Goal: Communication & Community: Share content

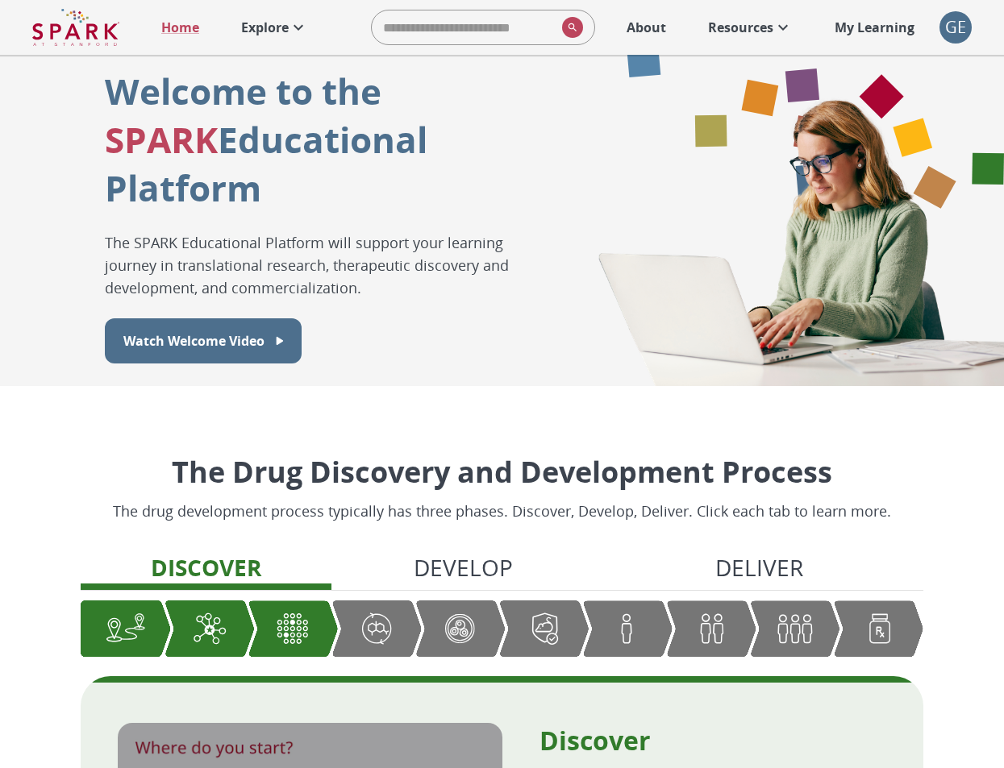
click at [955, 25] on div "GE" at bounding box center [955, 27] width 32 height 32
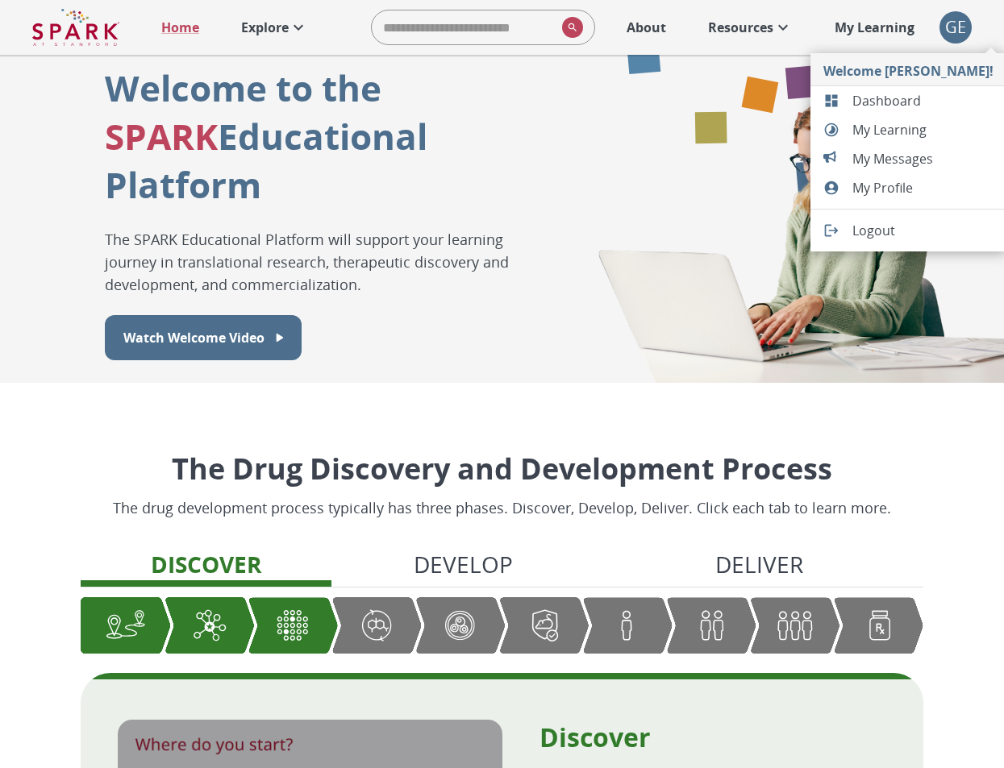
drag, startPoint x: 465, startPoint y: 185, endPoint x: 474, endPoint y: 177, distance: 11.5
click at [465, 184] on div at bounding box center [502, 384] width 1004 height 768
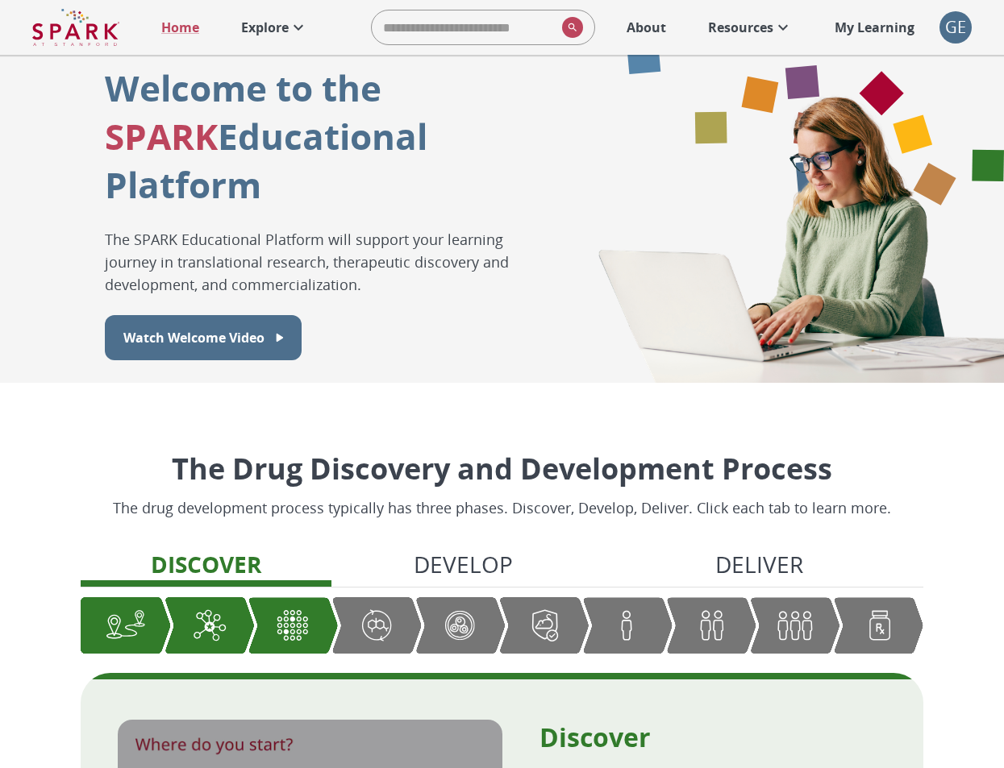
click at [742, 32] on p "Resources" at bounding box center [740, 27] width 65 height 19
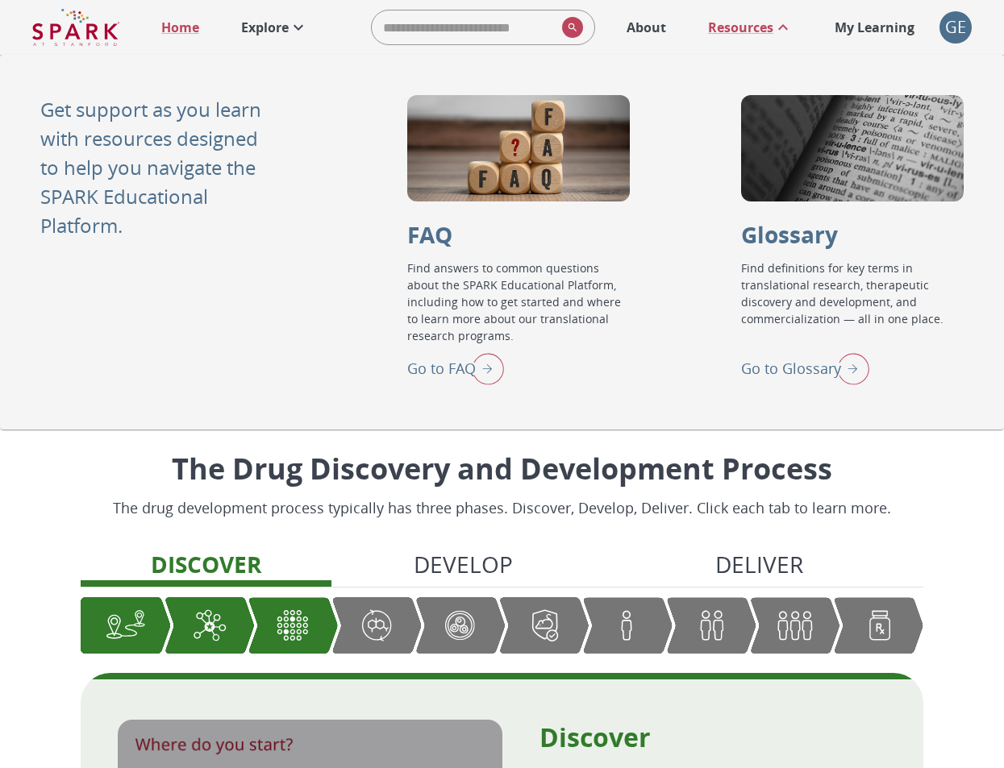
click at [939, 25] on div "Home Explore ​ About Resources My Learning + GE 0" at bounding box center [502, 27] width 1004 height 55
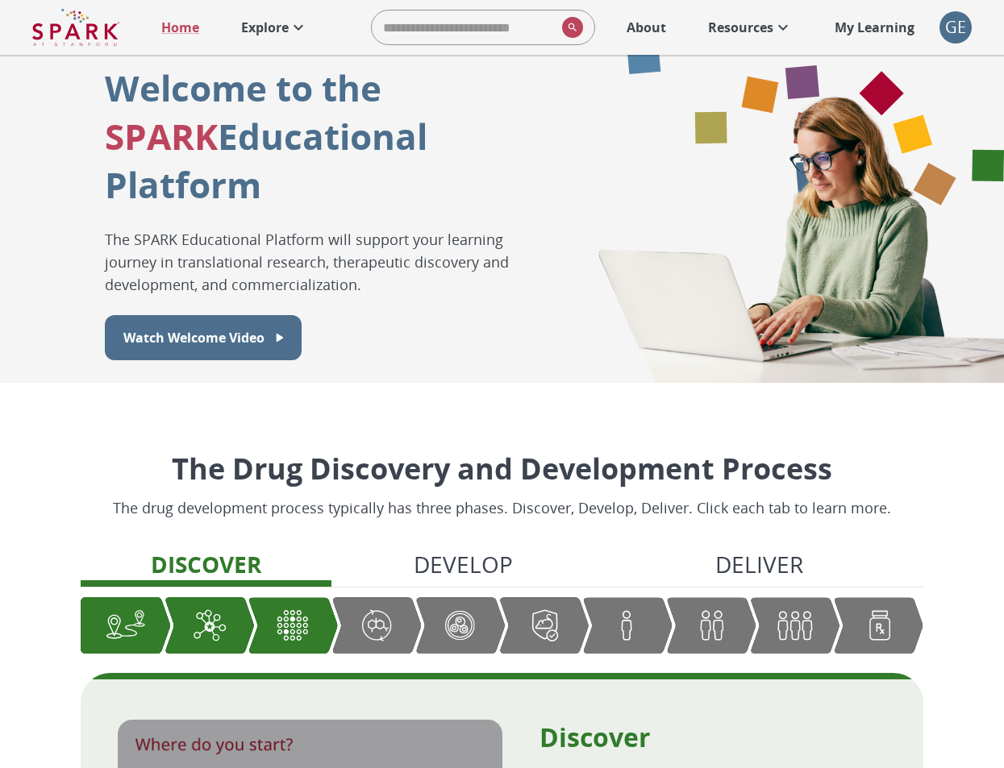
click at [955, 31] on div "GE" at bounding box center [955, 27] width 32 height 32
click at [965, 24] on div "GE" at bounding box center [955, 27] width 32 height 32
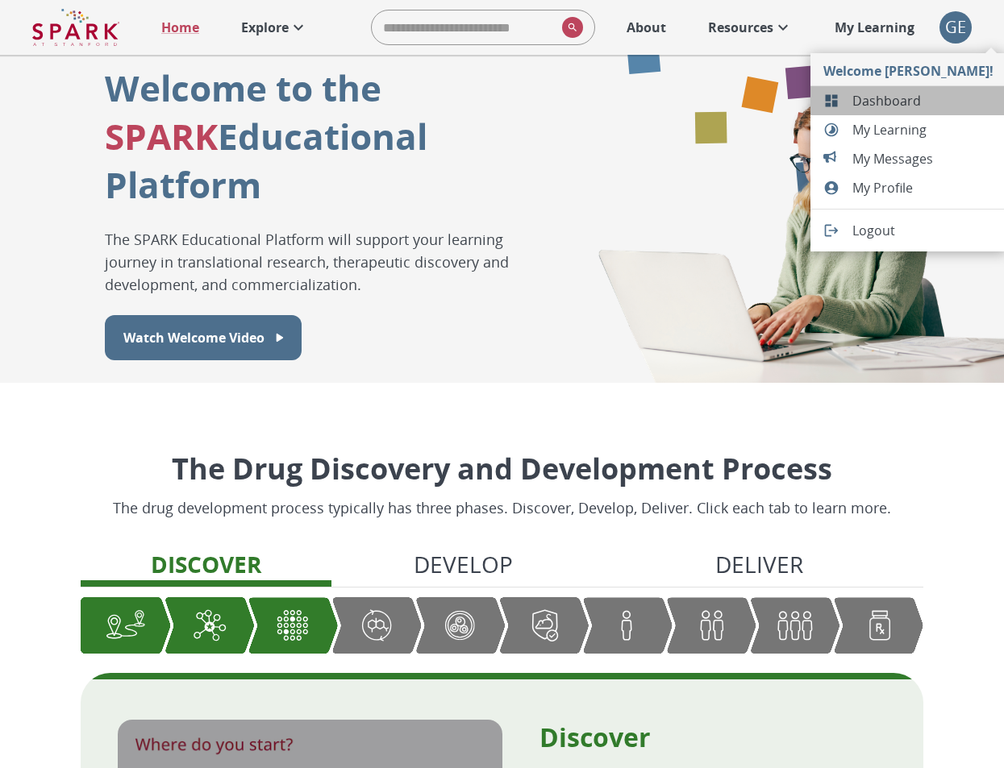
click at [931, 110] on span "Dashboard" at bounding box center [922, 100] width 141 height 19
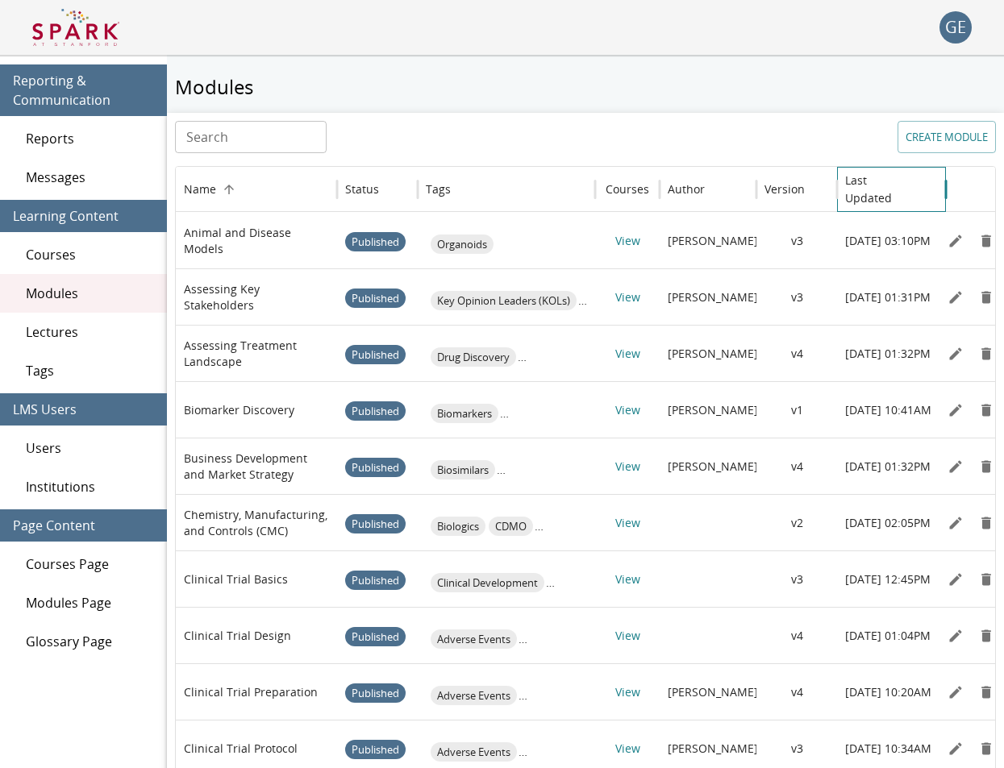
click at [901, 192] on h6 "Last Updated" at bounding box center [879, 189] width 69 height 35
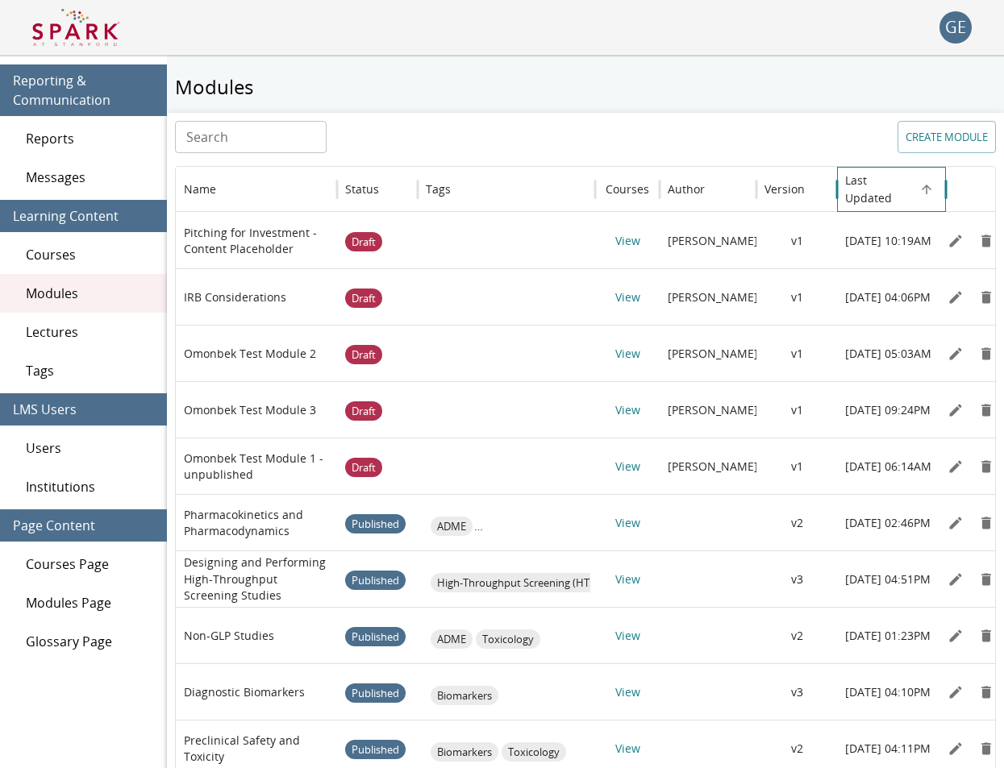
scroll to position [1, 0]
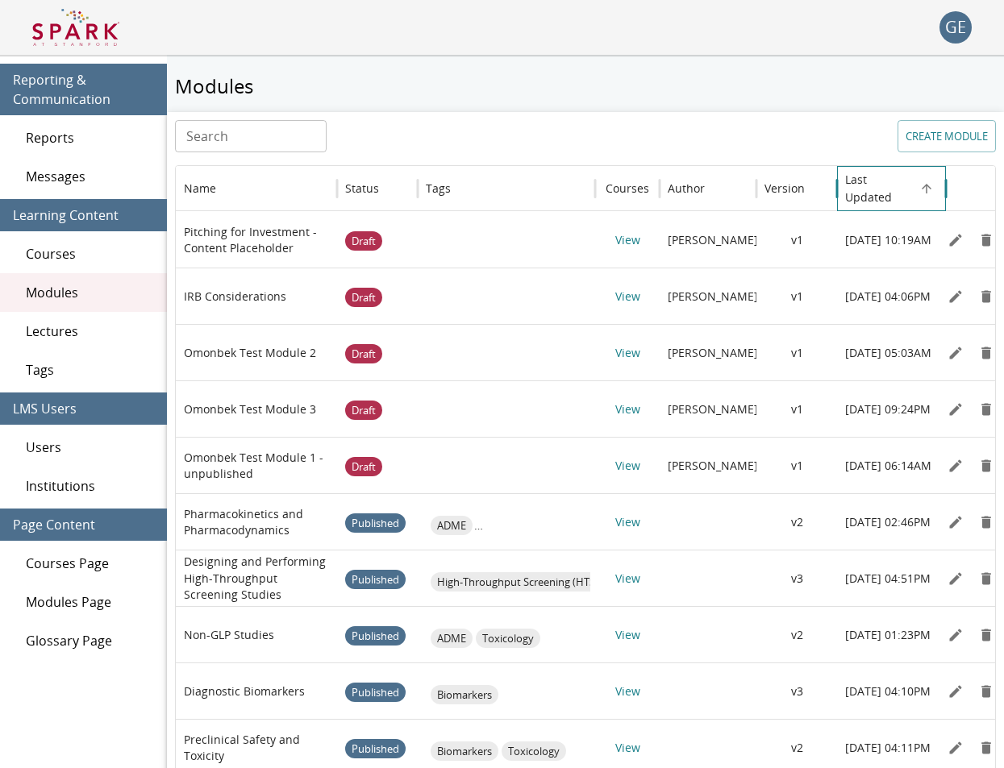
click at [901, 192] on h6 "Last Updated" at bounding box center [879, 188] width 69 height 35
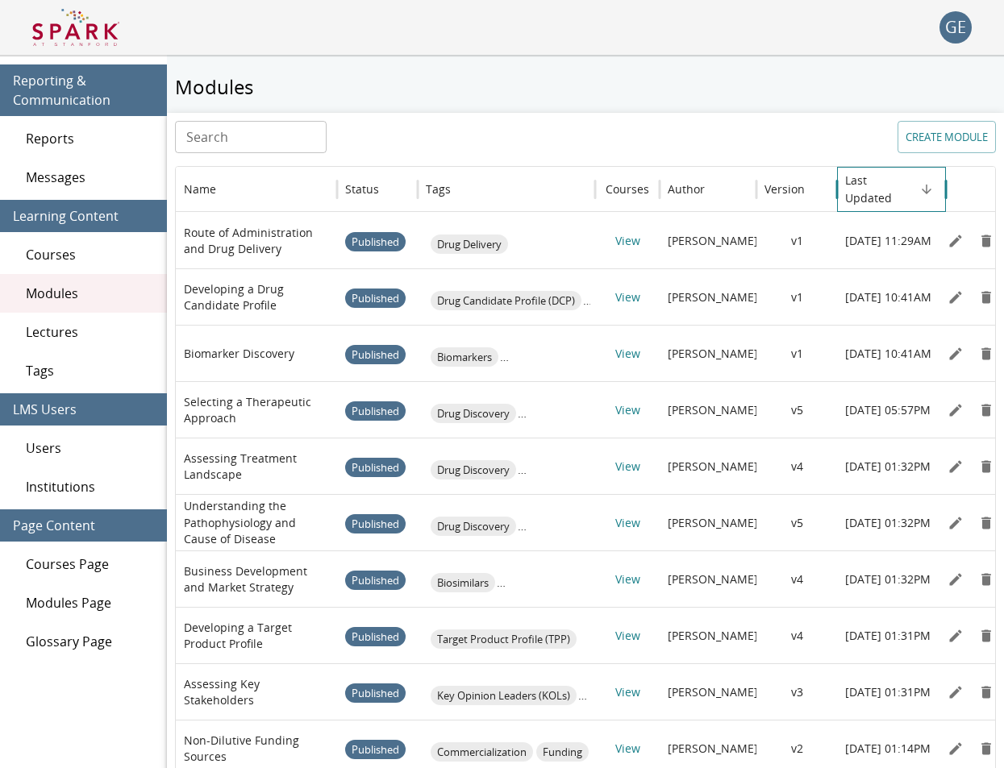
scroll to position [0, 0]
click at [81, 189] on div "Messages" at bounding box center [83, 177] width 167 height 39
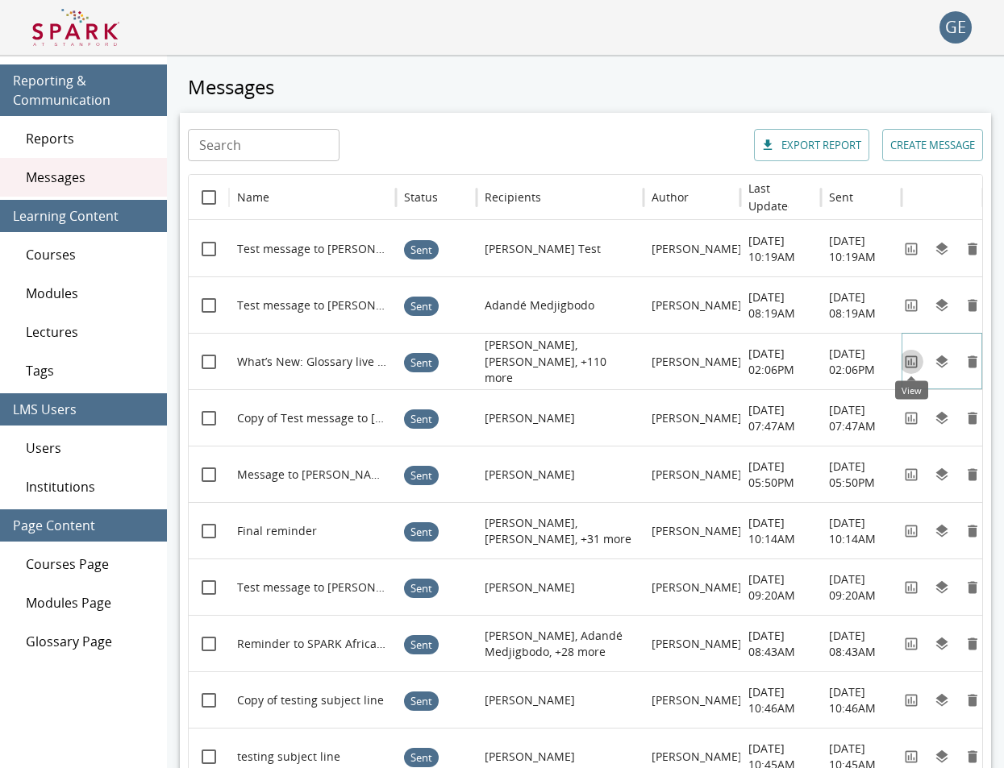
click at [914, 363] on icon "View" at bounding box center [911, 362] width 12 height 12
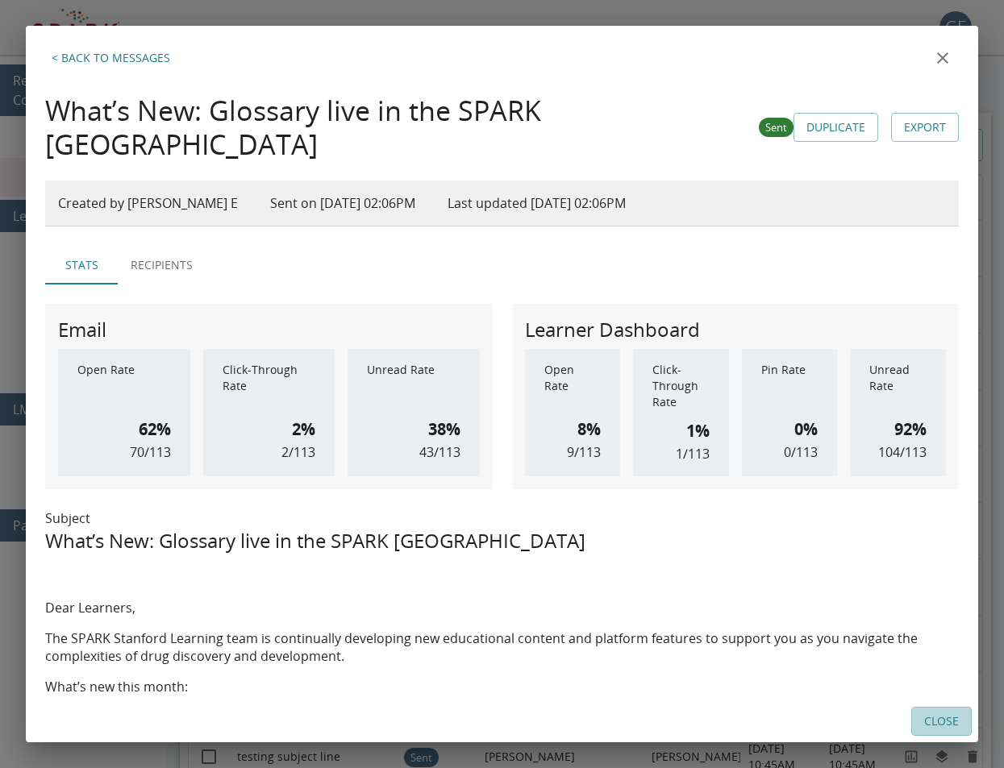
click at [943, 721] on button "Close" at bounding box center [941, 722] width 60 height 30
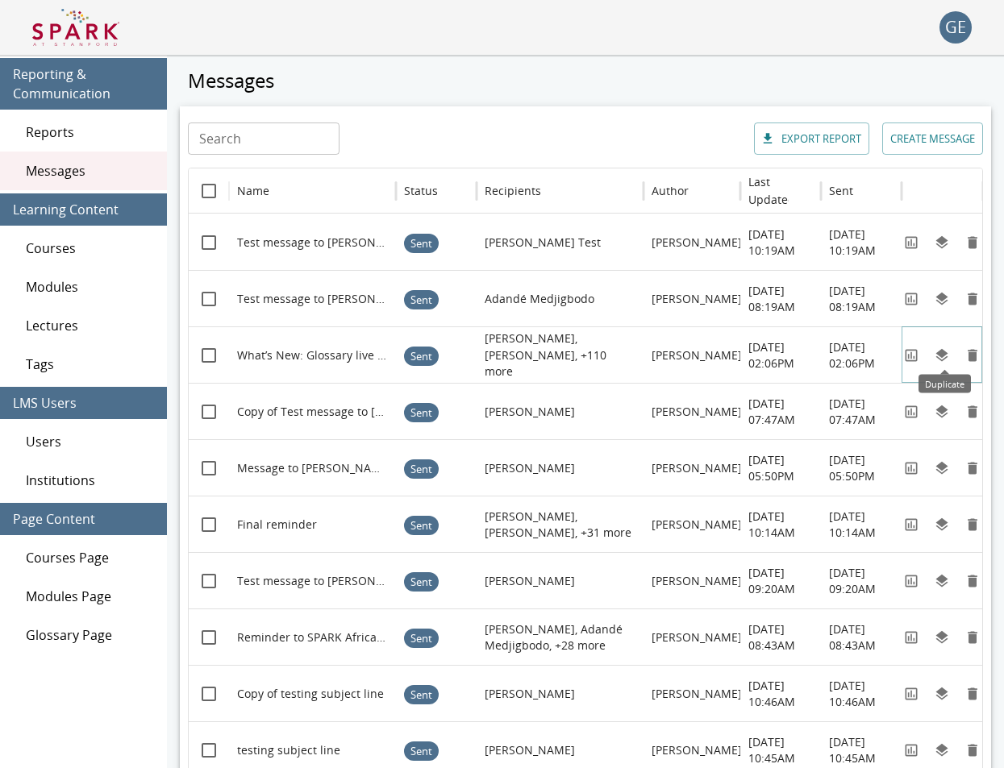
click at [947, 350] on icon "Duplicate" at bounding box center [942, 356] width 16 height 16
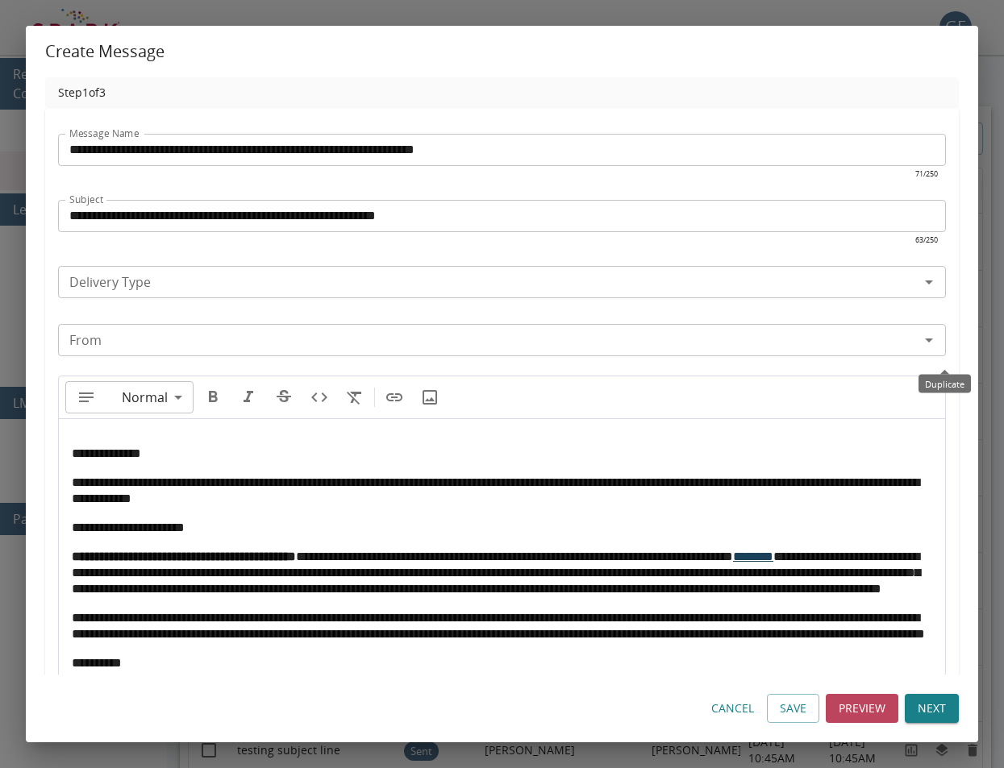
type input "**********"
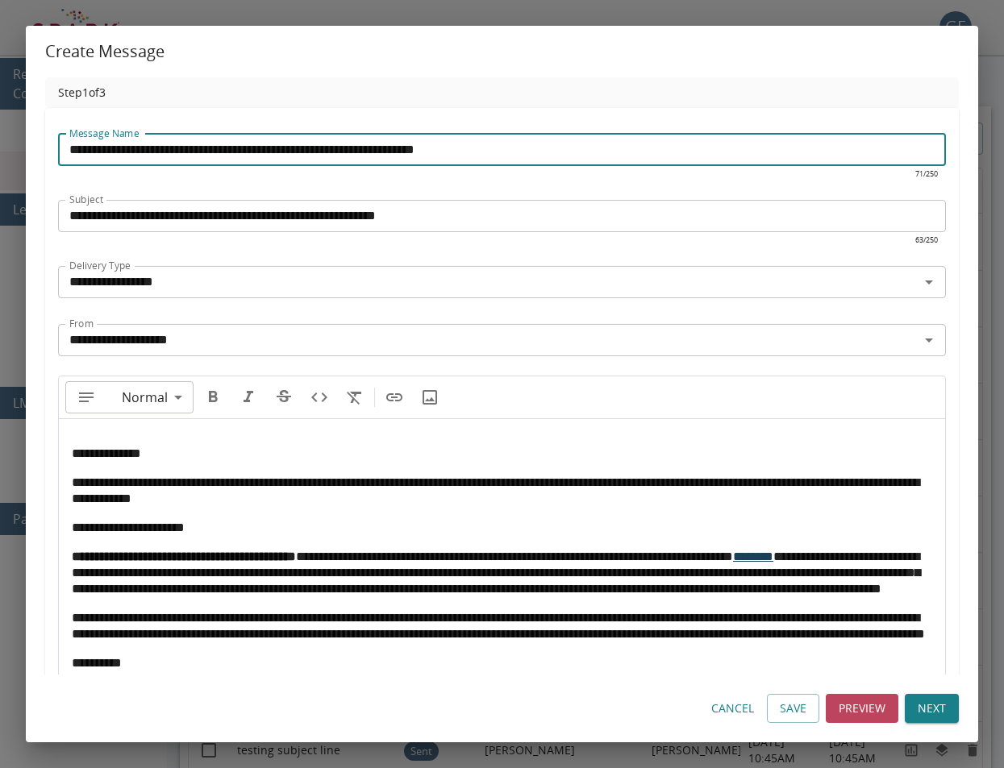
click at [479, 144] on input "**********" at bounding box center [502, 150] width 888 height 32
drag, startPoint x: 122, startPoint y: 150, endPoint x: 44, endPoint y: 147, distance: 77.5
click at [44, 147] on div "**********" at bounding box center [502, 376] width 952 height 598
drag, startPoint x: 185, startPoint y: 147, endPoint x: 516, endPoint y: 150, distance: 330.6
click at [516, 150] on input "**********" at bounding box center [502, 150] width 888 height 32
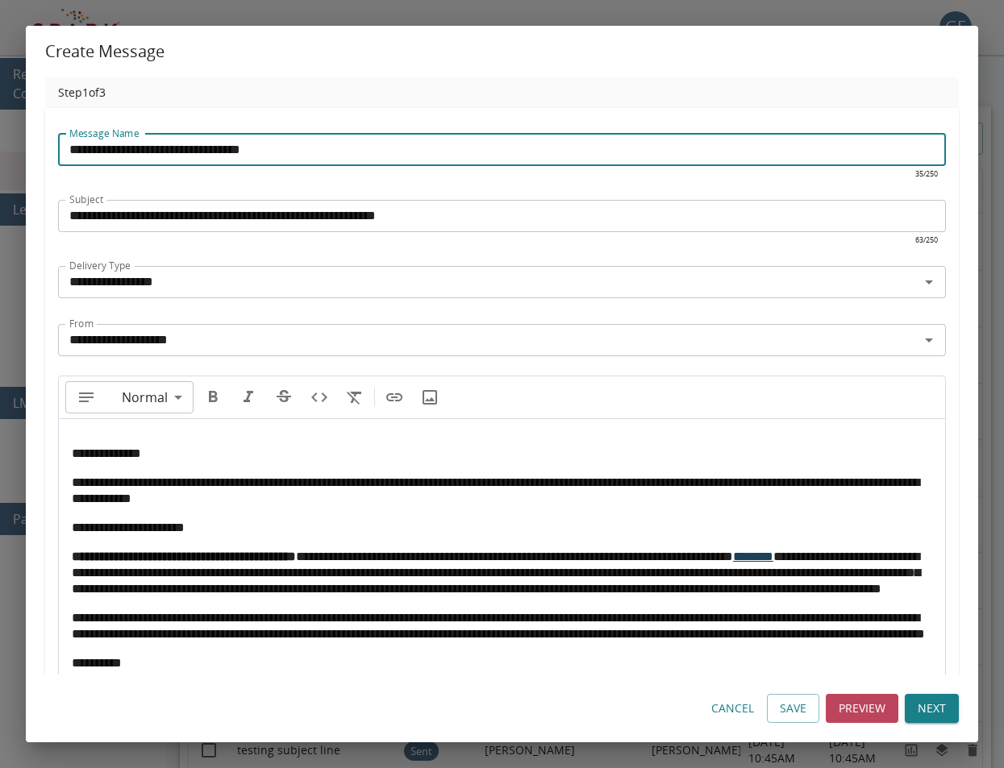
type input "**********"
click at [390, 214] on input "**********" at bounding box center [502, 216] width 888 height 32
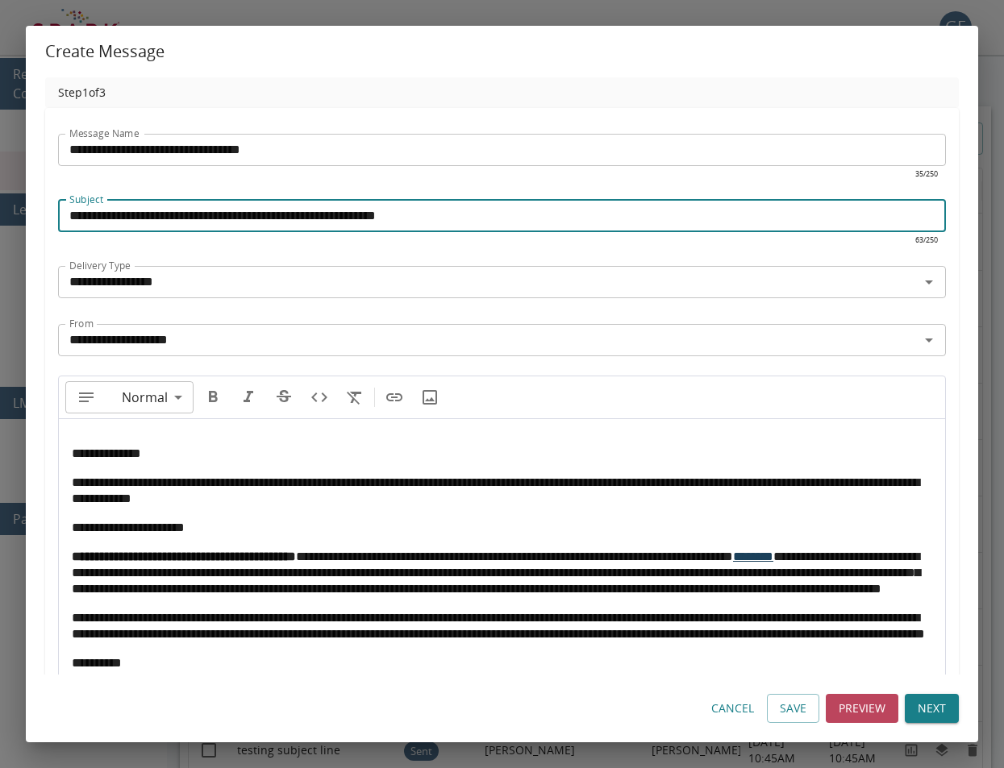
scroll to position [7, 0]
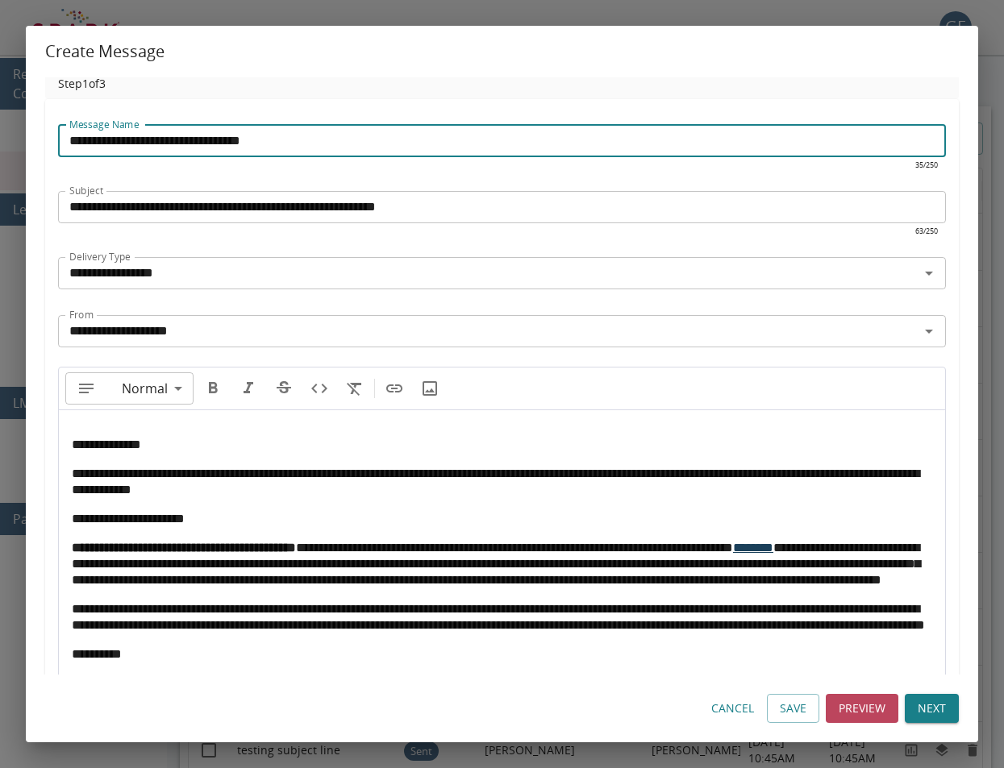
drag, startPoint x: 150, startPoint y: 144, endPoint x: 343, endPoint y: 144, distance: 192.7
click at [343, 144] on input "**********" at bounding box center [502, 141] width 888 height 32
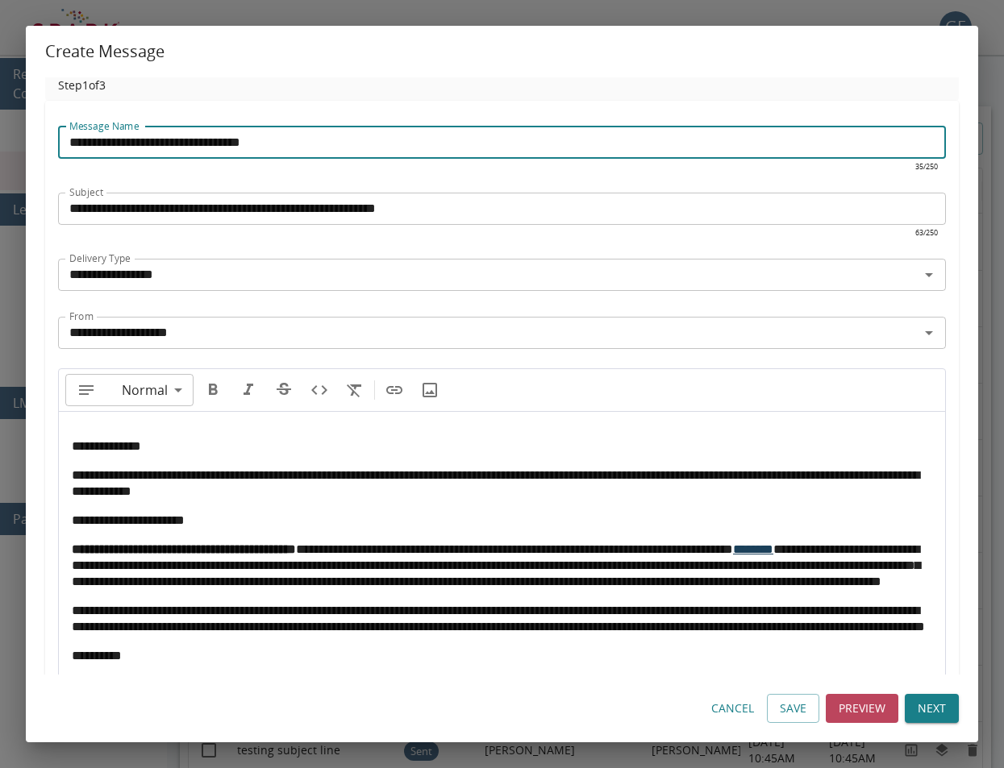
drag, startPoint x: 176, startPoint y: 204, endPoint x: 164, endPoint y: 206, distance: 12.2
click at [175, 204] on input "**********" at bounding box center [502, 209] width 888 height 32
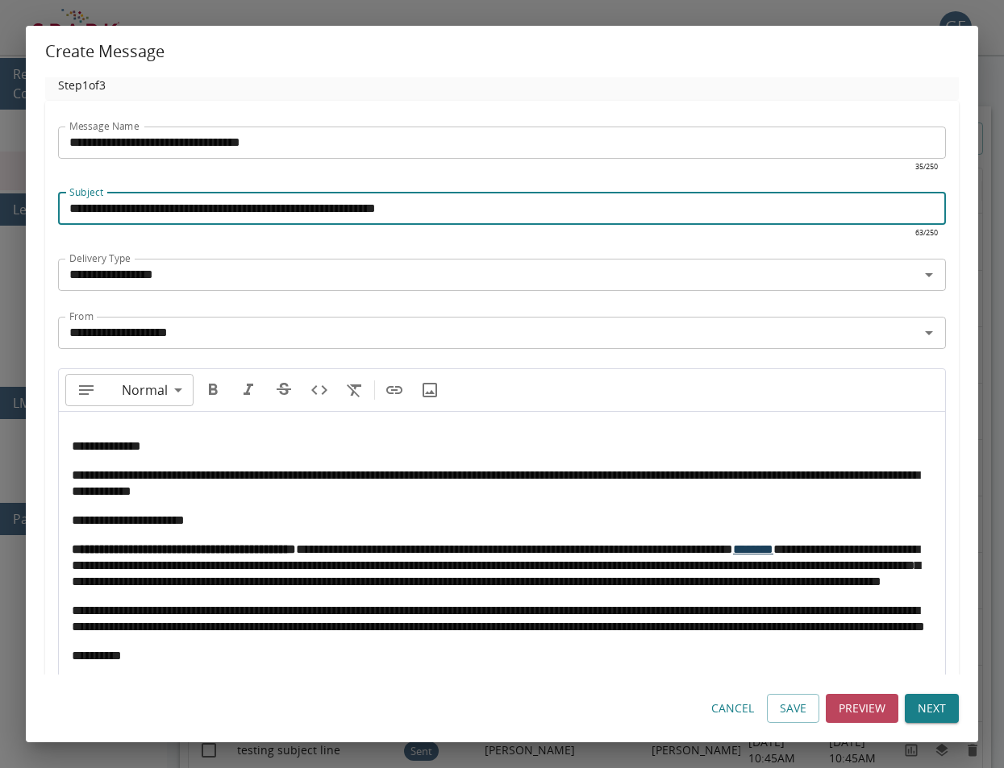
scroll to position [6, 0]
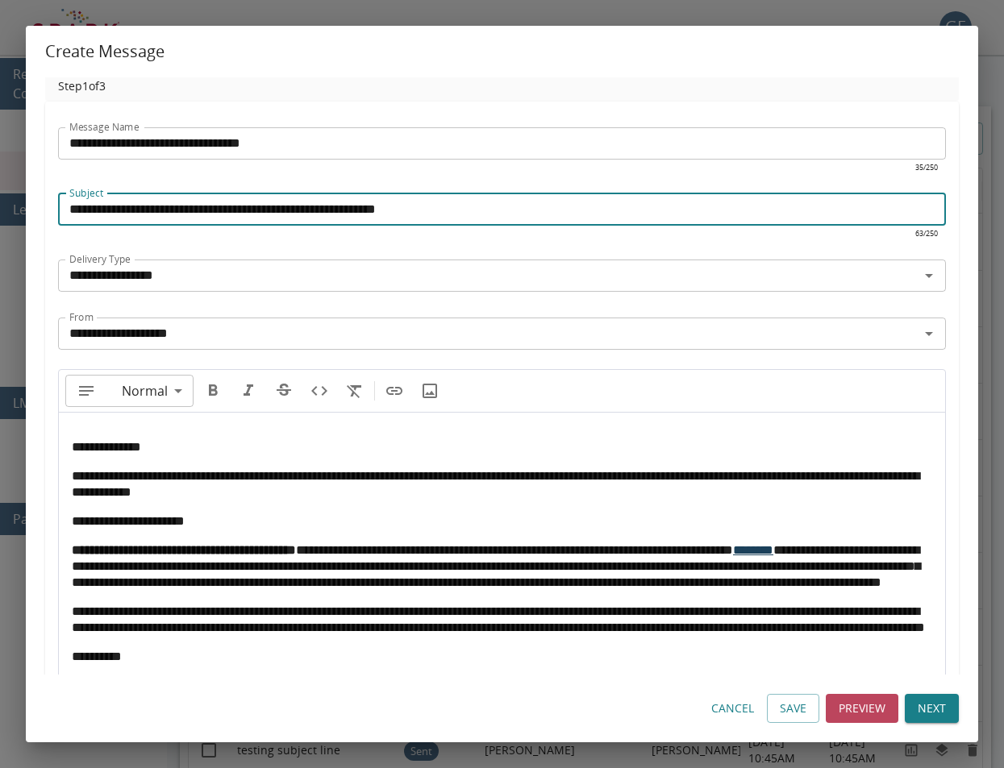
drag, startPoint x: 148, startPoint y: 207, endPoint x: 514, endPoint y: 198, distance: 365.4
click at [514, 198] on input "**********" at bounding box center [502, 210] width 888 height 32
paste input "text"
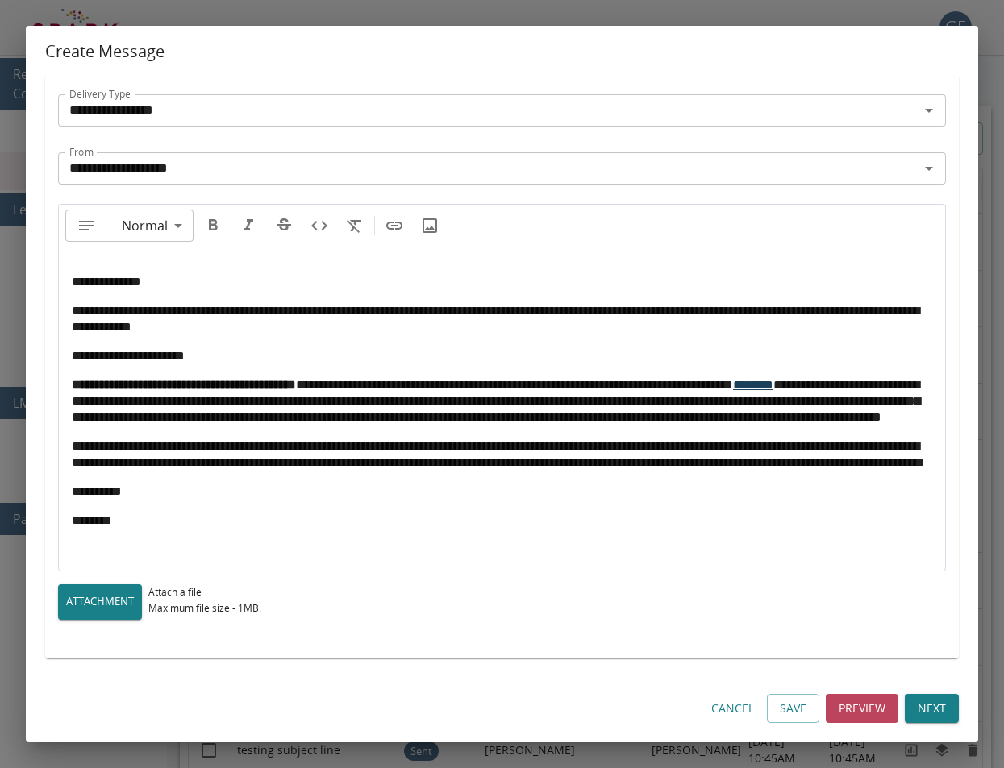
scroll to position [198, 0]
type input "**********"
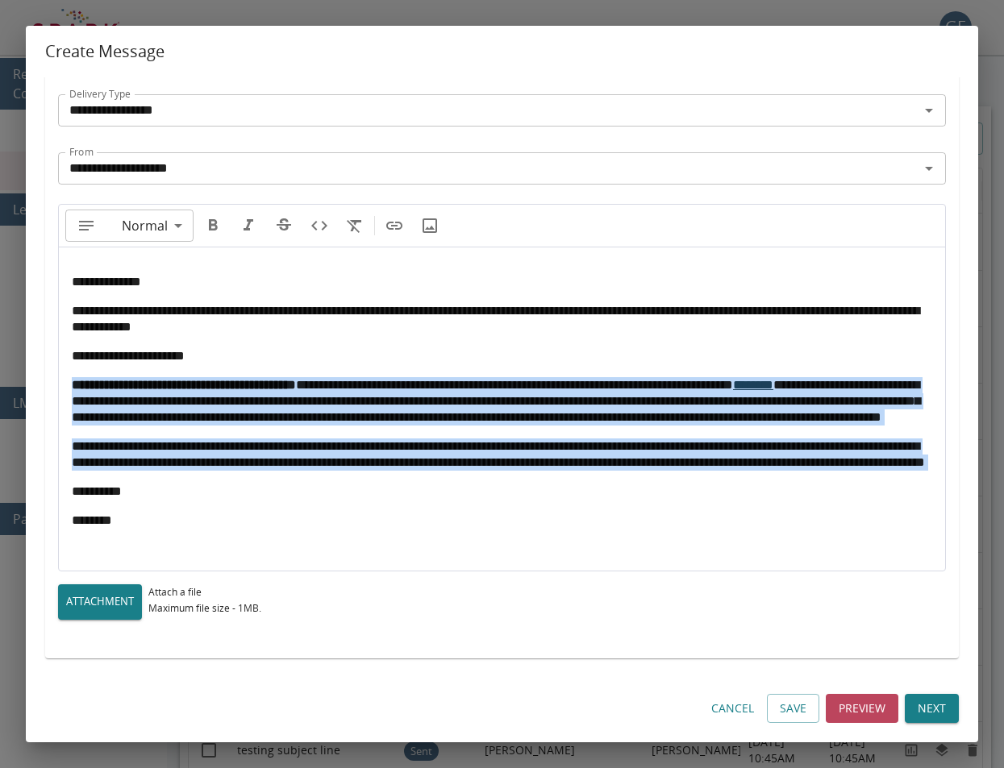
drag, startPoint x: 75, startPoint y: 356, endPoint x: 206, endPoint y: 479, distance: 180.3
click at [206, 479] on div "**********" at bounding box center [502, 401] width 886 height 306
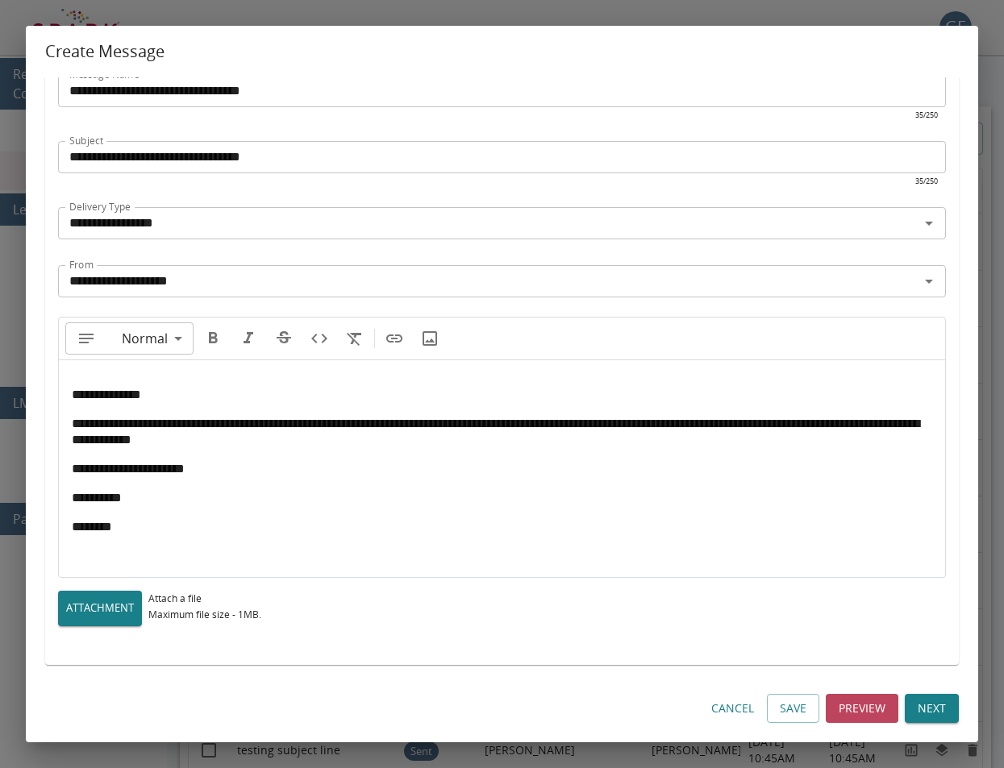
click at [220, 468] on p "**********" at bounding box center [502, 469] width 860 height 16
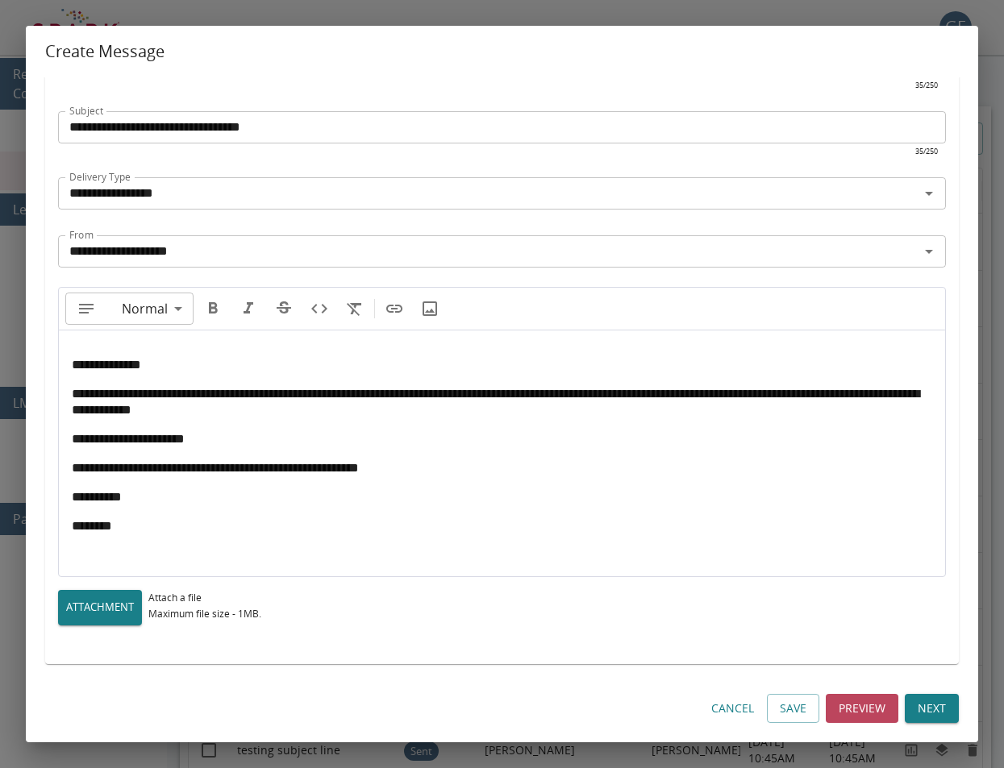
scroll to position [88, 0]
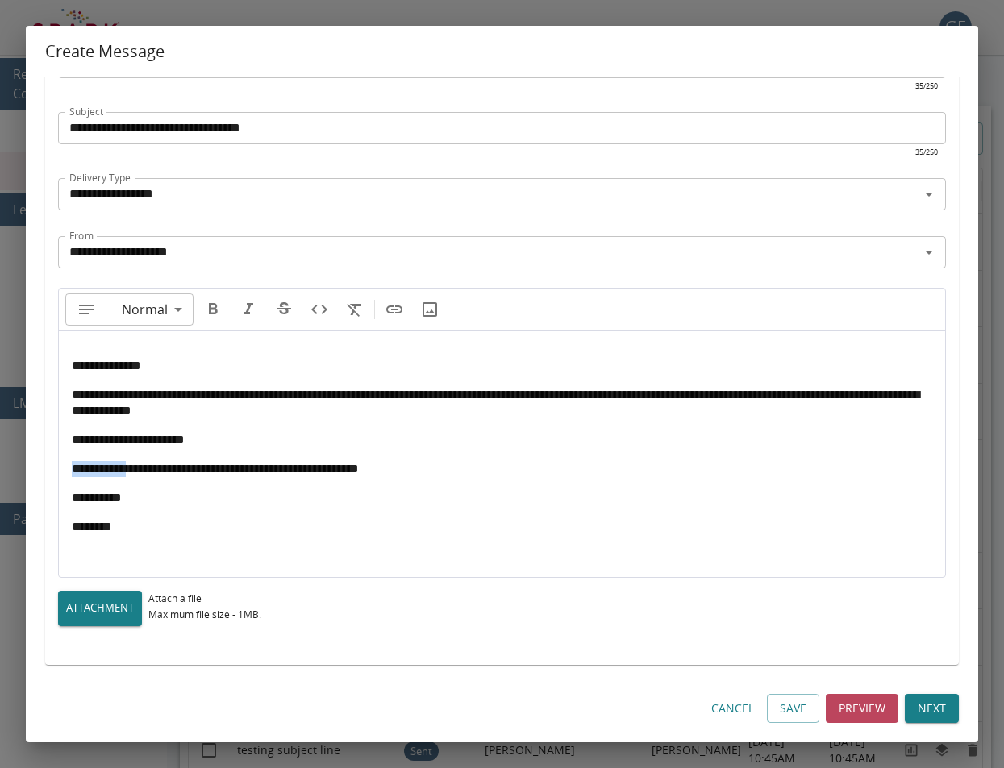
drag, startPoint x: 152, startPoint y: 467, endPoint x: 74, endPoint y: 470, distance: 78.3
click at [74, 470] on span "**********" at bounding box center [215, 469] width 287 height 12
drag, startPoint x: 127, startPoint y: 468, endPoint x: 71, endPoint y: 465, distance: 56.5
click at [71, 465] on div "**********" at bounding box center [502, 446] width 886 height 229
click at [449, 464] on p "**********" at bounding box center [502, 469] width 860 height 16
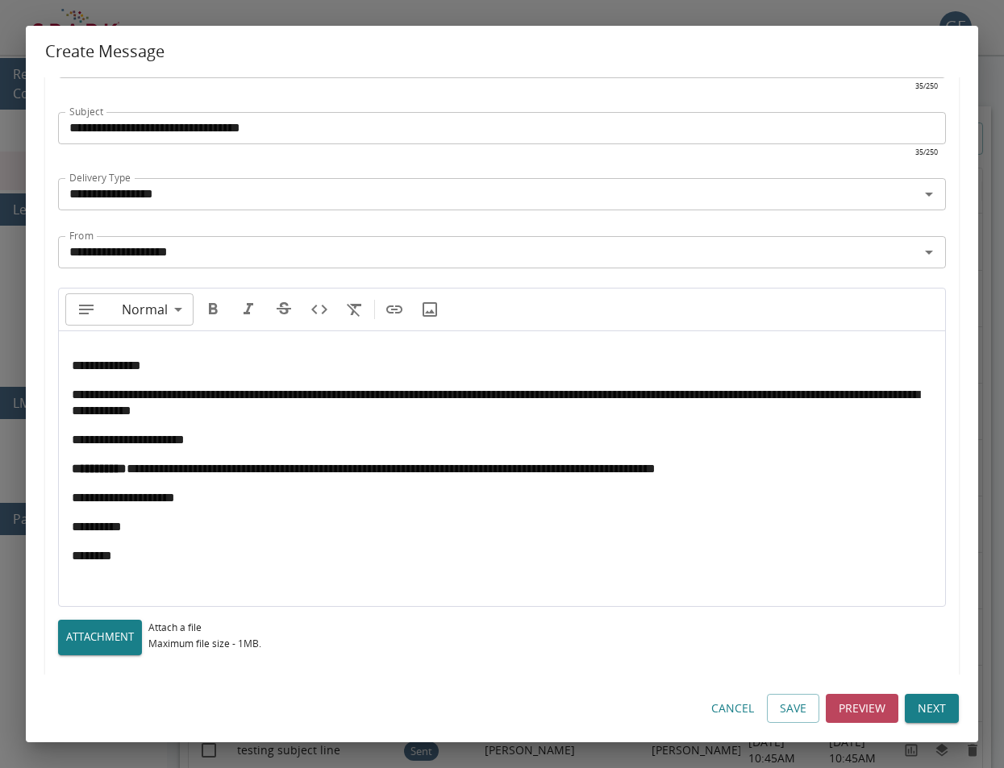
click at [171, 467] on span "**********" at bounding box center [391, 469] width 529 height 12
click at [164, 464] on span "**********" at bounding box center [391, 469] width 529 height 12
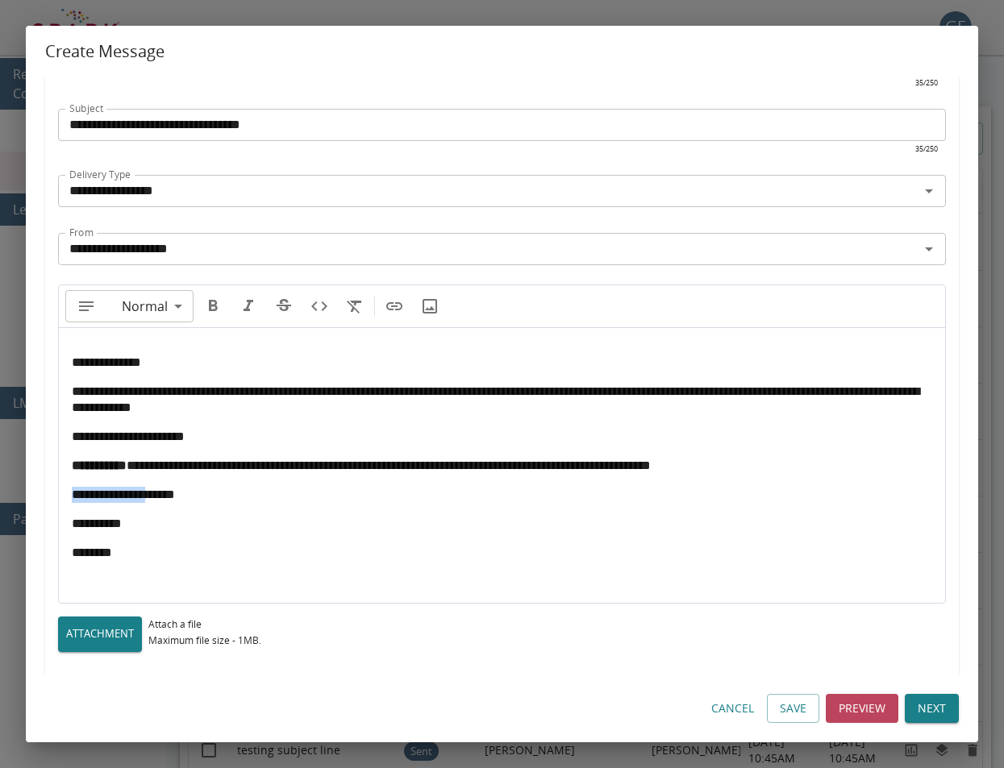
drag, startPoint x: 178, startPoint y: 492, endPoint x: 65, endPoint y: 491, distance: 113.7
click at [65, 491] on div "**********" at bounding box center [502, 458] width 886 height 258
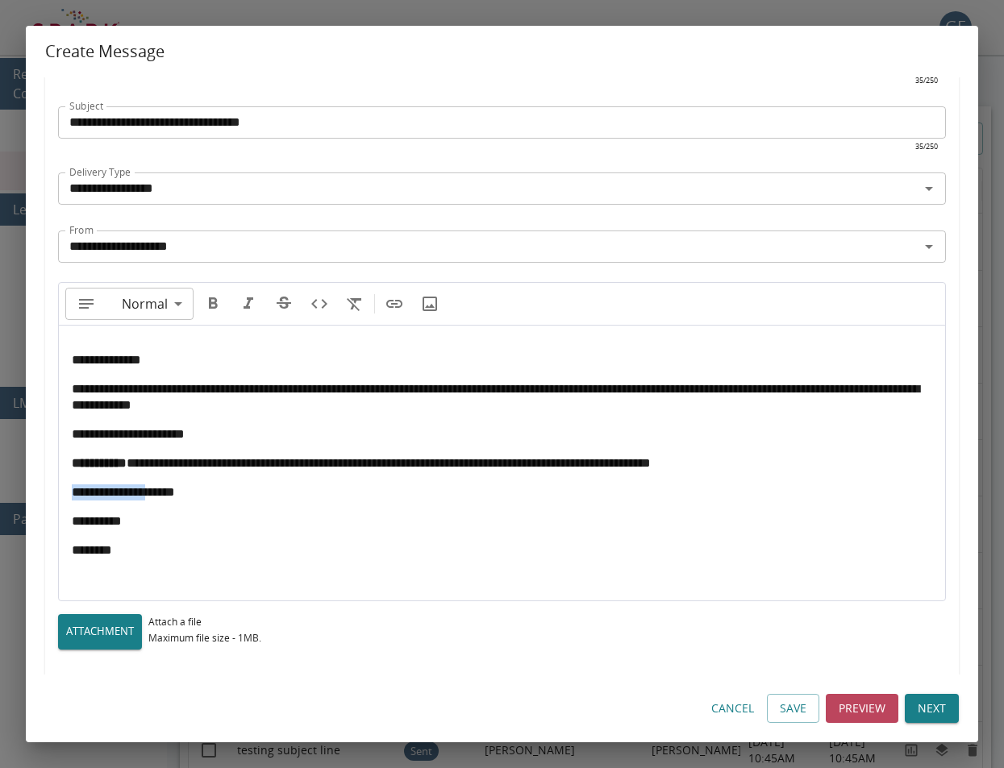
scroll to position [94, 0]
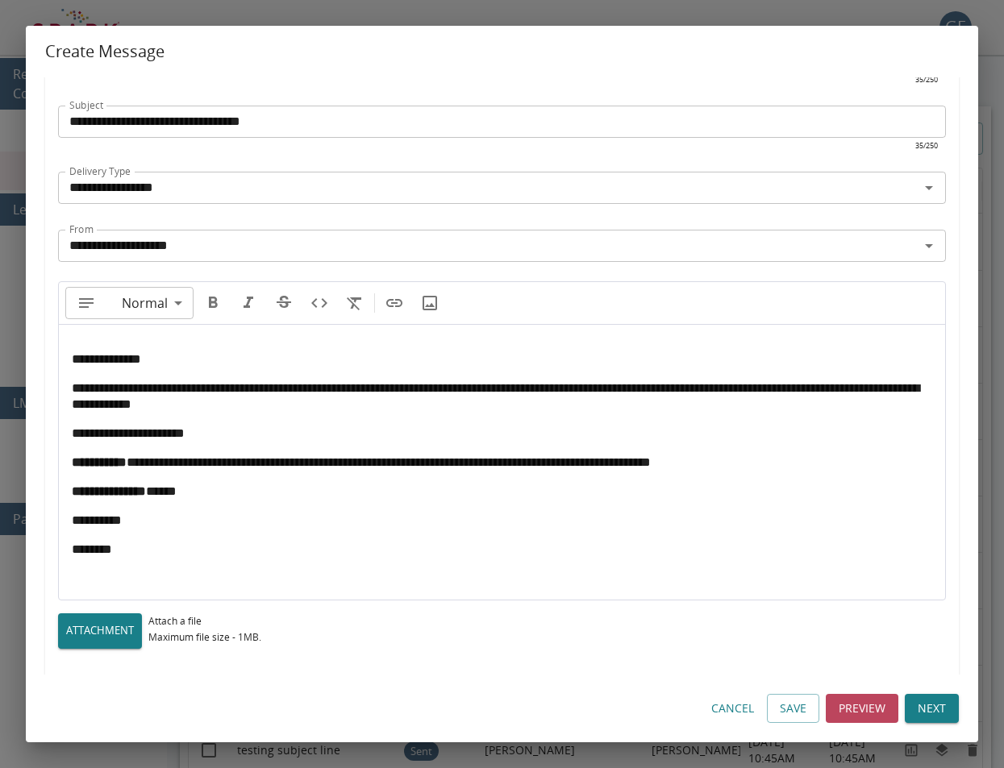
click at [277, 487] on p "**********" at bounding box center [502, 492] width 860 height 16
click at [810, 713] on button "Save" at bounding box center [793, 709] width 52 height 30
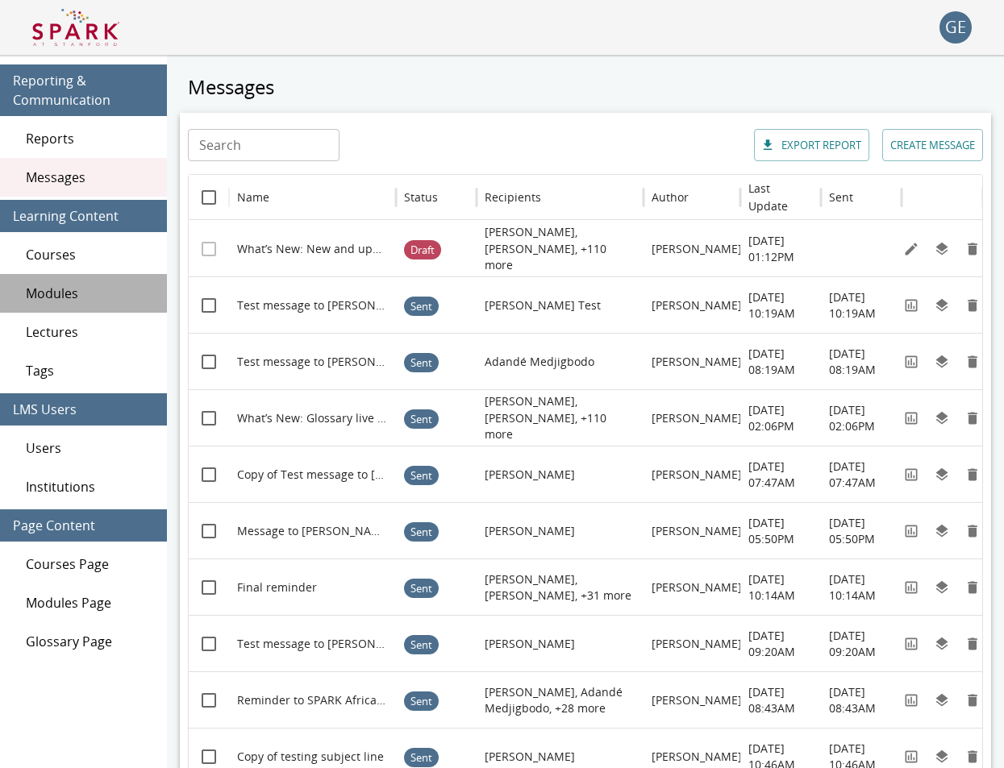
click at [53, 288] on span "Modules" at bounding box center [90, 293] width 128 height 19
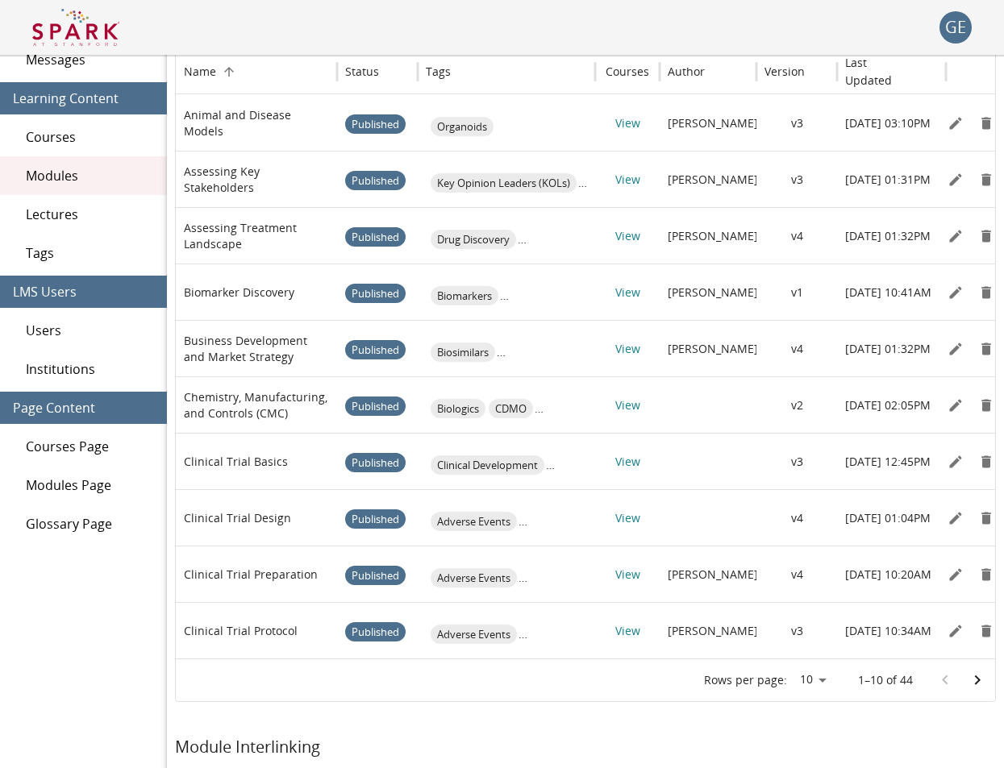
scroll to position [119, 0]
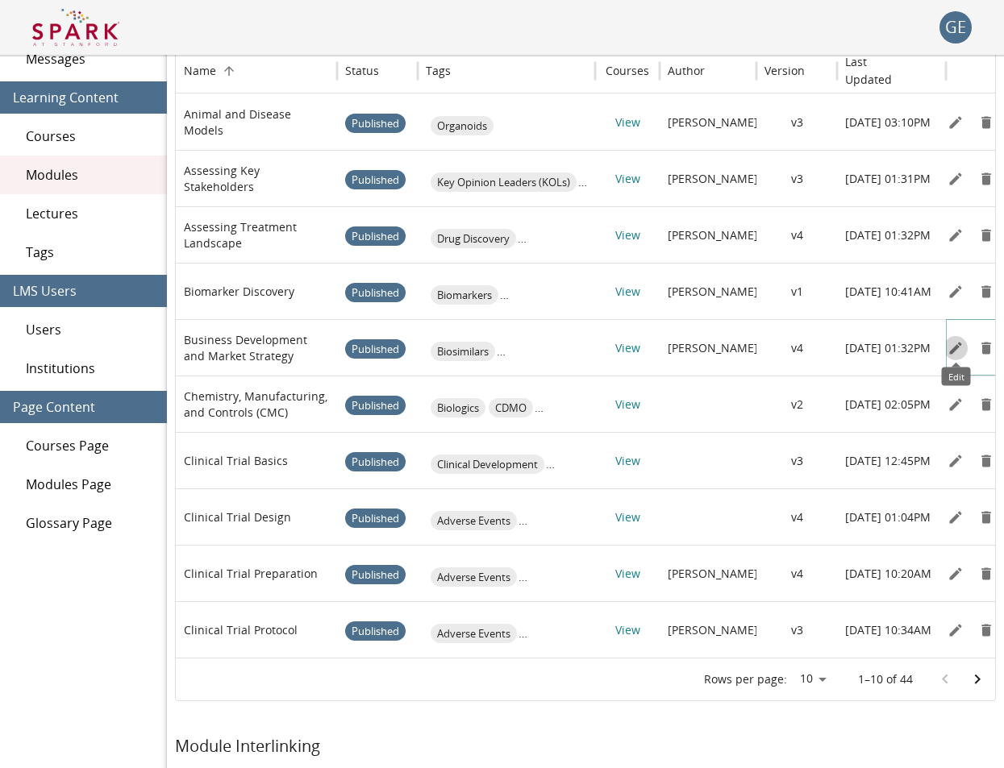
click at [958, 352] on icon "Edit" at bounding box center [955, 348] width 16 height 16
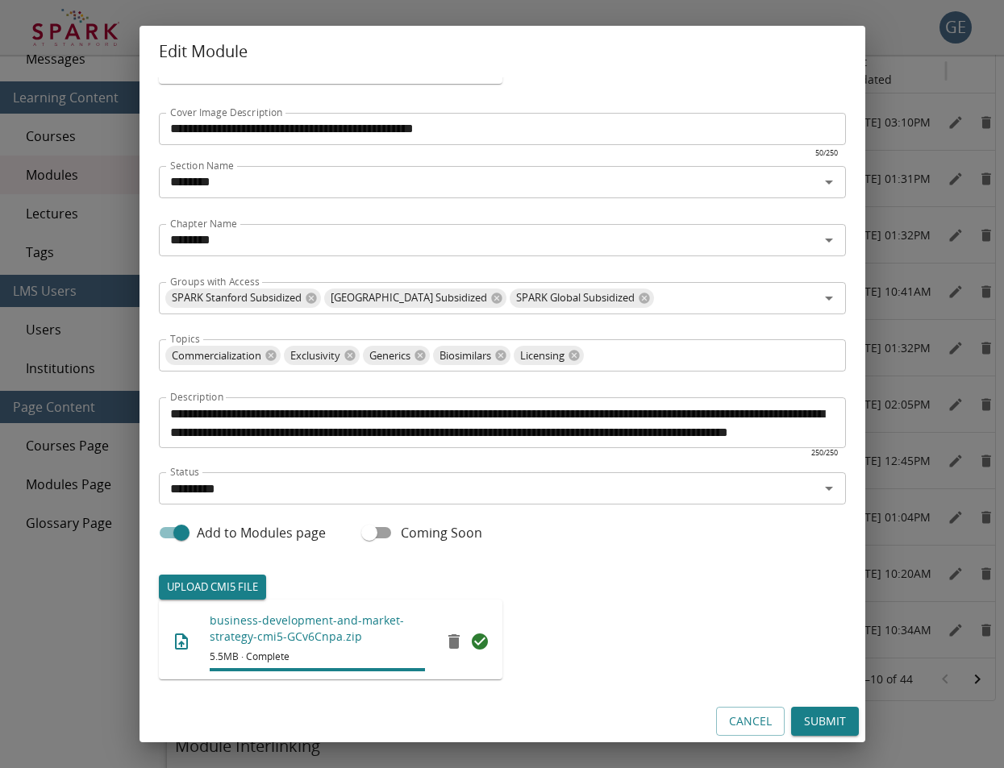
click at [449, 635] on icon "remove" at bounding box center [453, 642] width 11 height 15
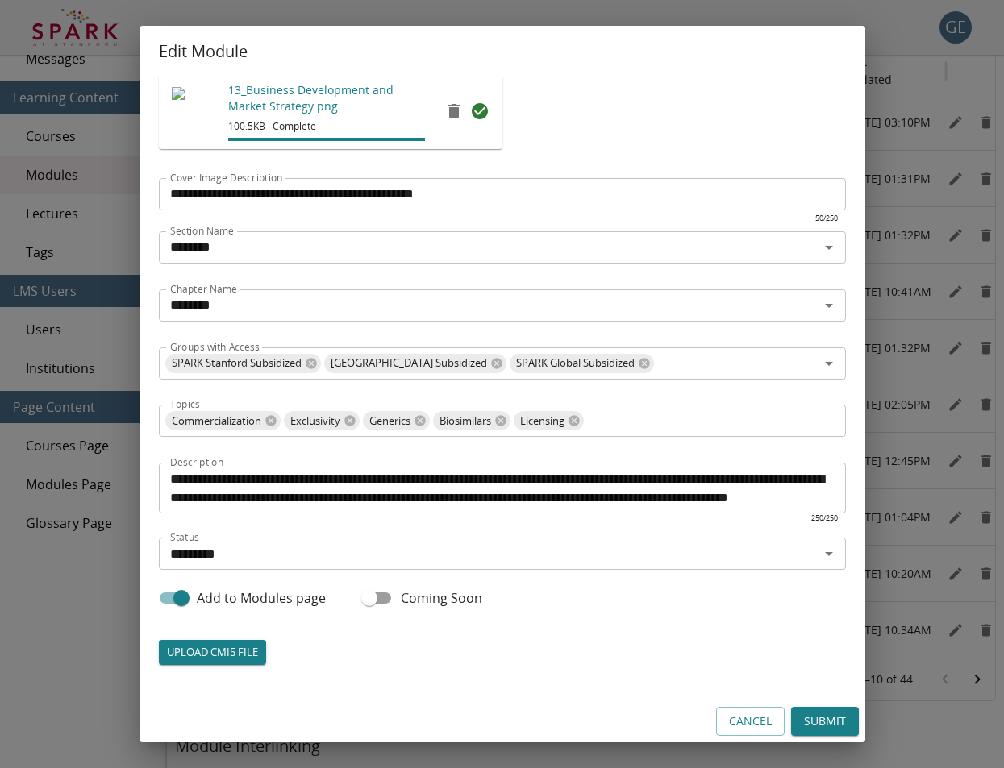
scroll to position [92, 0]
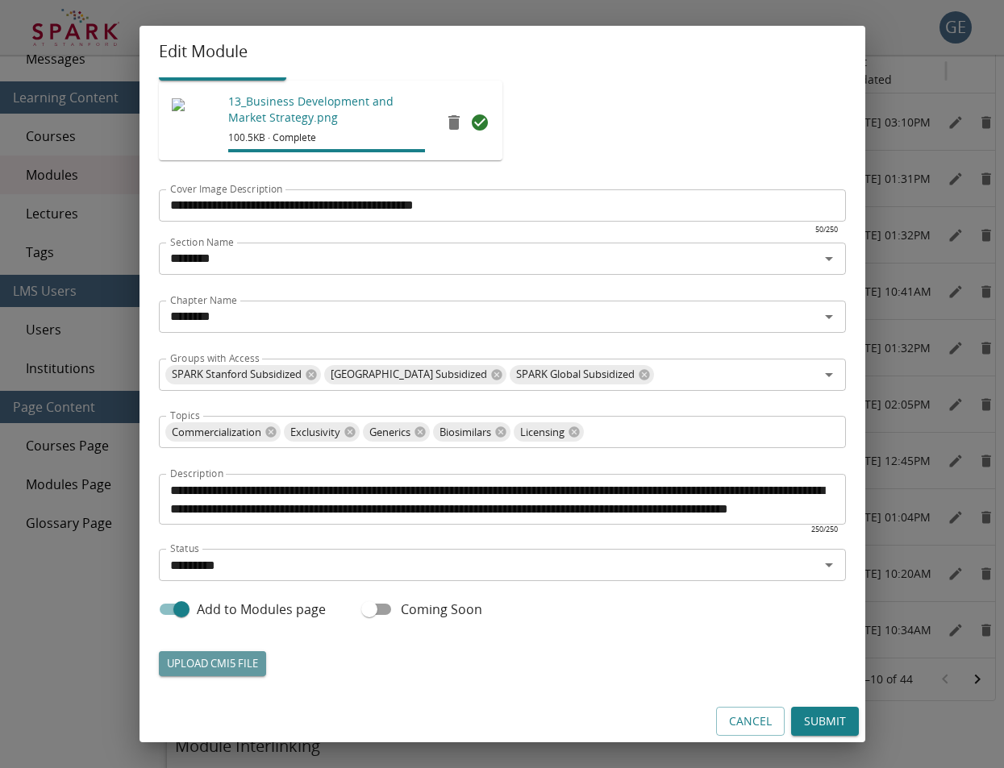
click at [201, 657] on label "UPLOAD CMI5 FILE" at bounding box center [212, 664] width 107 height 25
click at [160, 676] on input "UPLOAD CMI5 FILE" at bounding box center [159, 676] width 1 height 1
type input "**********"
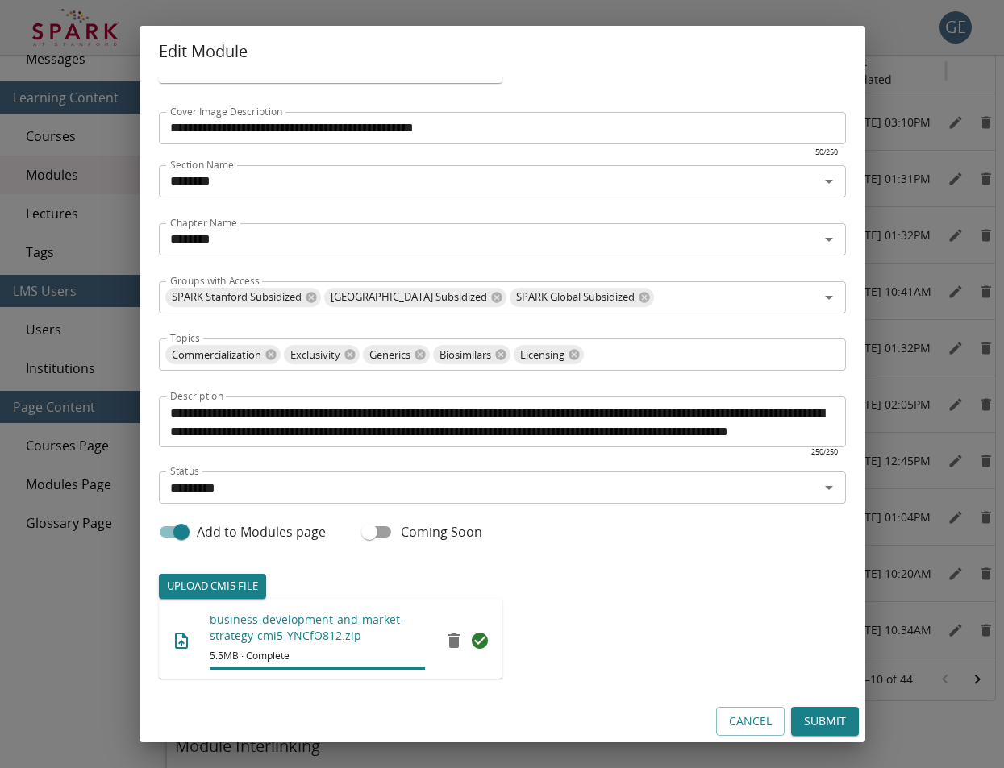
scroll to position [169, 0]
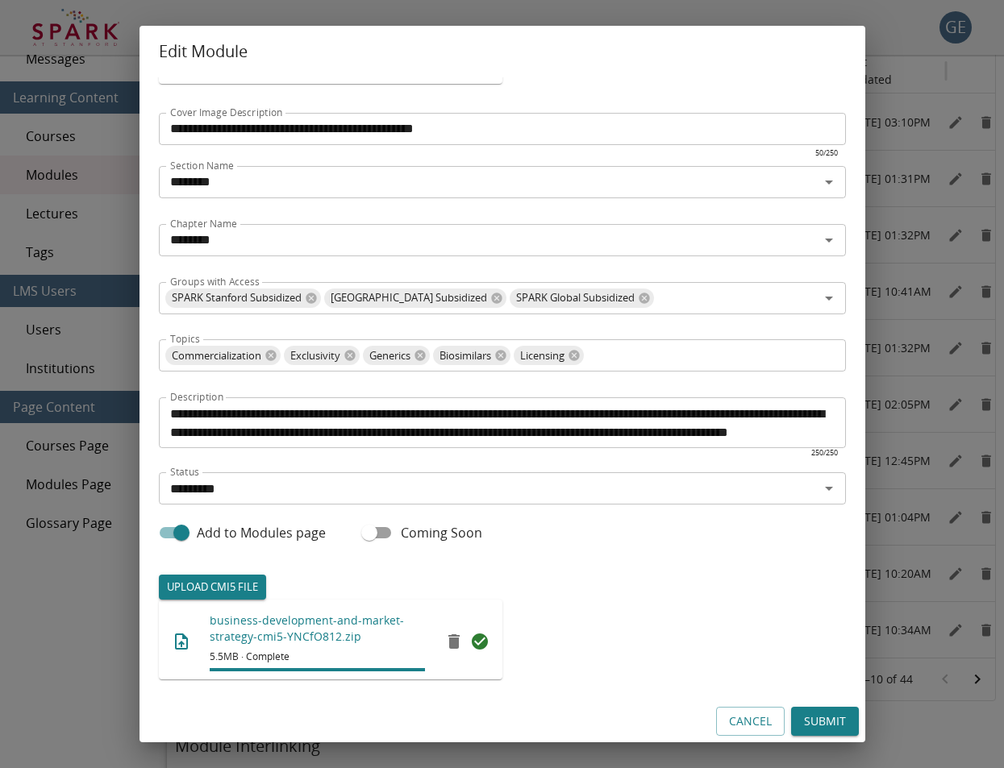
click at [824, 723] on button "Submit" at bounding box center [825, 722] width 68 height 30
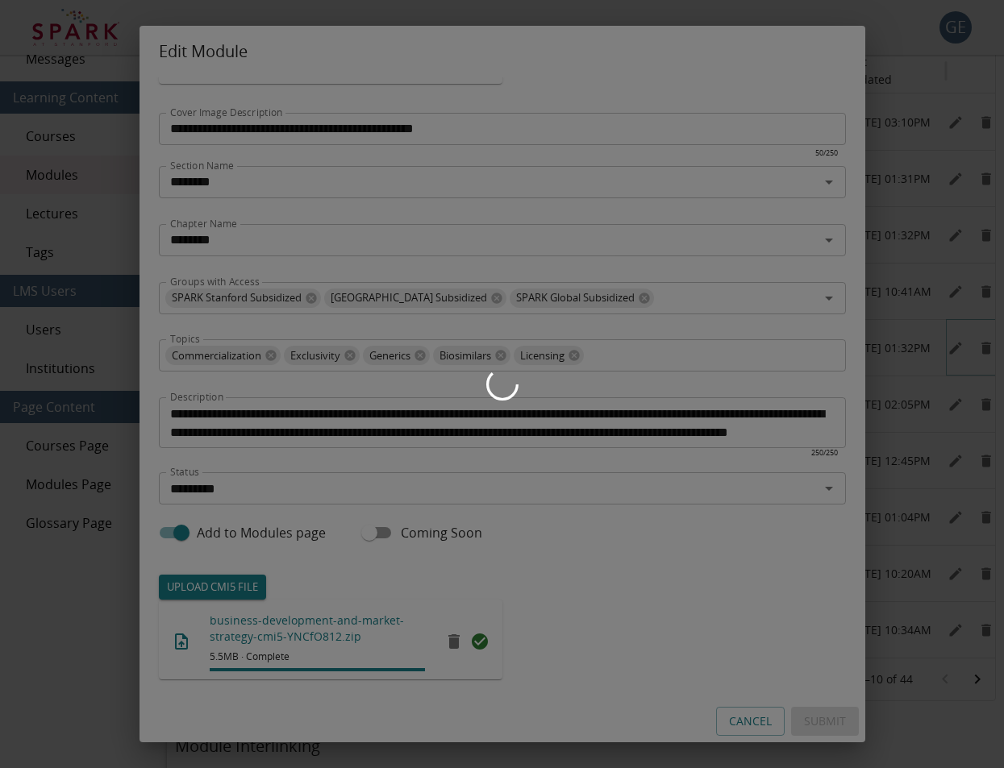
scroll to position [0, -2]
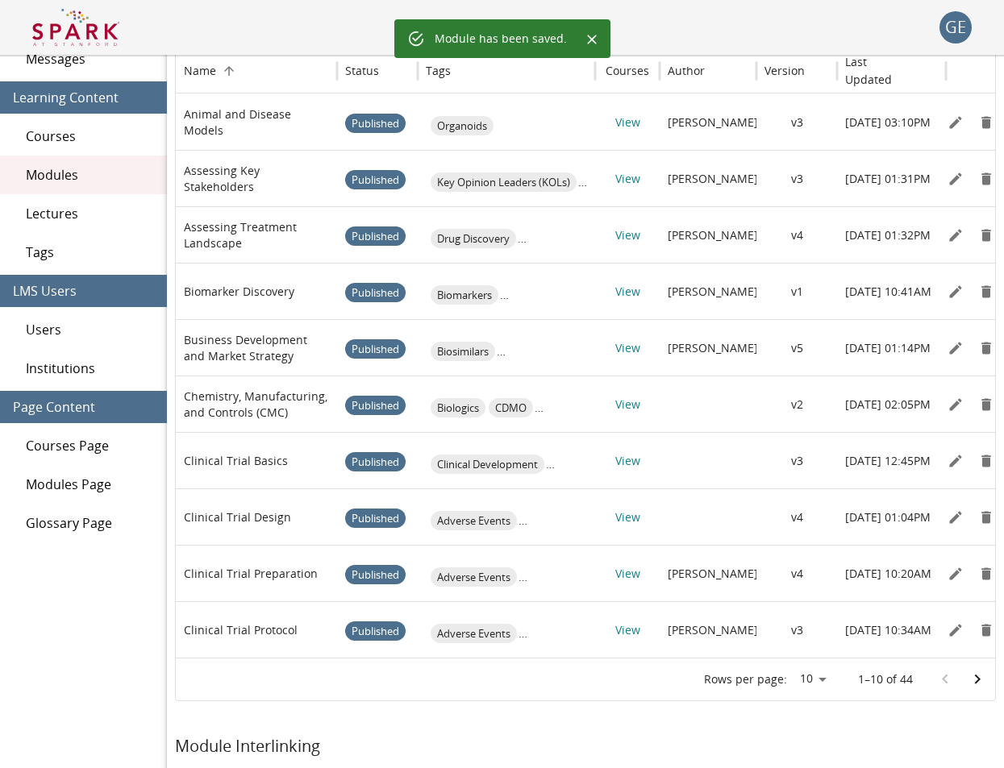
click at [99, 40] on img at bounding box center [75, 27] width 87 height 39
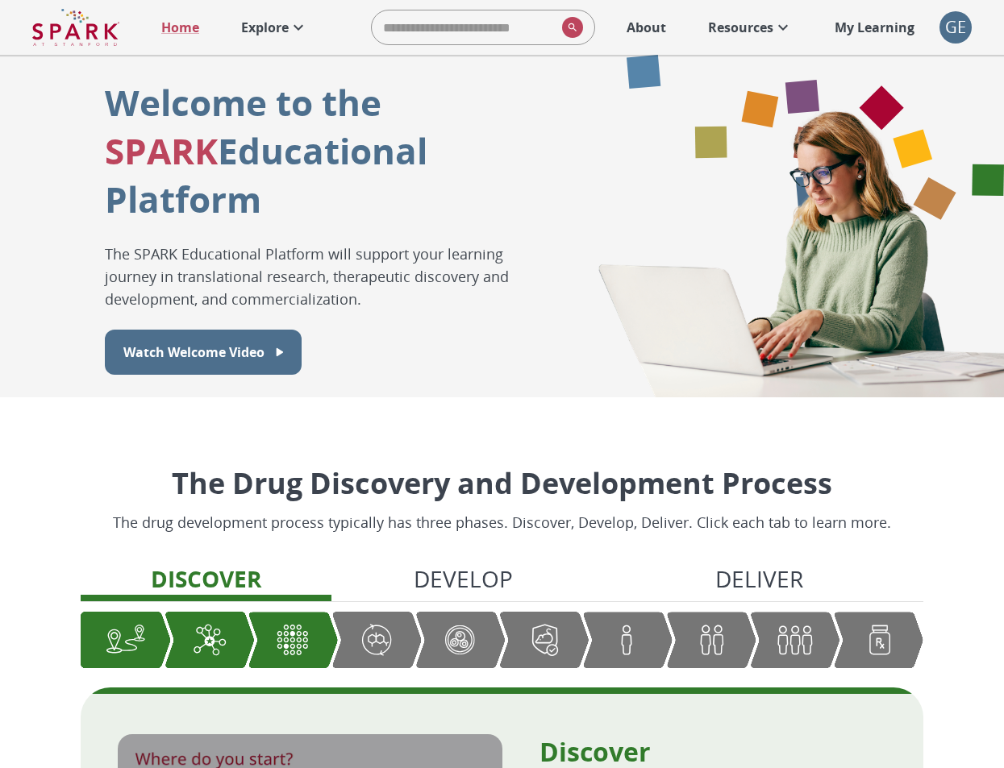
click at [279, 42] on link "Explore" at bounding box center [274, 27] width 83 height 35
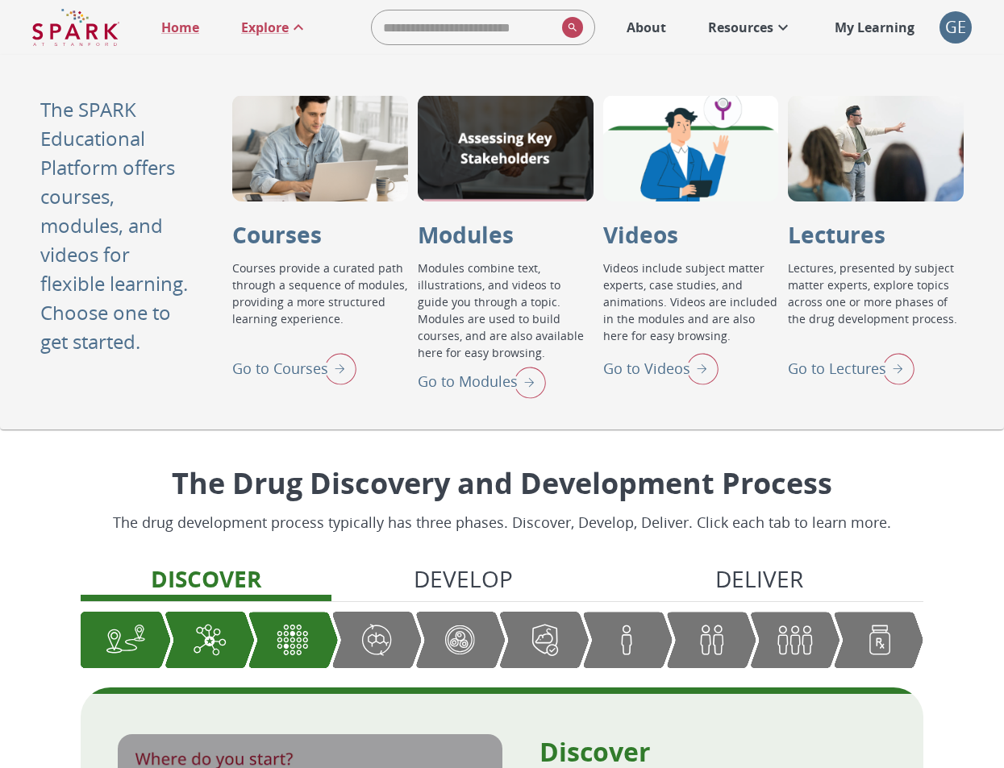
click at [489, 162] on div at bounding box center [506, 148] width 176 height 106
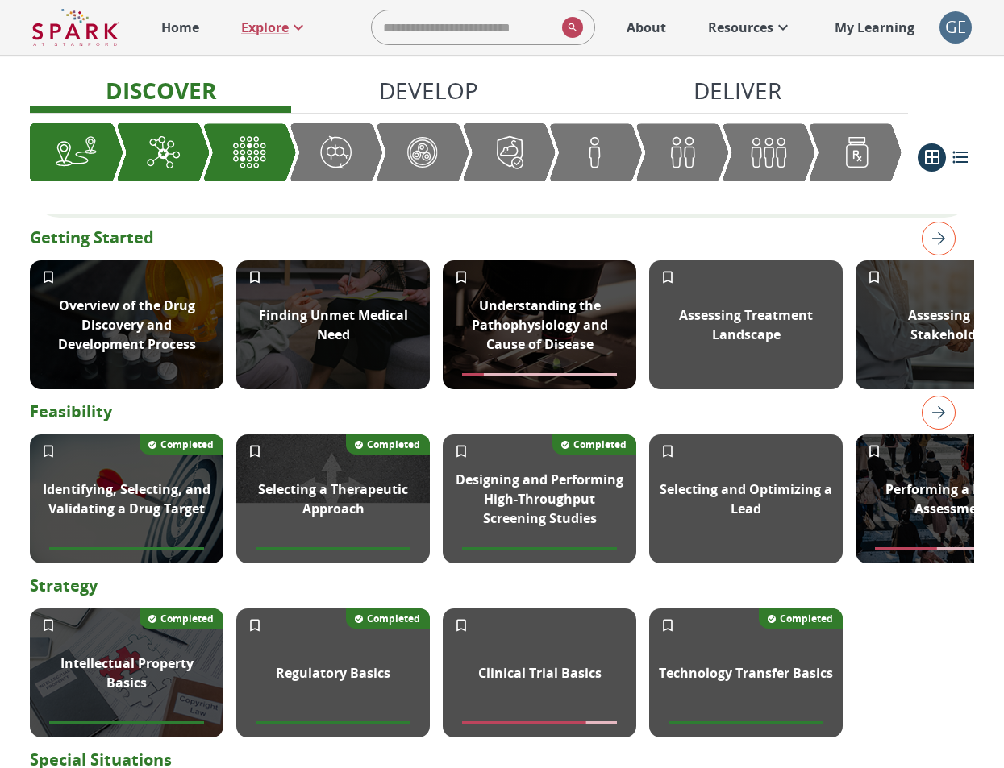
scroll to position [385, 0]
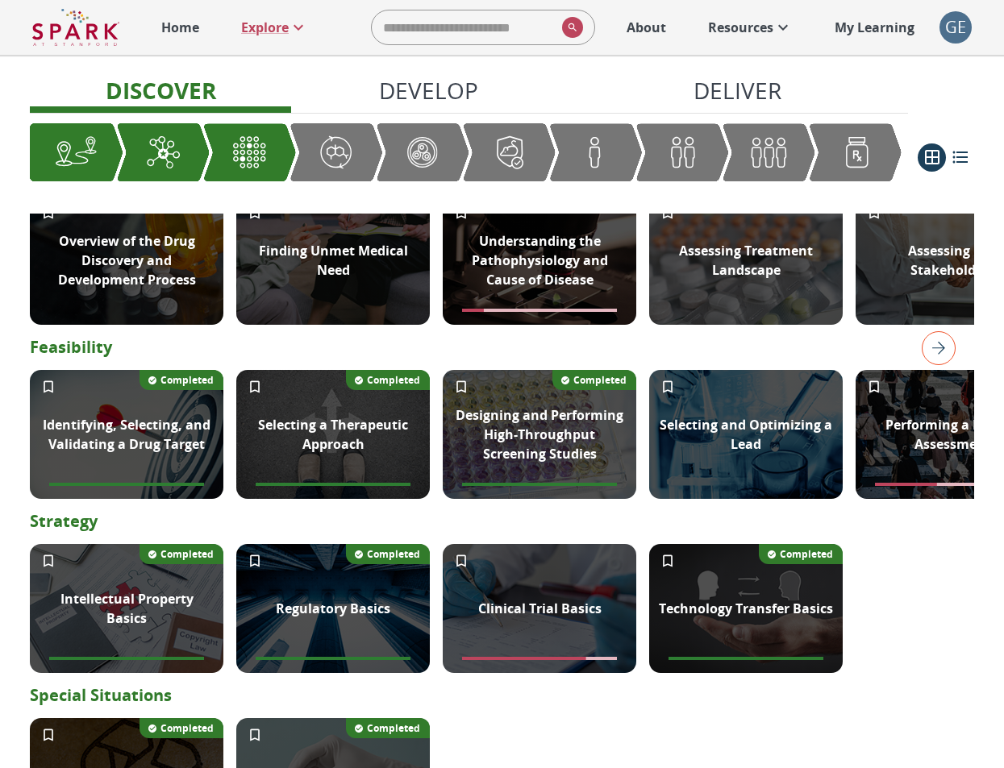
click at [939, 365] on img "right" at bounding box center [939, 348] width 34 height 34
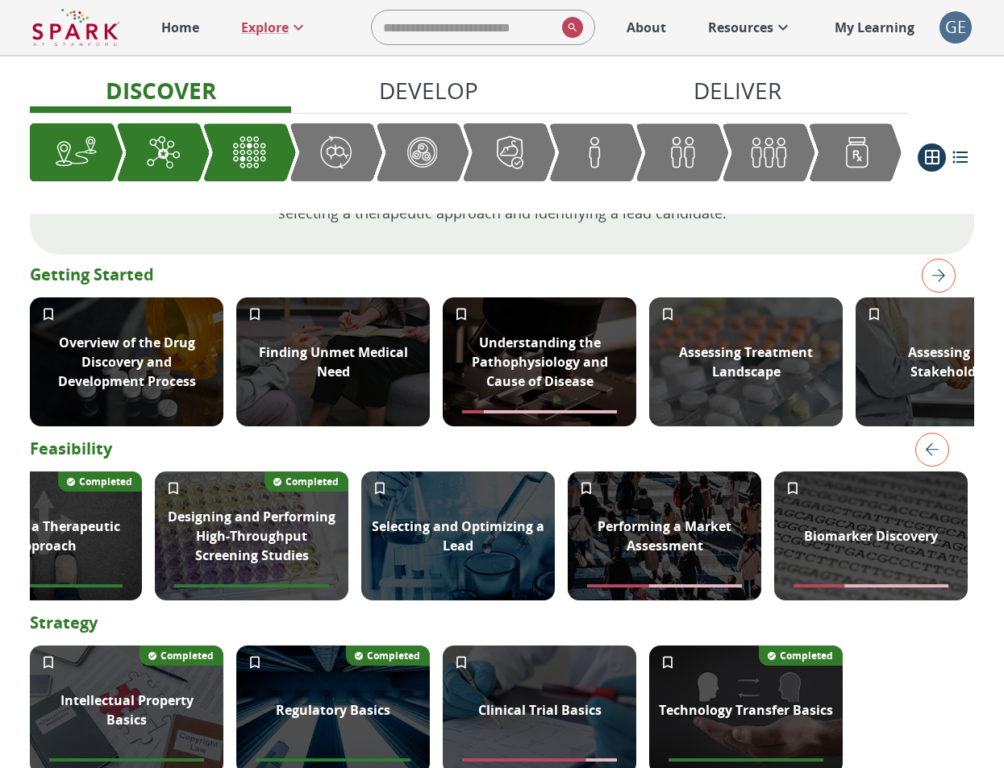
scroll to position [281, 0]
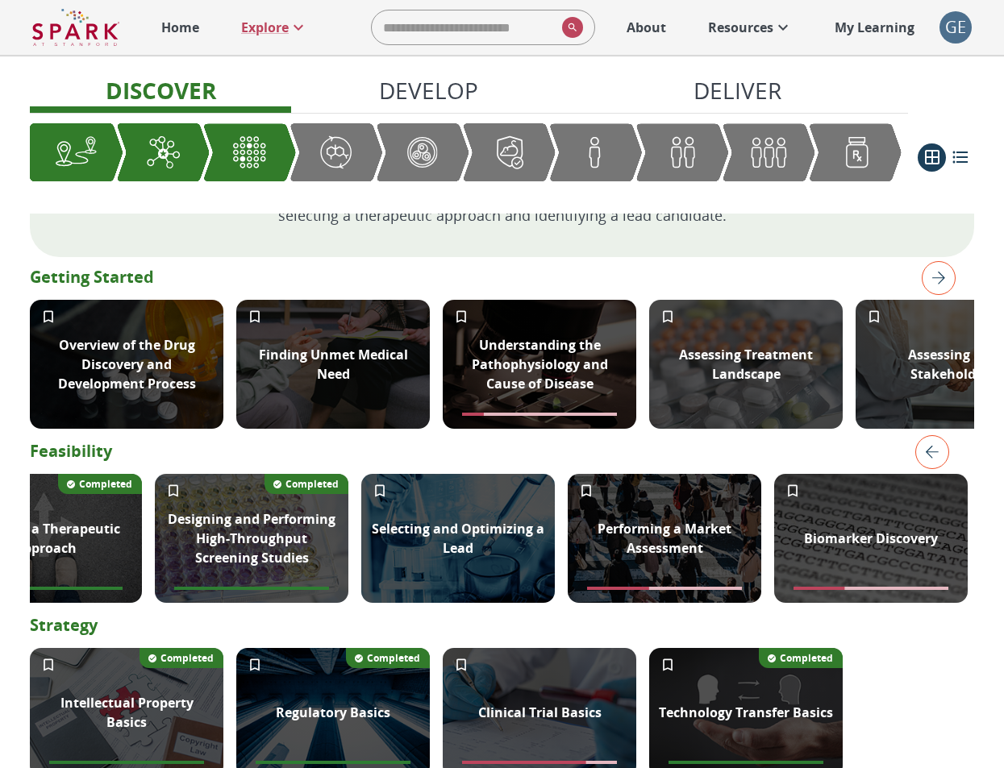
click at [947, 295] on img "right" at bounding box center [939, 278] width 34 height 34
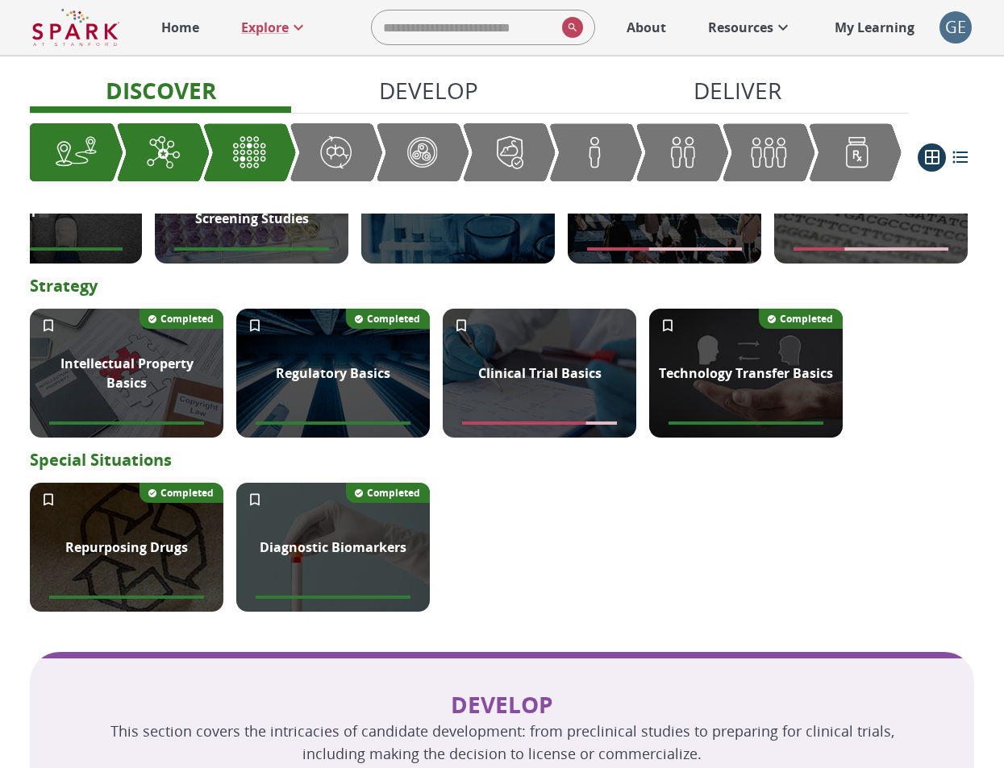
scroll to position [585, 0]
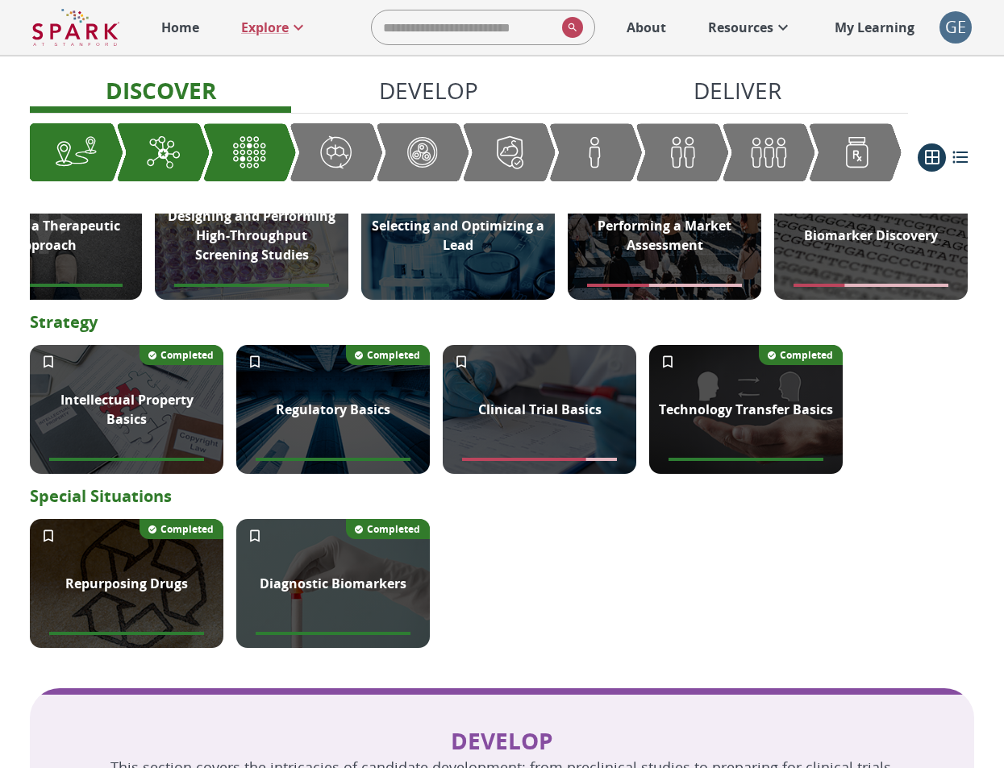
click at [949, 32] on div "GE" at bounding box center [955, 27] width 32 height 32
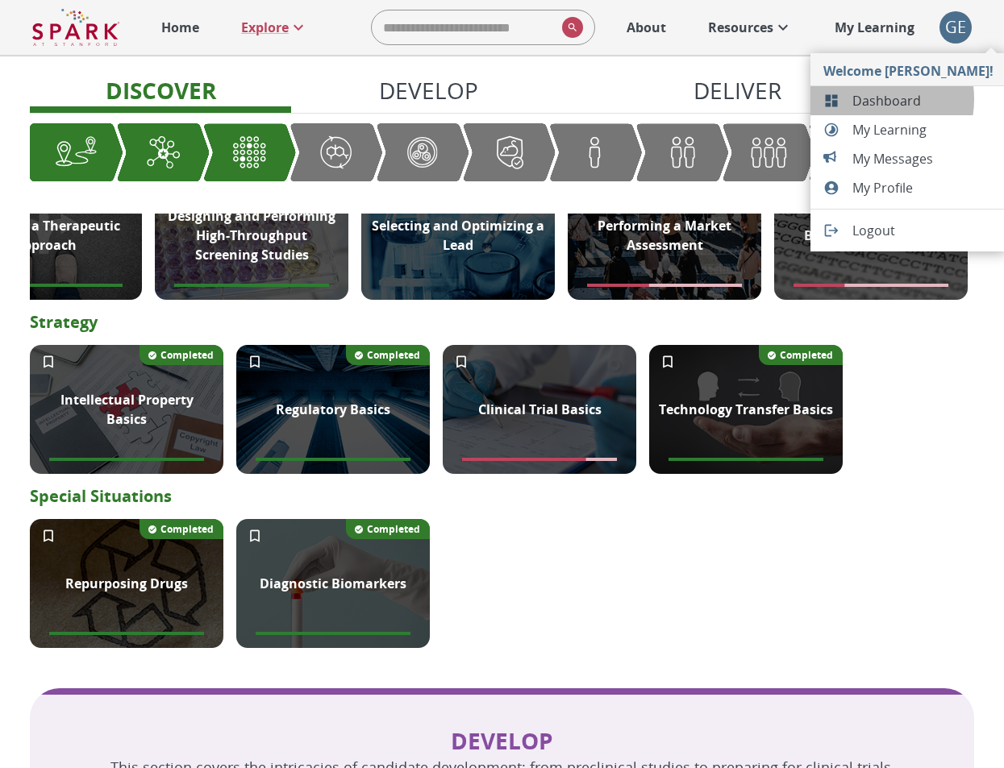
click at [868, 99] on span "Dashboard" at bounding box center [922, 100] width 141 height 19
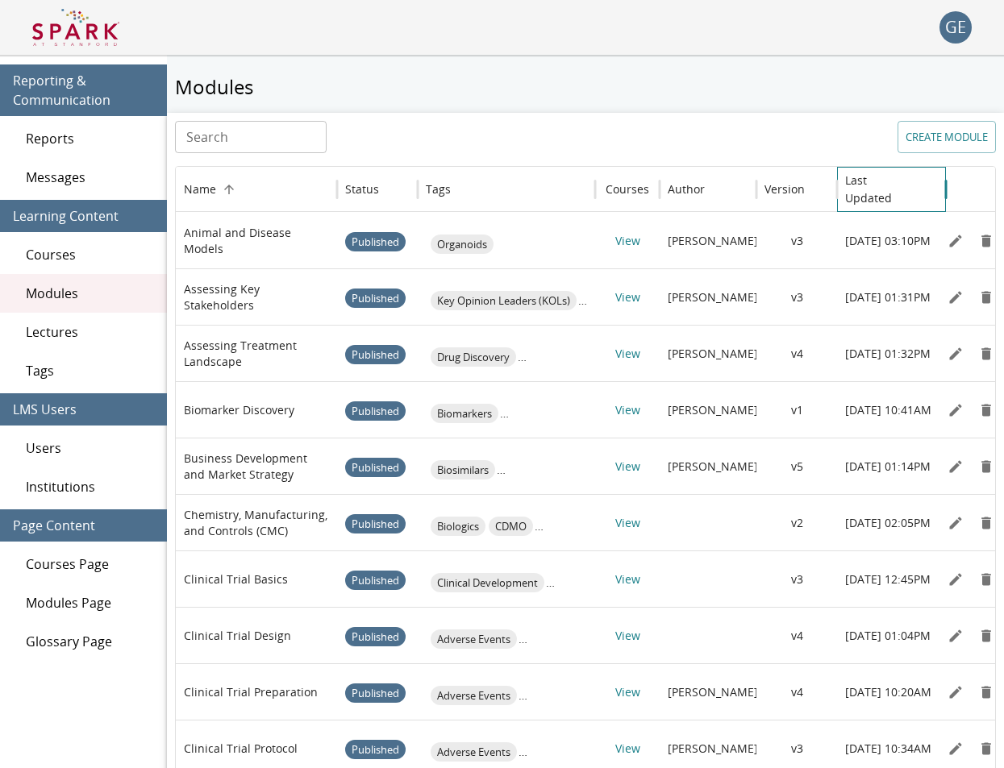
click at [894, 190] on h6 "Last Updated" at bounding box center [879, 189] width 69 height 35
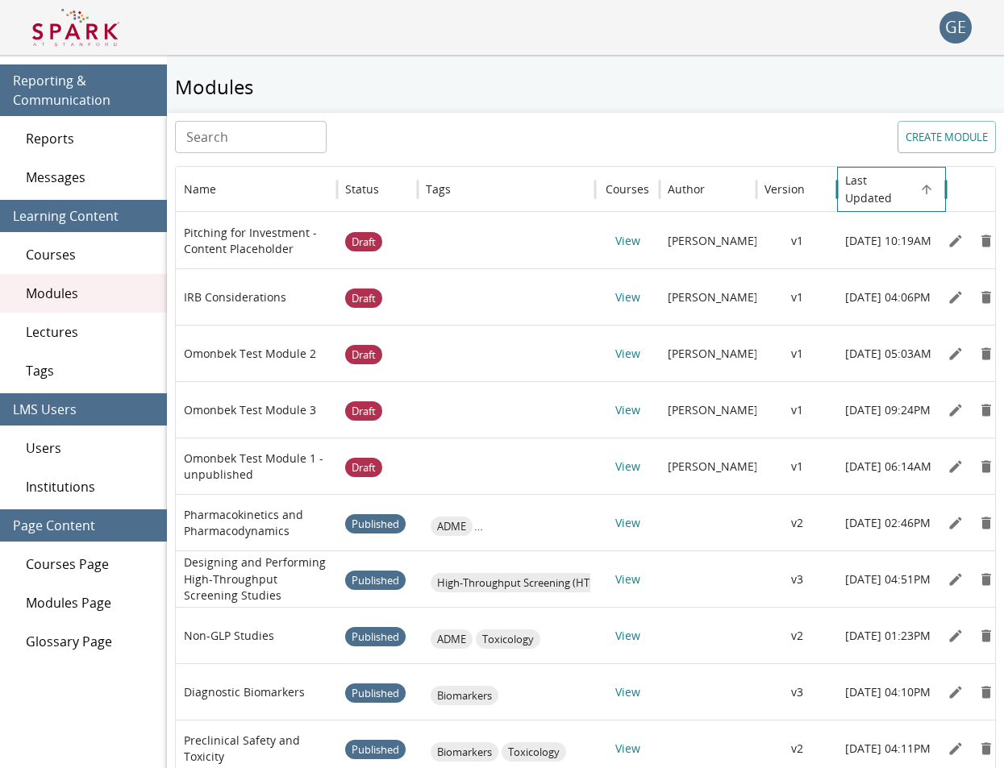
click at [894, 190] on h6 "Last Updated" at bounding box center [879, 189] width 69 height 35
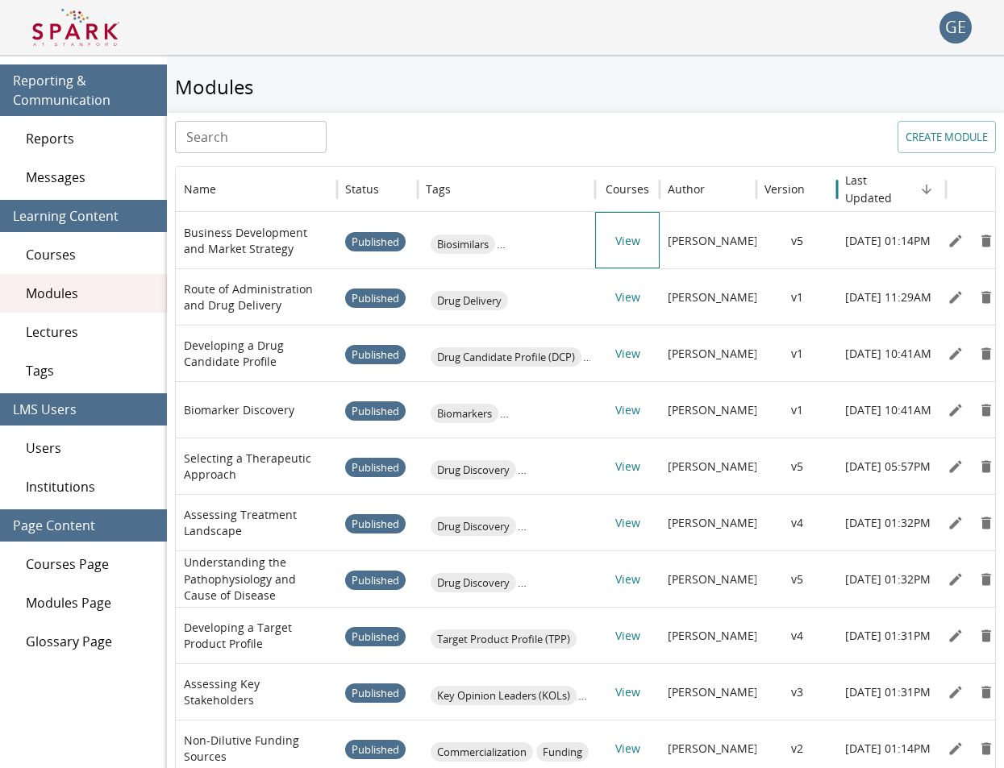
click at [626, 245] on link "View" at bounding box center [627, 240] width 25 height 15
click at [646, 206] on div at bounding box center [502, 384] width 1004 height 768
click at [960, 246] on icon "Edit" at bounding box center [955, 241] width 16 height 16
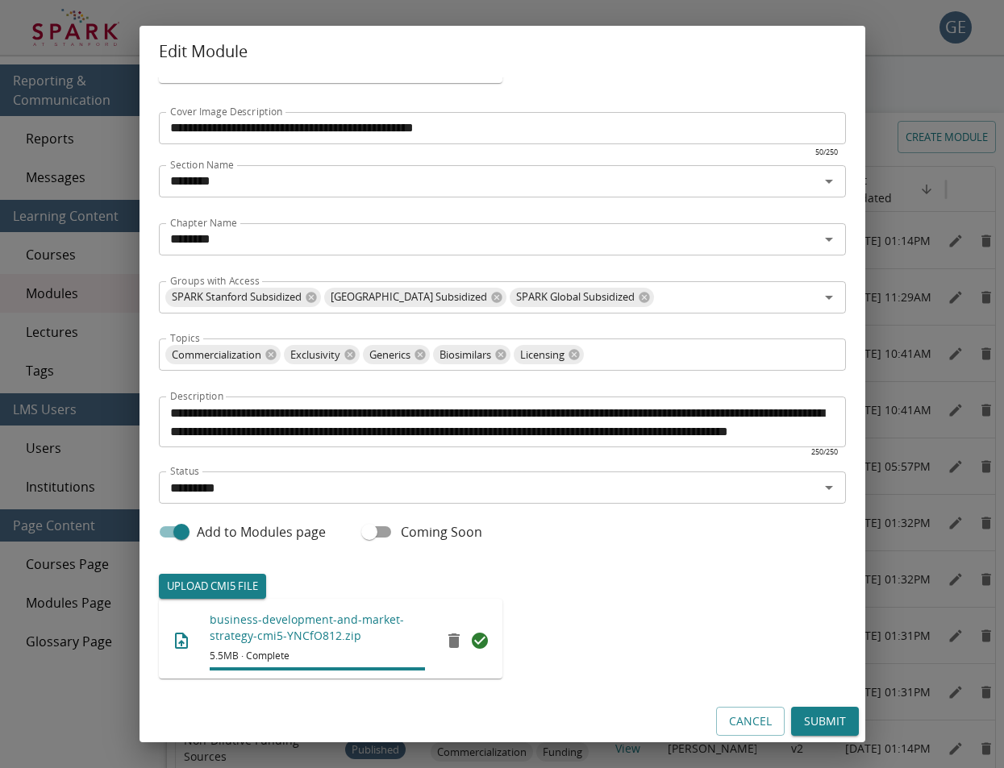
scroll to position [169, 0]
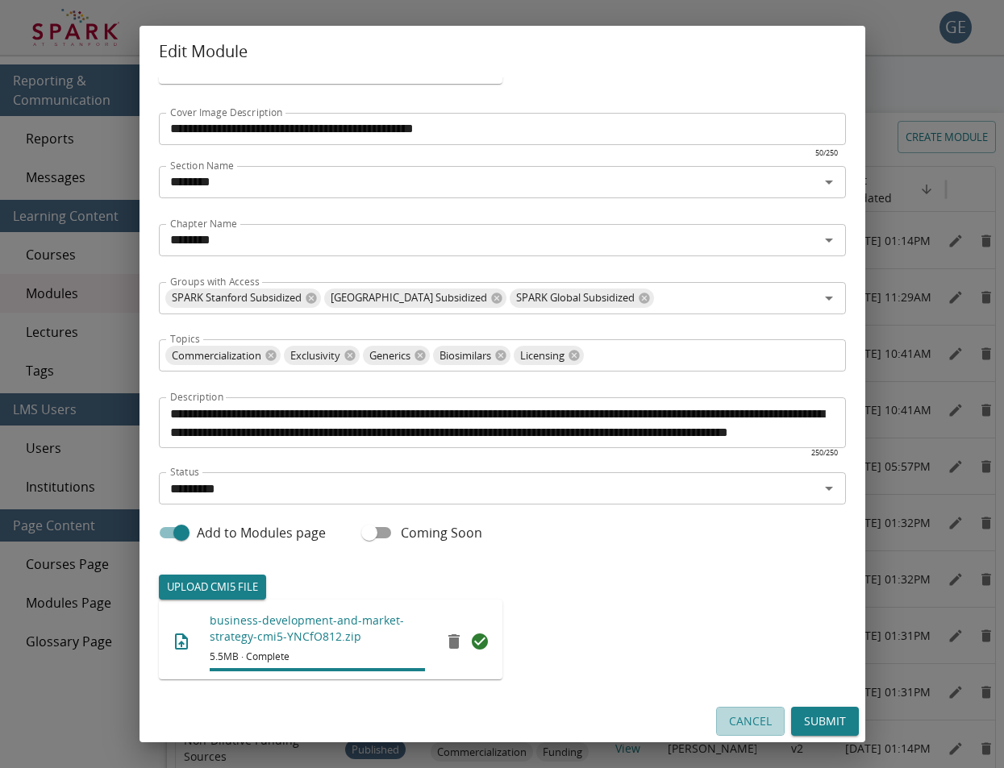
click at [767, 717] on button "Cancel" at bounding box center [750, 722] width 69 height 30
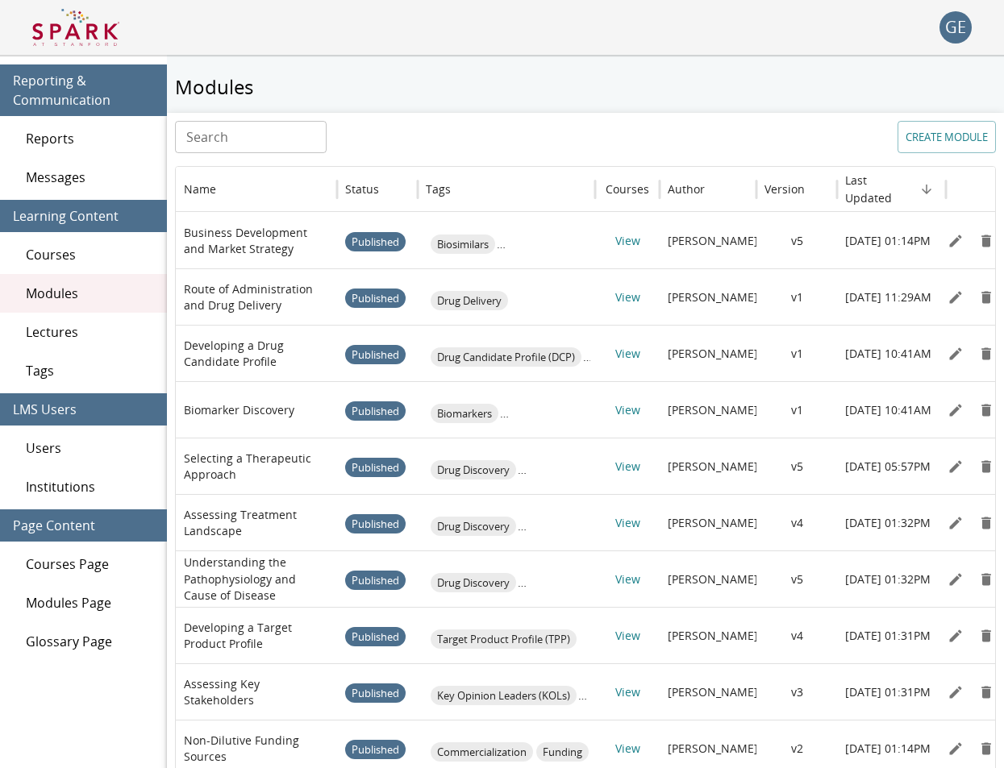
click at [74, 25] on img at bounding box center [75, 27] width 87 height 39
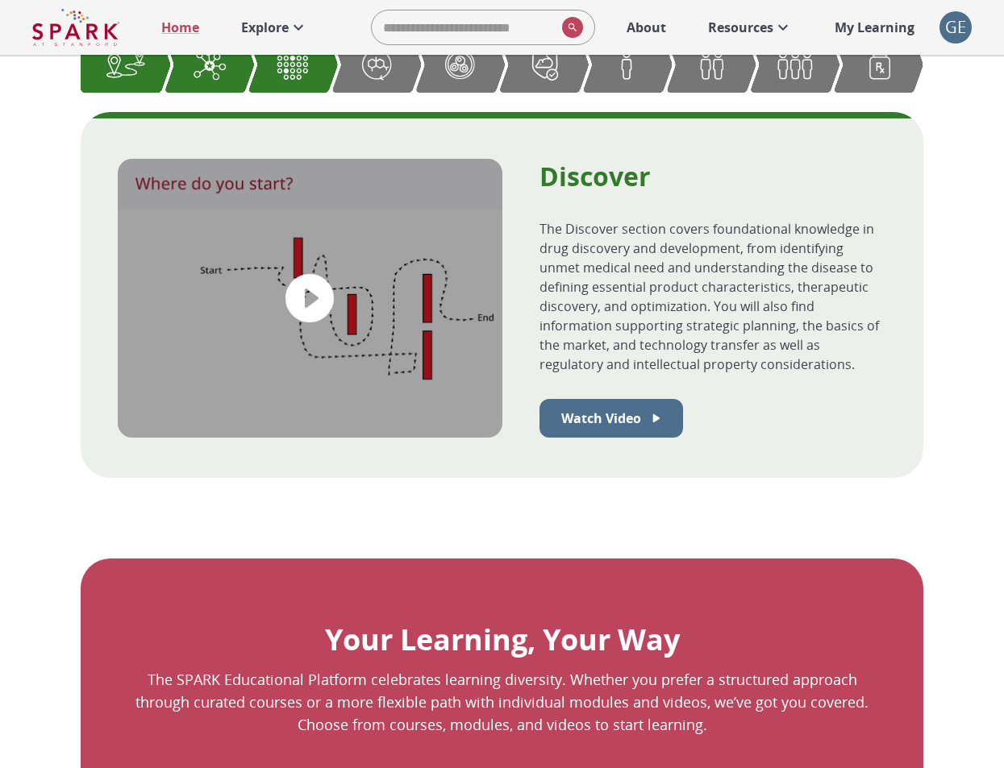
scroll to position [470, 0]
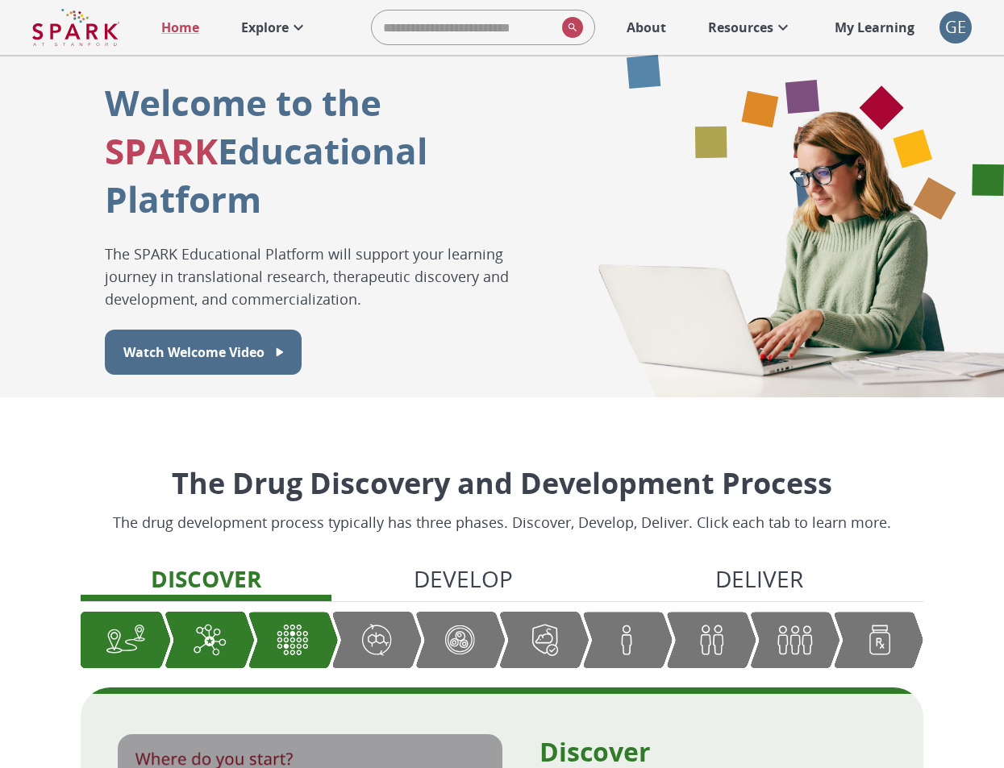
click at [275, 33] on p "Explore" at bounding box center [265, 27] width 48 height 19
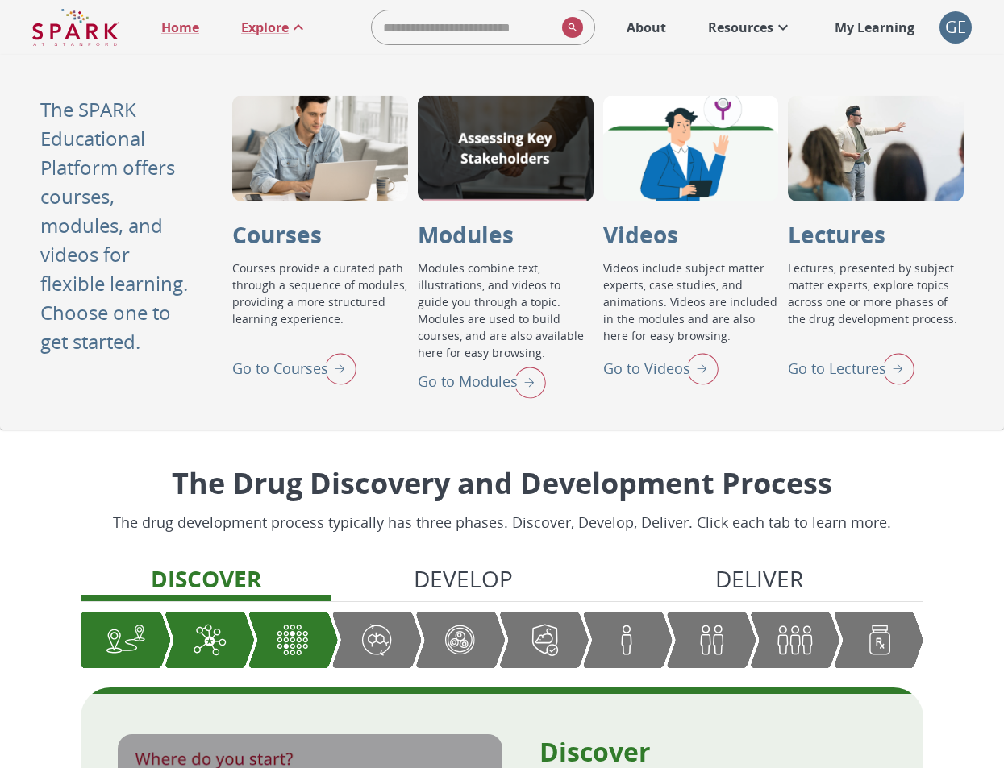
click at [468, 389] on p "Go to Modules" at bounding box center [468, 382] width 100 height 22
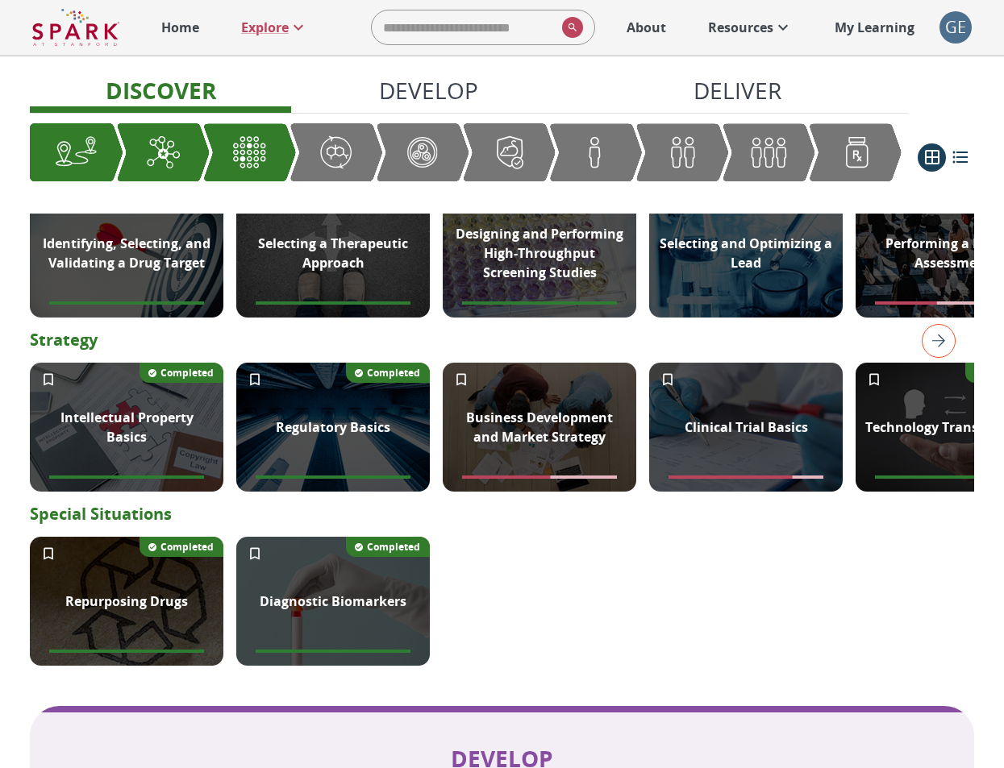
scroll to position [697, 0]
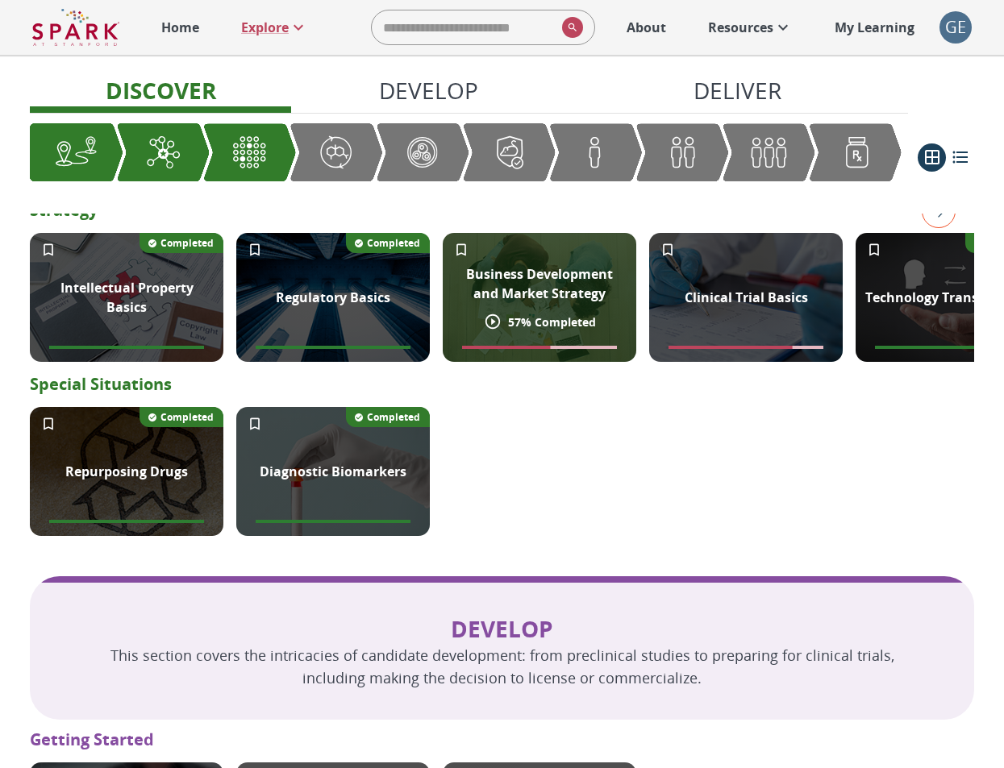
click at [502, 313] on div "Business Development and Market Strategy" at bounding box center [540, 284] width 194 height 58
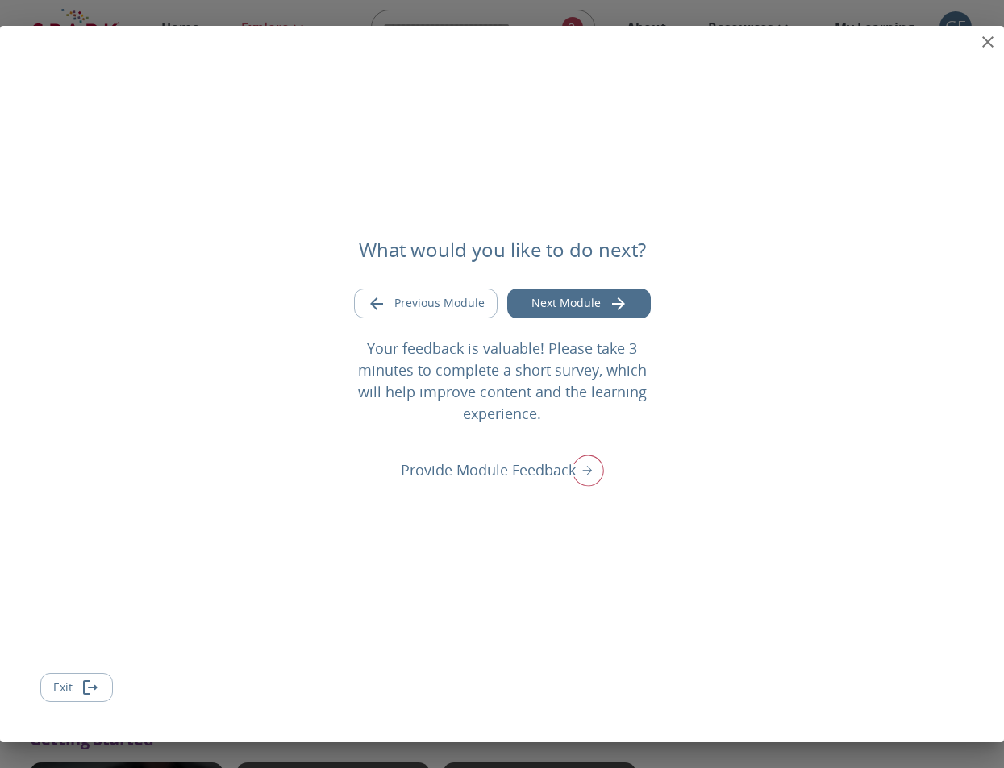
click at [985, 38] on icon "close" at bounding box center [987, 41] width 11 height 11
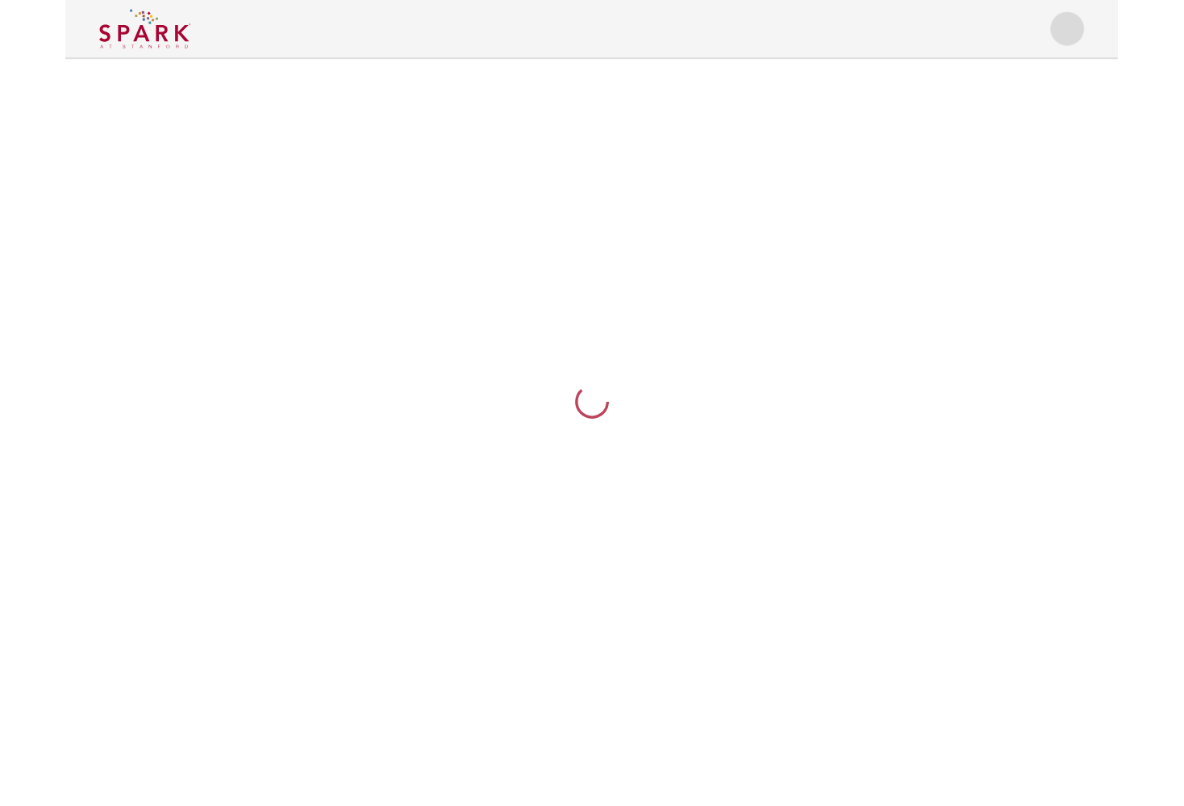
scroll to position [0, 0]
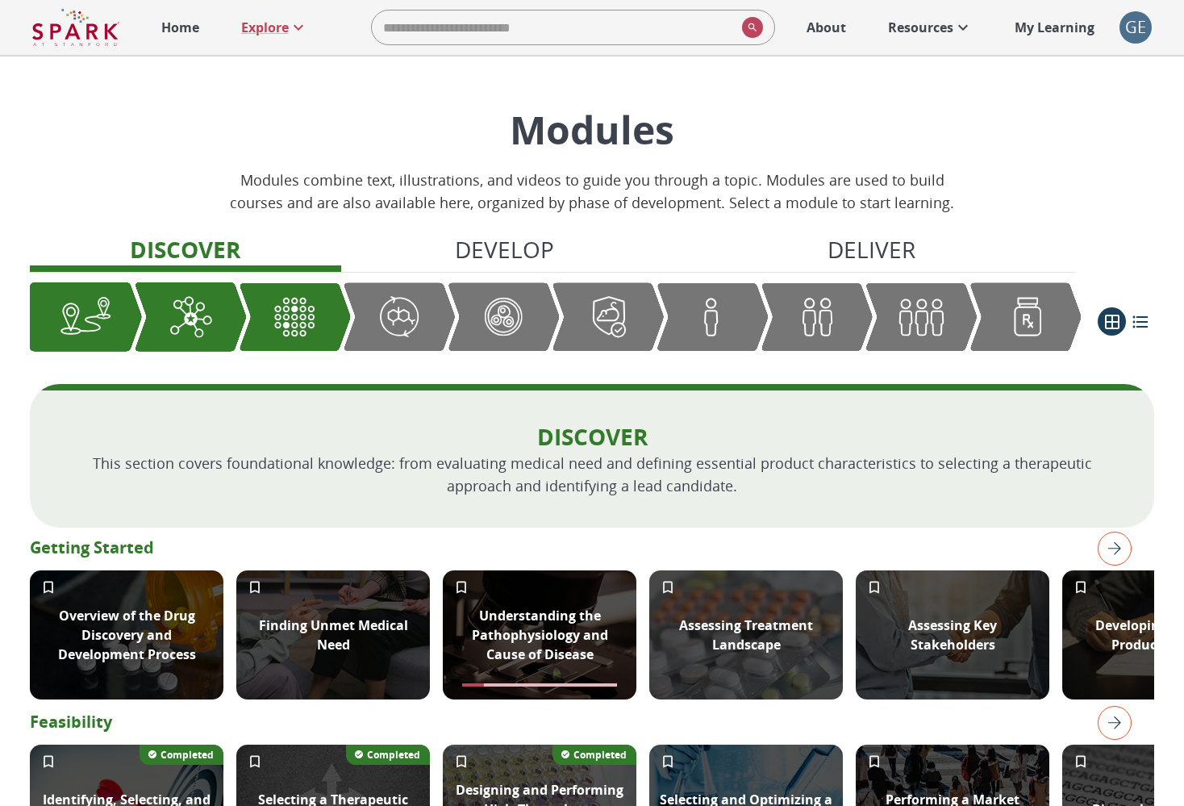
click at [1003, 27] on div "GE" at bounding box center [1135, 27] width 32 height 32
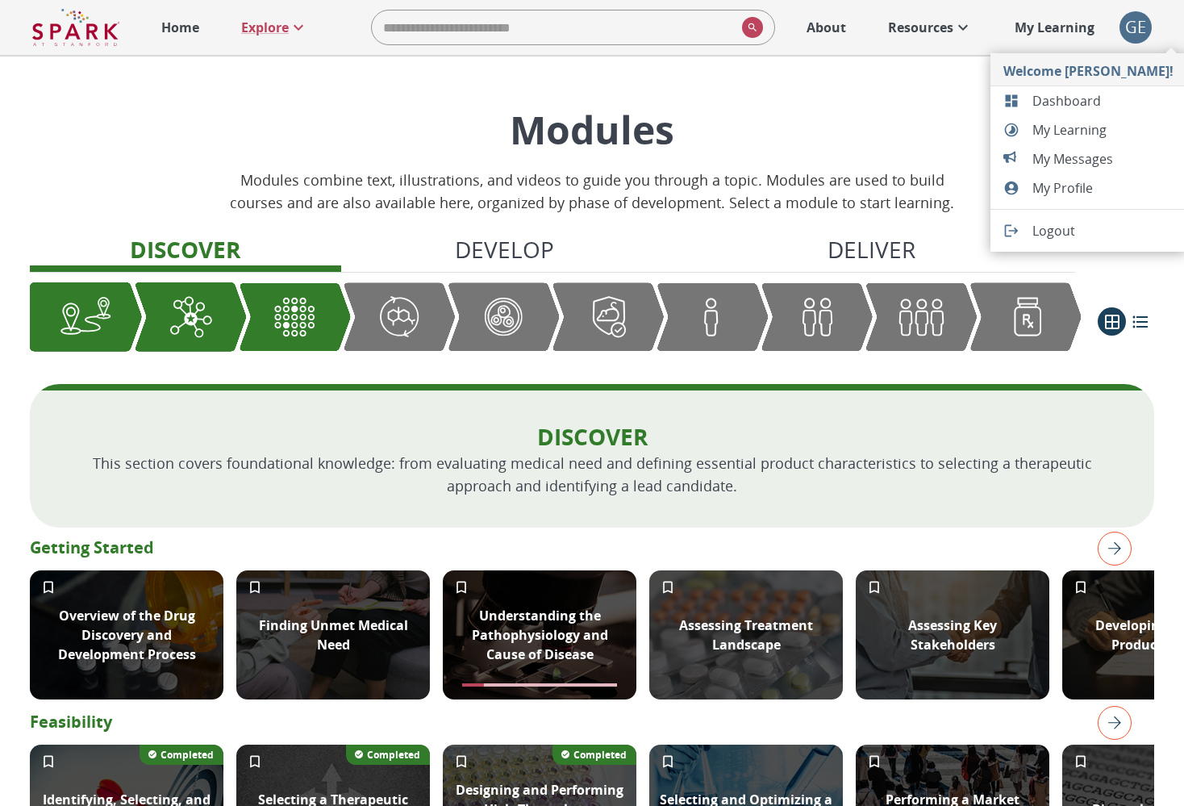
click at [1003, 99] on span "Dashboard" at bounding box center [1102, 100] width 141 height 19
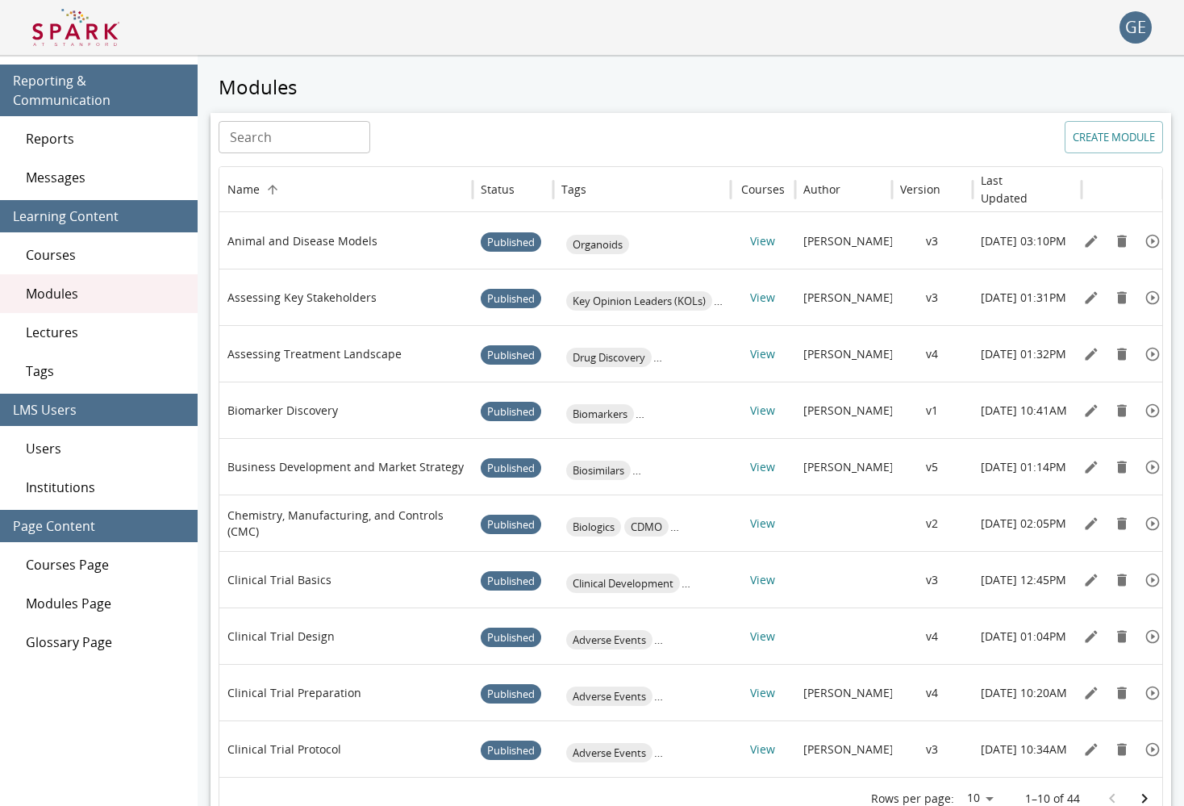
click at [72, 168] on span "Messages" at bounding box center [105, 177] width 159 height 19
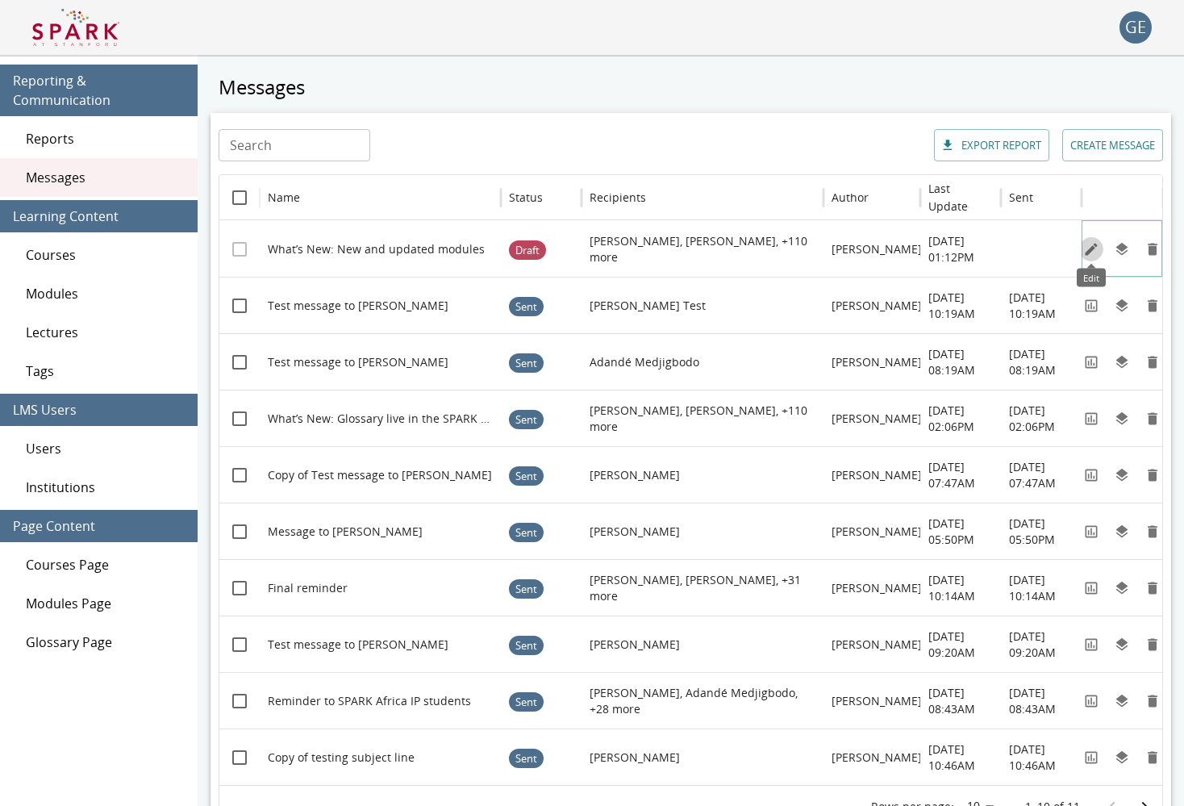
click at [1003, 245] on icon "Edit" at bounding box center [1091, 249] width 16 height 16
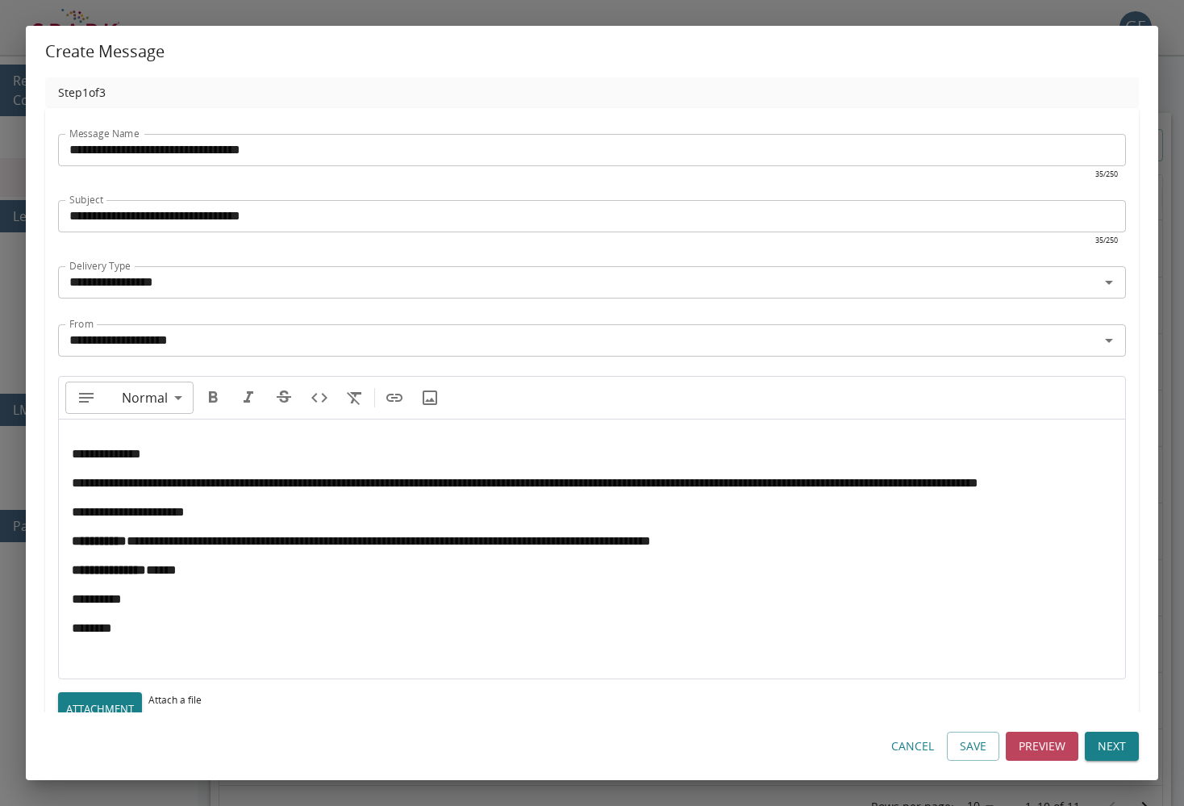
click at [233, 578] on p "**********" at bounding box center [592, 570] width 1040 height 16
click at [598, 547] on span "**********" at bounding box center [389, 541] width 524 height 12
drag, startPoint x: 575, startPoint y: 575, endPoint x: 553, endPoint y: 580, distance: 22.3
click at [575, 575] on p "**********" at bounding box center [592, 570] width 1040 height 16
click at [506, 547] on span "**********" at bounding box center [389, 541] width 524 height 12
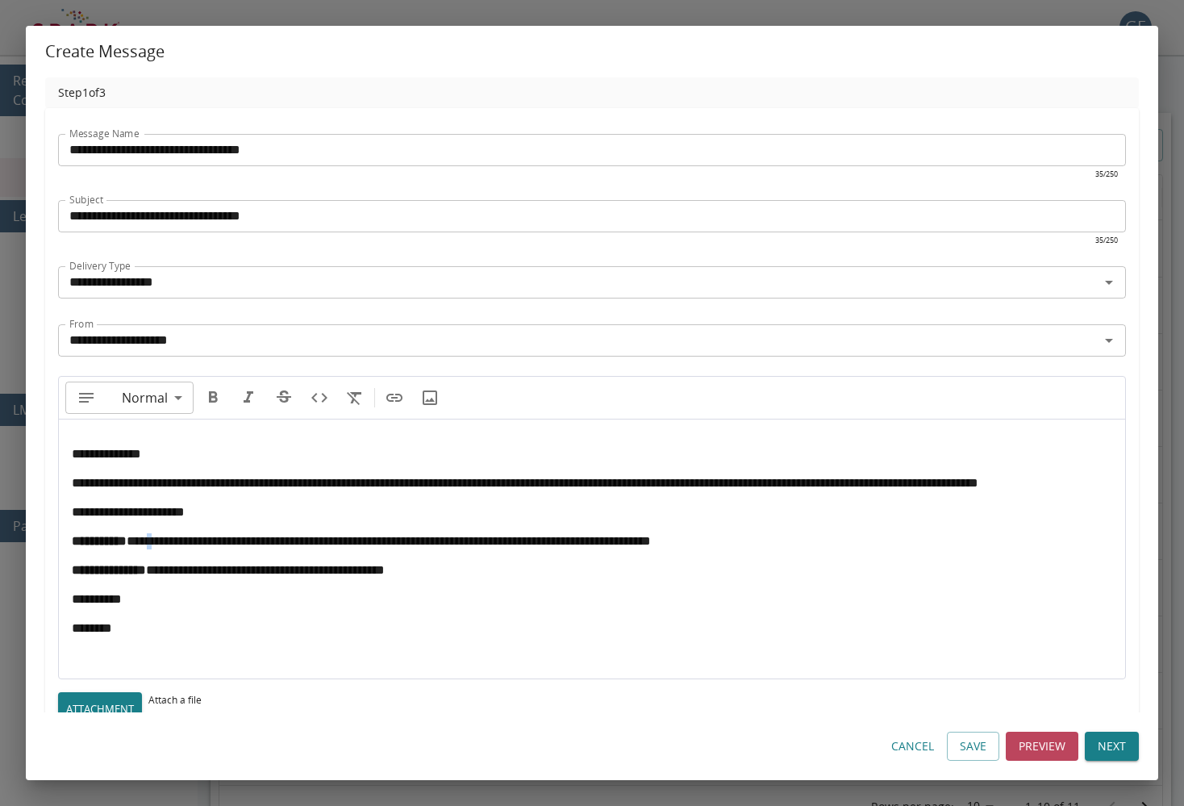
click at [190, 547] on span "**********" at bounding box center [389, 541] width 524 height 12
click at [265, 547] on span "**********" at bounding box center [389, 541] width 524 height 12
click at [439, 547] on span "**********" at bounding box center [389, 541] width 524 height 12
click at [645, 578] on p "**********" at bounding box center [592, 570] width 1040 height 16
drag, startPoint x: 588, startPoint y: 557, endPoint x: 598, endPoint y: 556, distance: 9.7
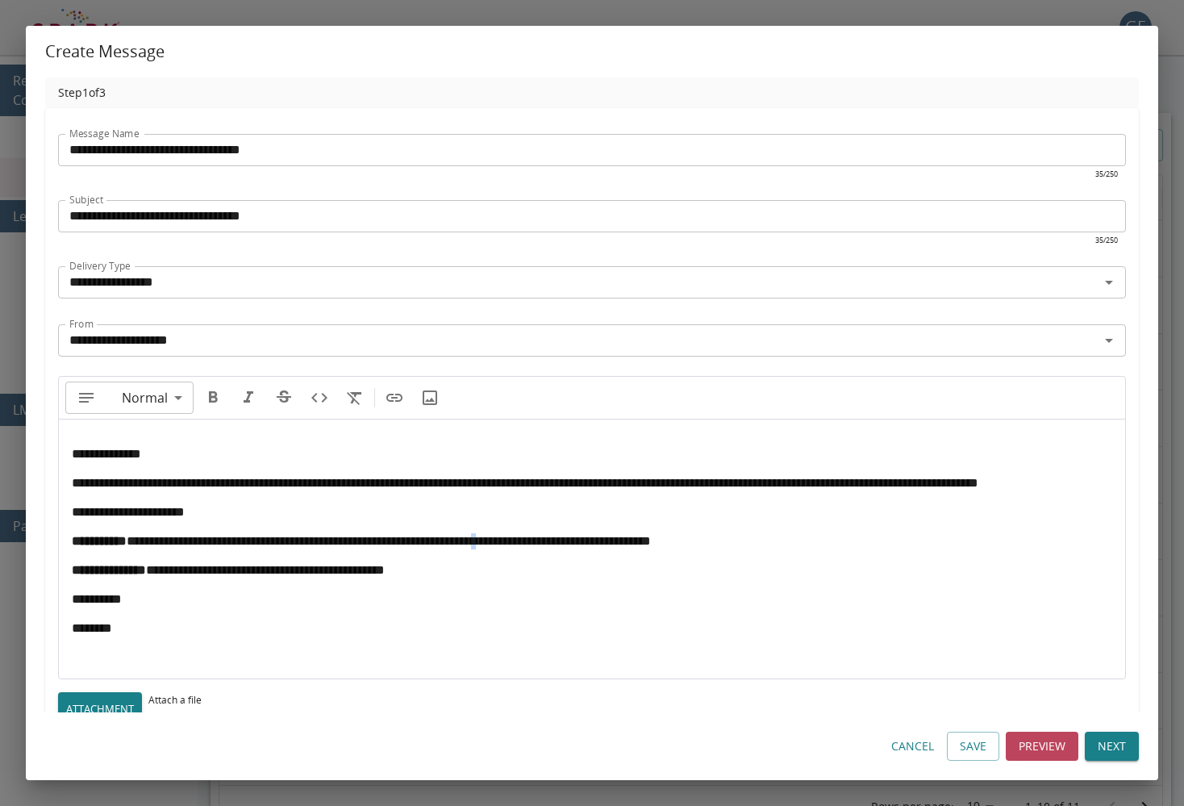
click at [598, 547] on span "**********" at bounding box center [389, 541] width 524 height 12
click at [636, 578] on p "**********" at bounding box center [592, 570] width 1040 height 16
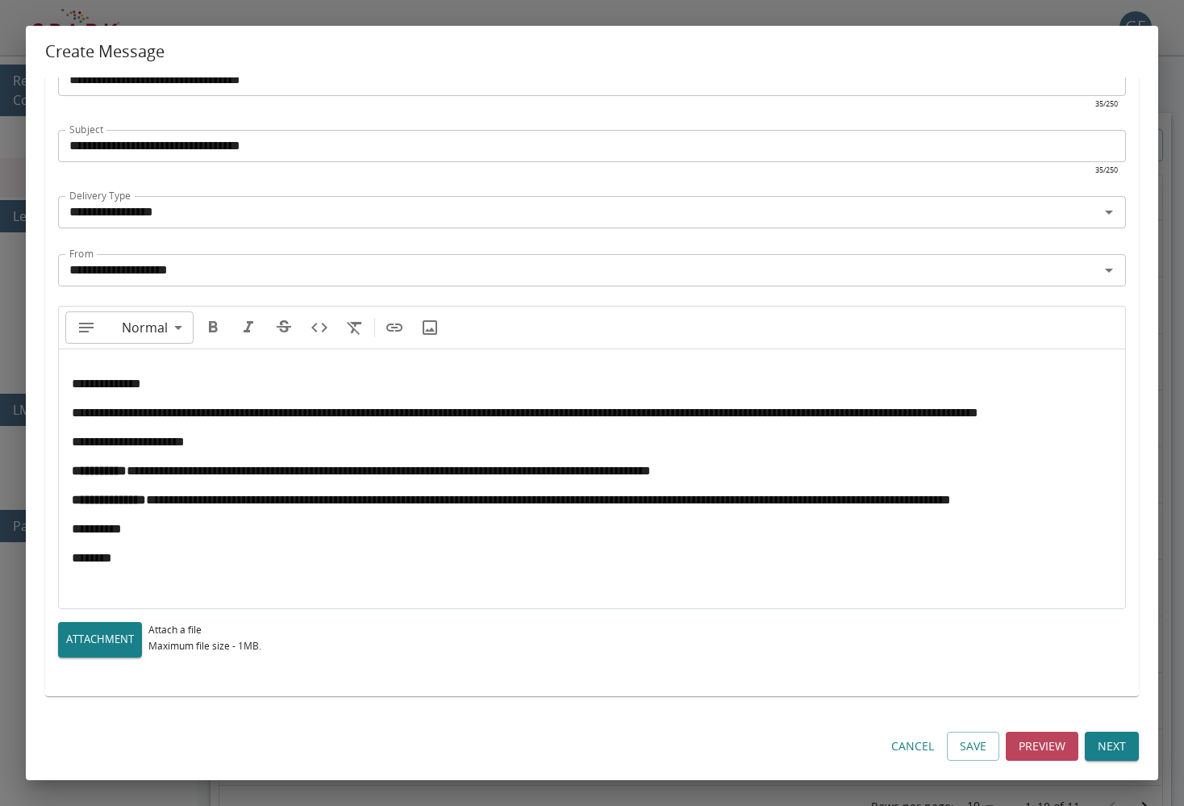
scroll to position [96, 0]
click at [539, 493] on span "**********" at bounding box center [548, 499] width 805 height 12
click at [1003, 743] on button "Next" at bounding box center [1112, 746] width 54 height 30
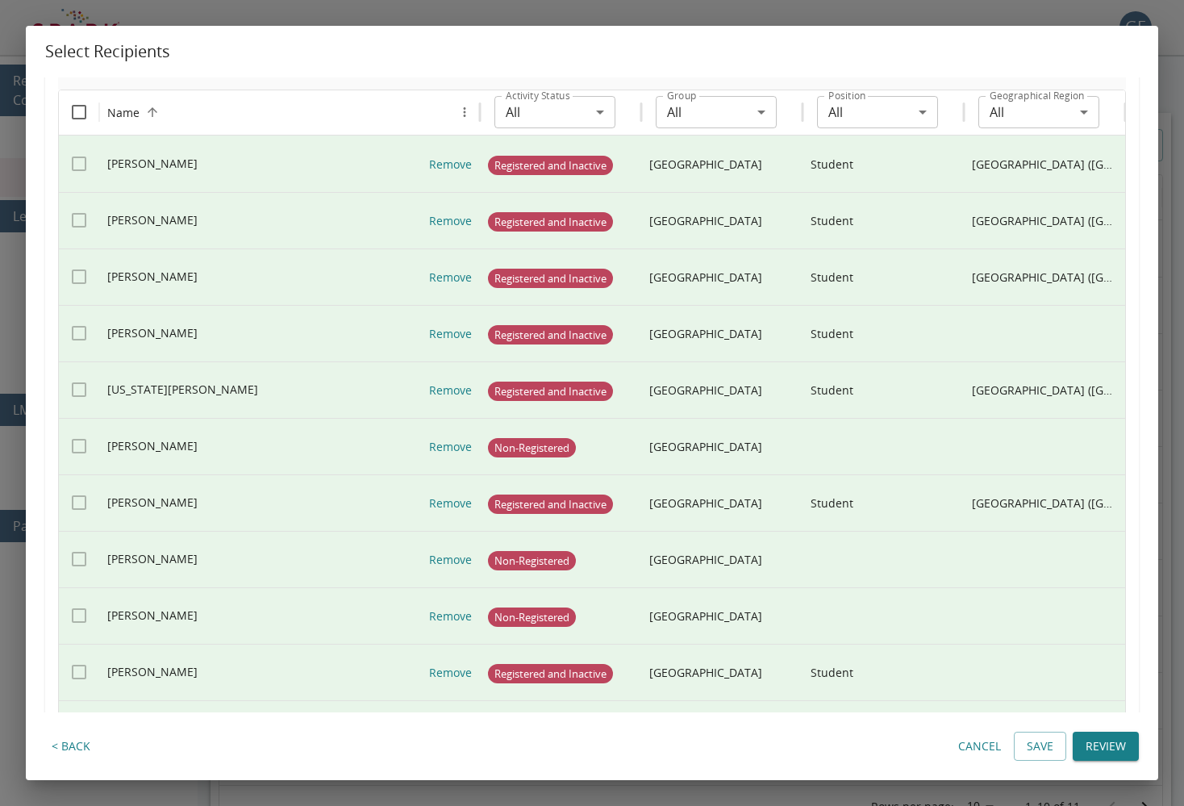
scroll to position [0, 0]
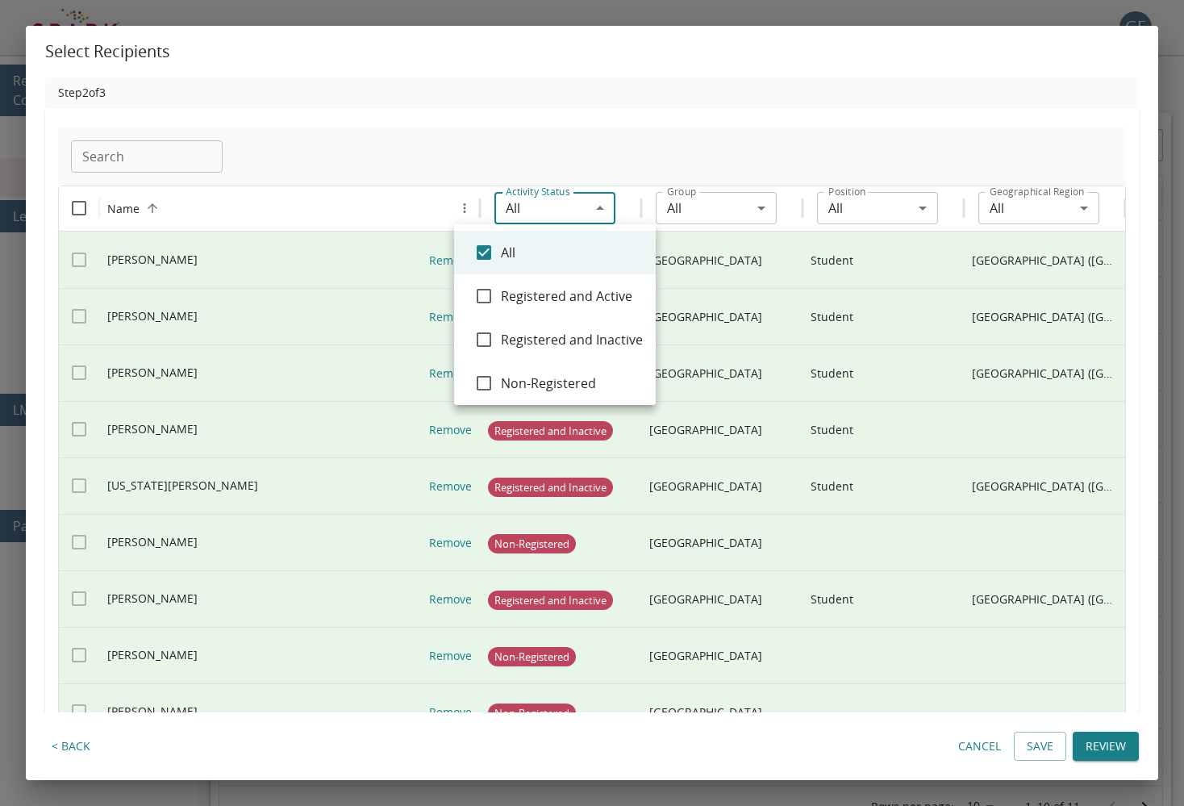
click at [605, 216] on body "GE 0 Reporting & Communication Reports Messages Learning Content Courses Module…" at bounding box center [592, 430] width 1184 height 860
click at [573, 299] on span "Registered and Active" at bounding box center [572, 295] width 142 height 19
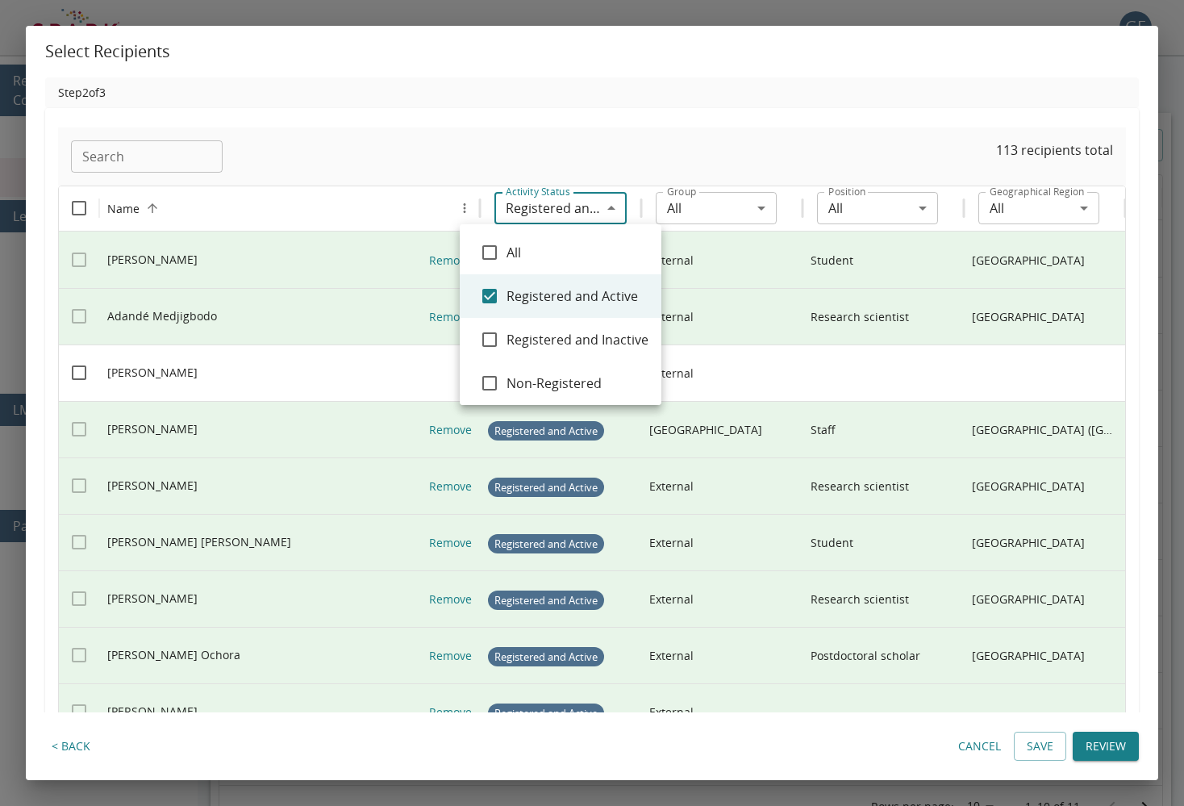
click at [334, 105] on div at bounding box center [592, 403] width 1184 height 806
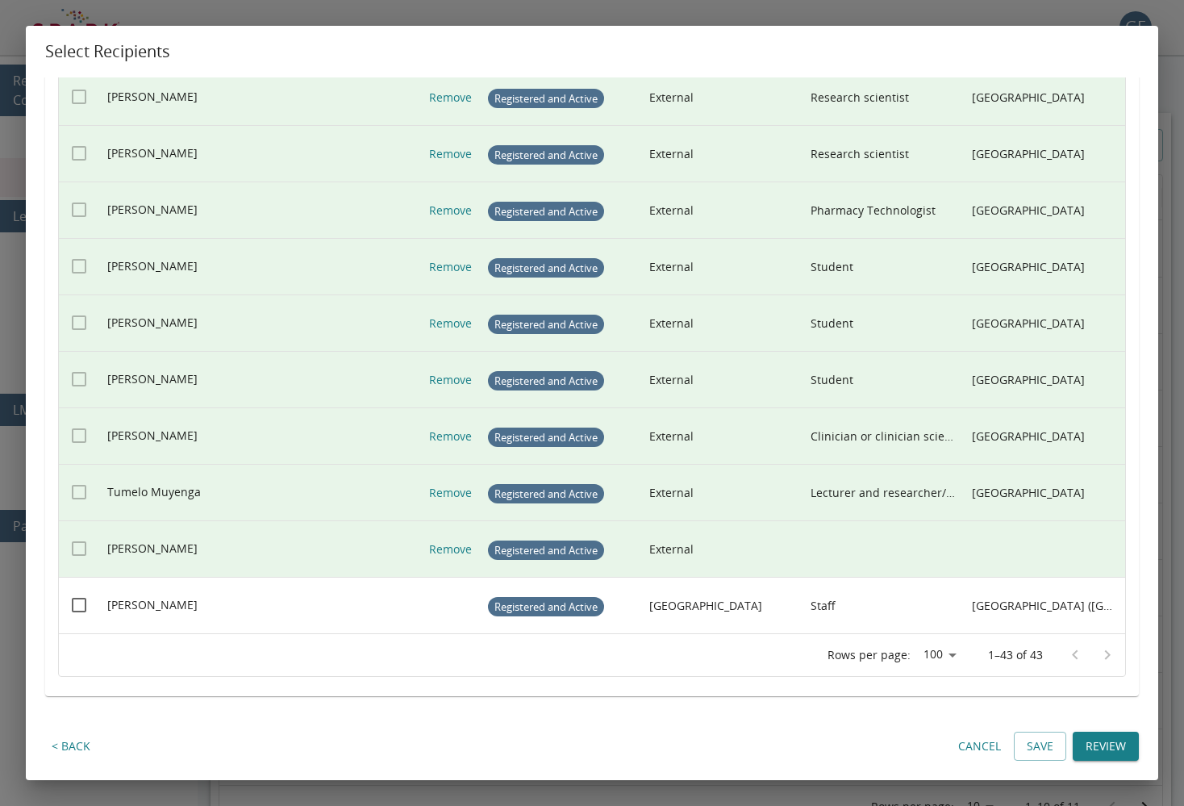
scroll to position [2025, 0]
click at [77, 549] on div at bounding box center [79, 549] width 40 height 56
click at [919, 651] on body "GE 0 Reporting & Communication Reports Messages Learning Content Courses Module…" at bounding box center [592, 430] width 1184 height 860
click at [885, 585] on div at bounding box center [592, 403] width 1184 height 806
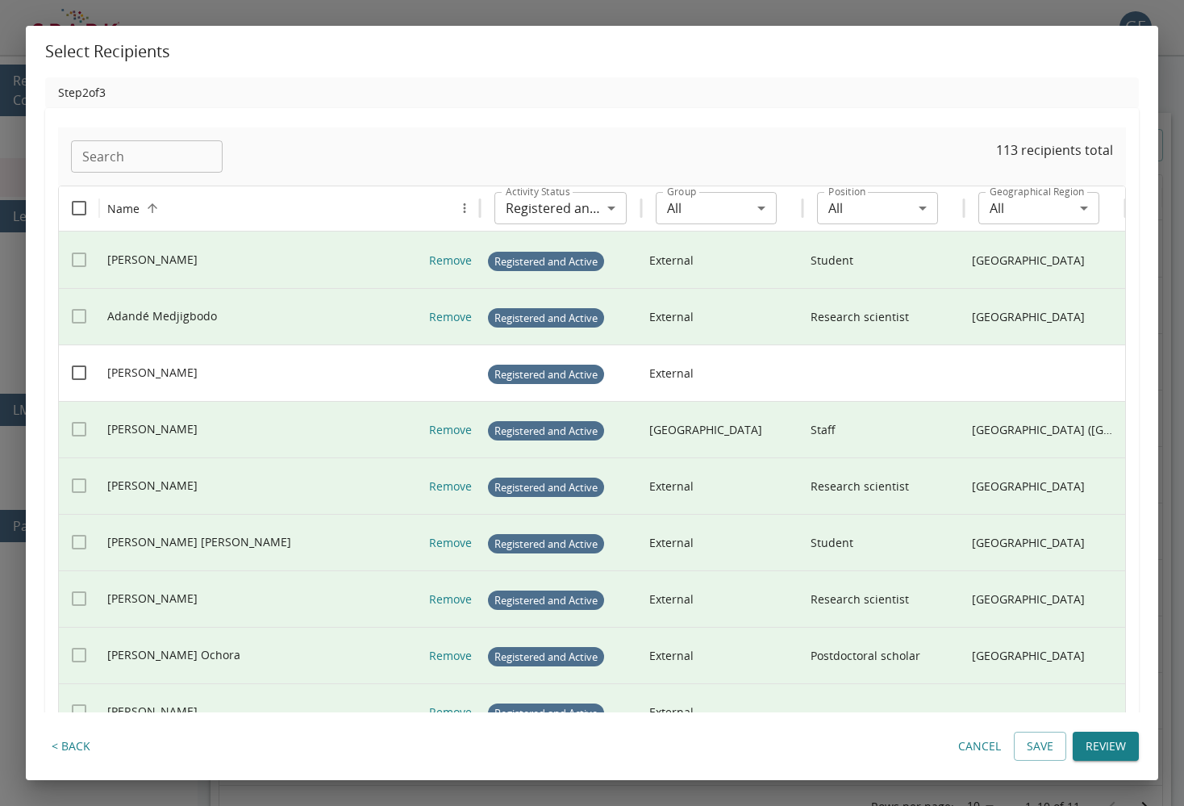
scroll to position [0, 0]
click at [610, 209] on body "GE 0 Reporting & Communication Reports Messages Learning Content Courses Module…" at bounding box center [592, 430] width 1184 height 860
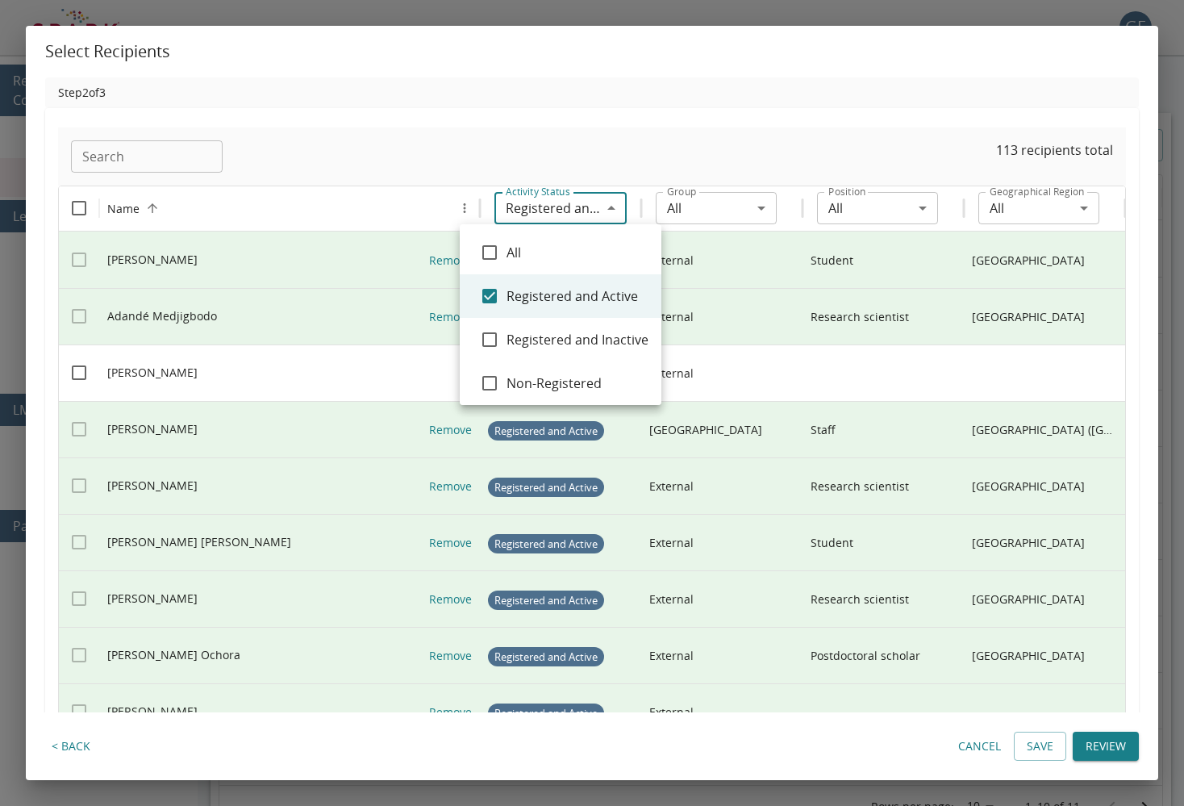
click at [610, 209] on div at bounding box center [592, 403] width 1184 height 806
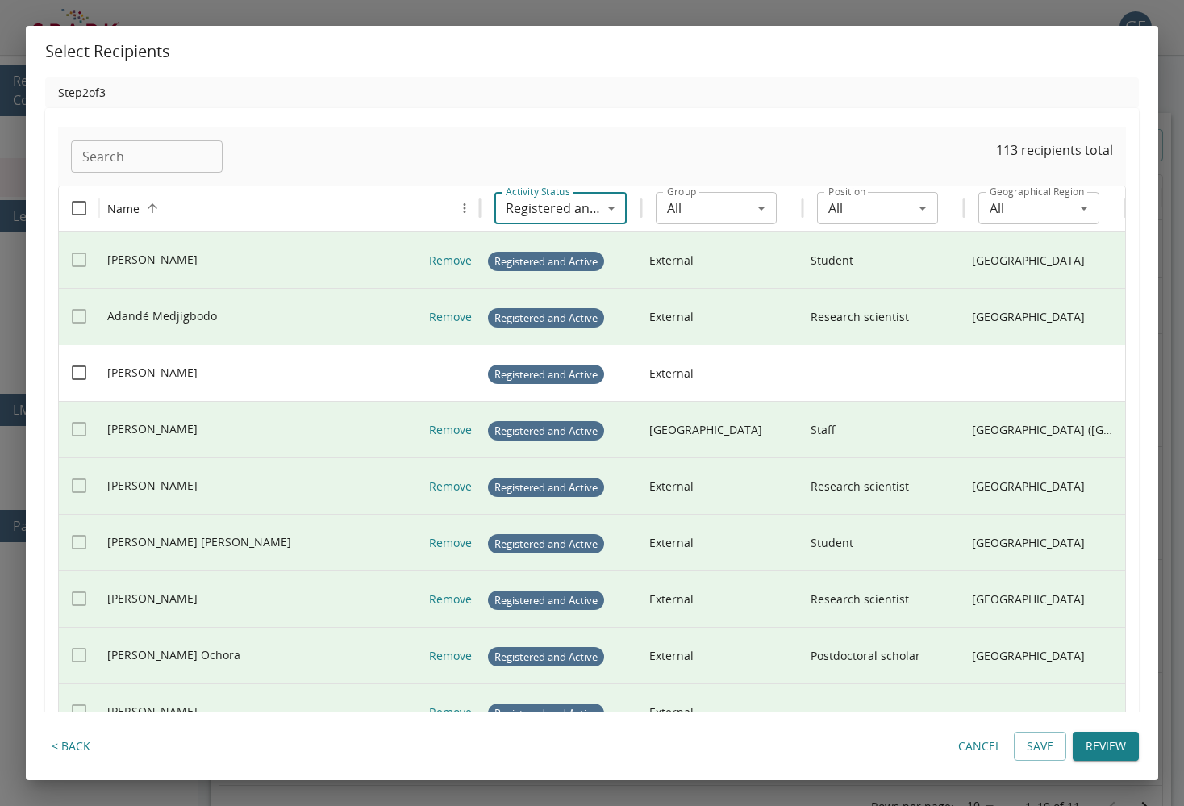
click at [733, 210] on body "GE 0 Reporting & Communication Reports Messages Learning Content Courses Module…" at bounding box center [592, 430] width 1184 height 860
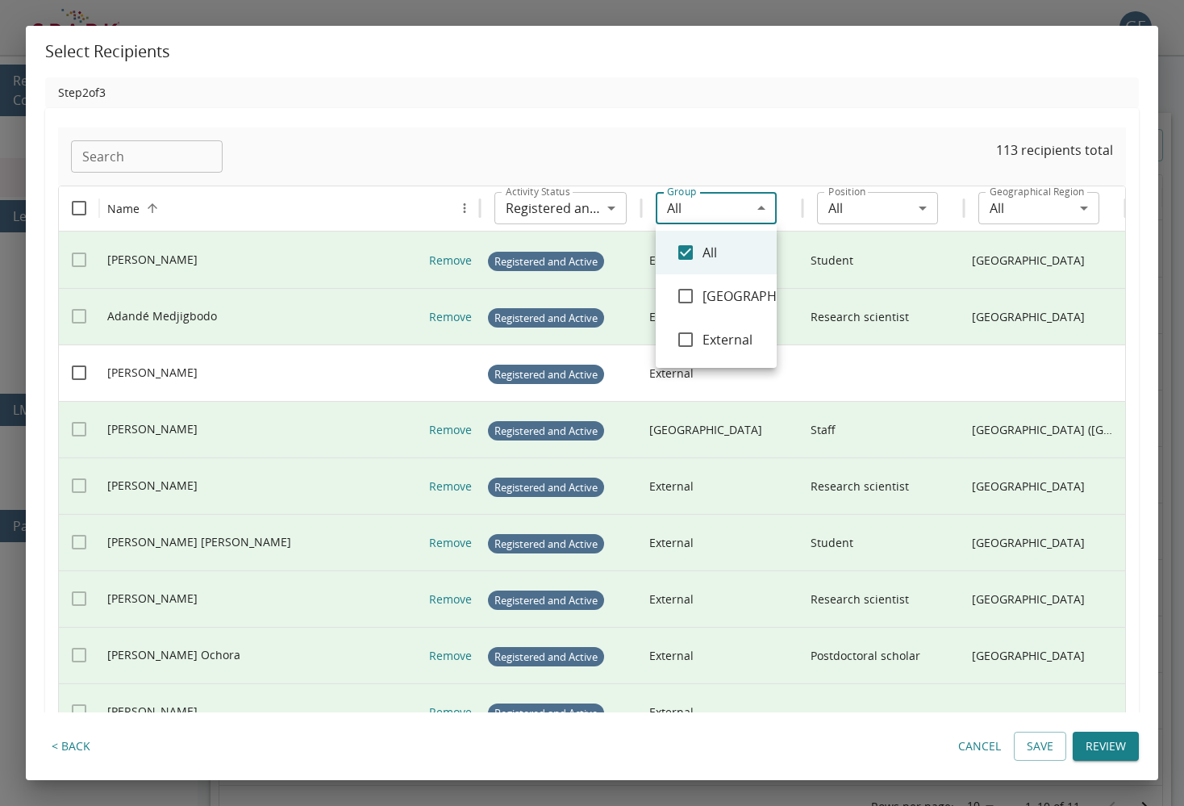
click at [797, 204] on div at bounding box center [592, 403] width 1184 height 806
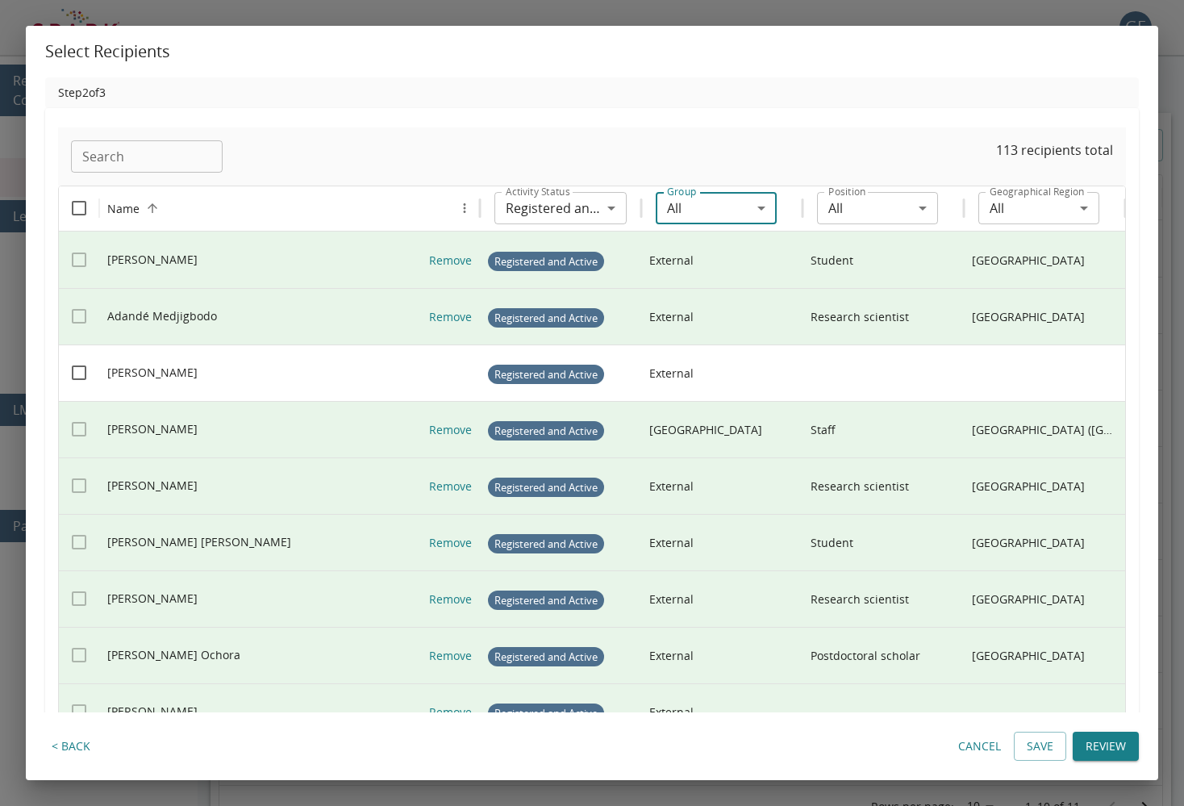
click at [841, 207] on body "GE 0 Reporting & Communication Reports Messages Learning Content Courses Module…" at bounding box center [592, 430] width 1184 height 860
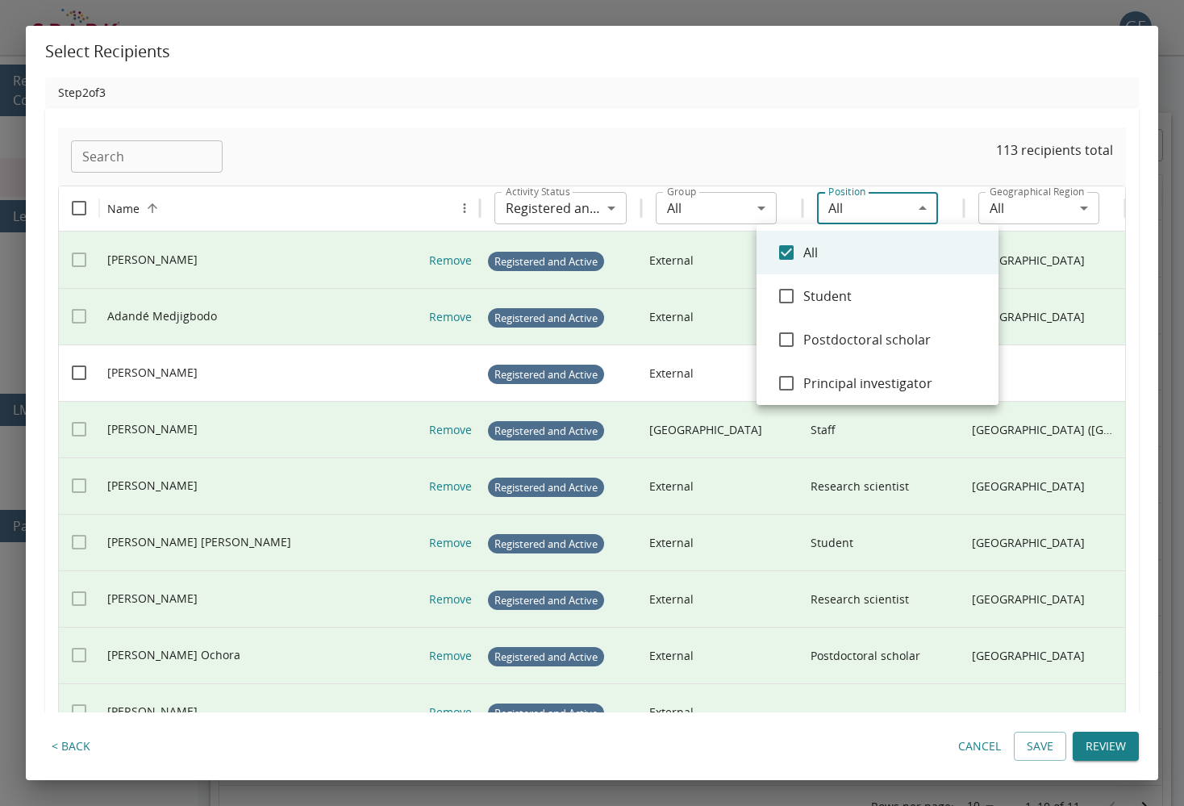
click at [841, 207] on div at bounding box center [592, 403] width 1184 height 806
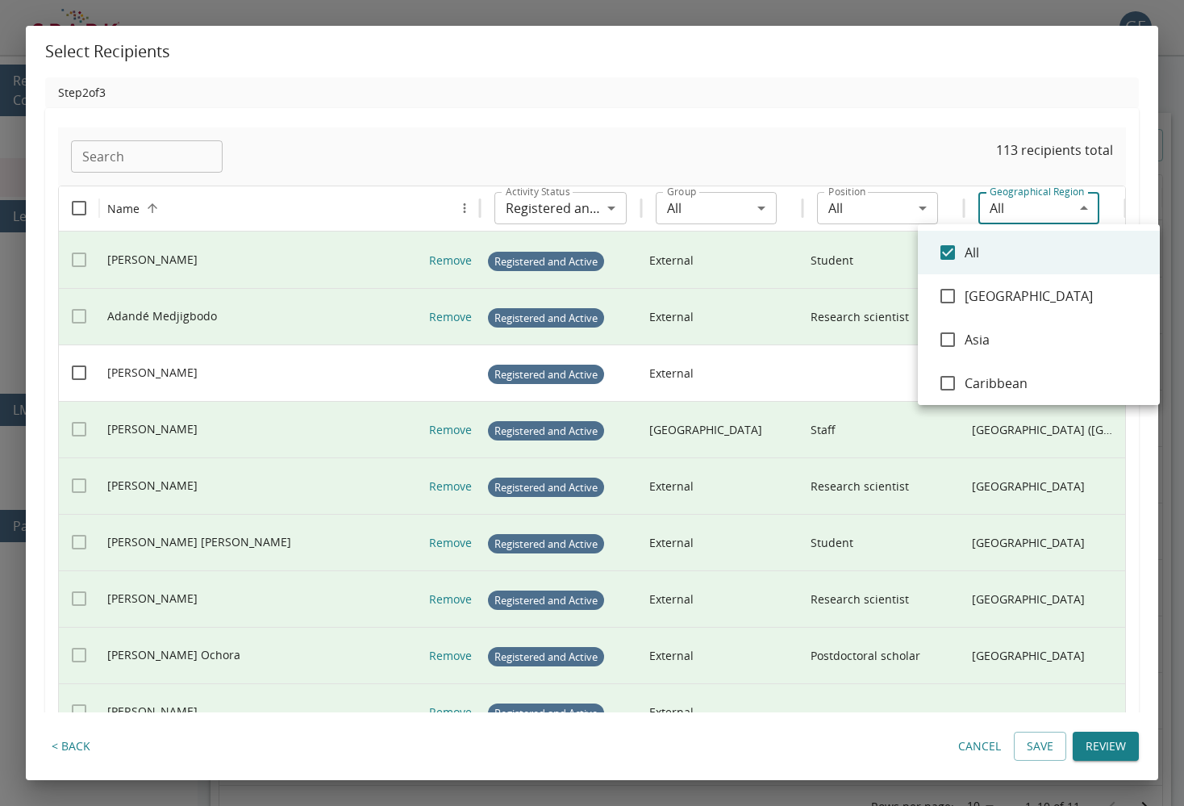
click at [1003, 214] on body "GE 0 Reporting & Communication Reports Messages Learning Content Courses Module…" at bounding box center [592, 430] width 1184 height 860
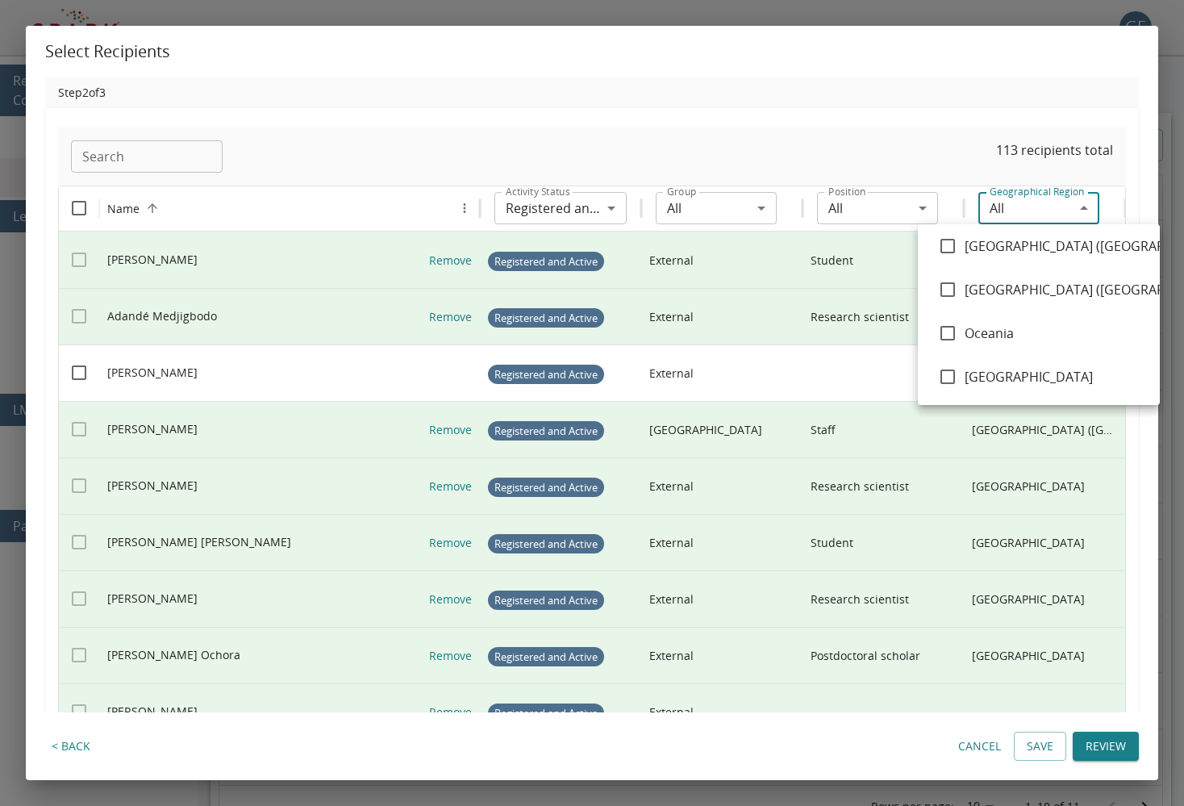
scroll to position [311, 0]
click at [932, 100] on div at bounding box center [592, 403] width 1184 height 806
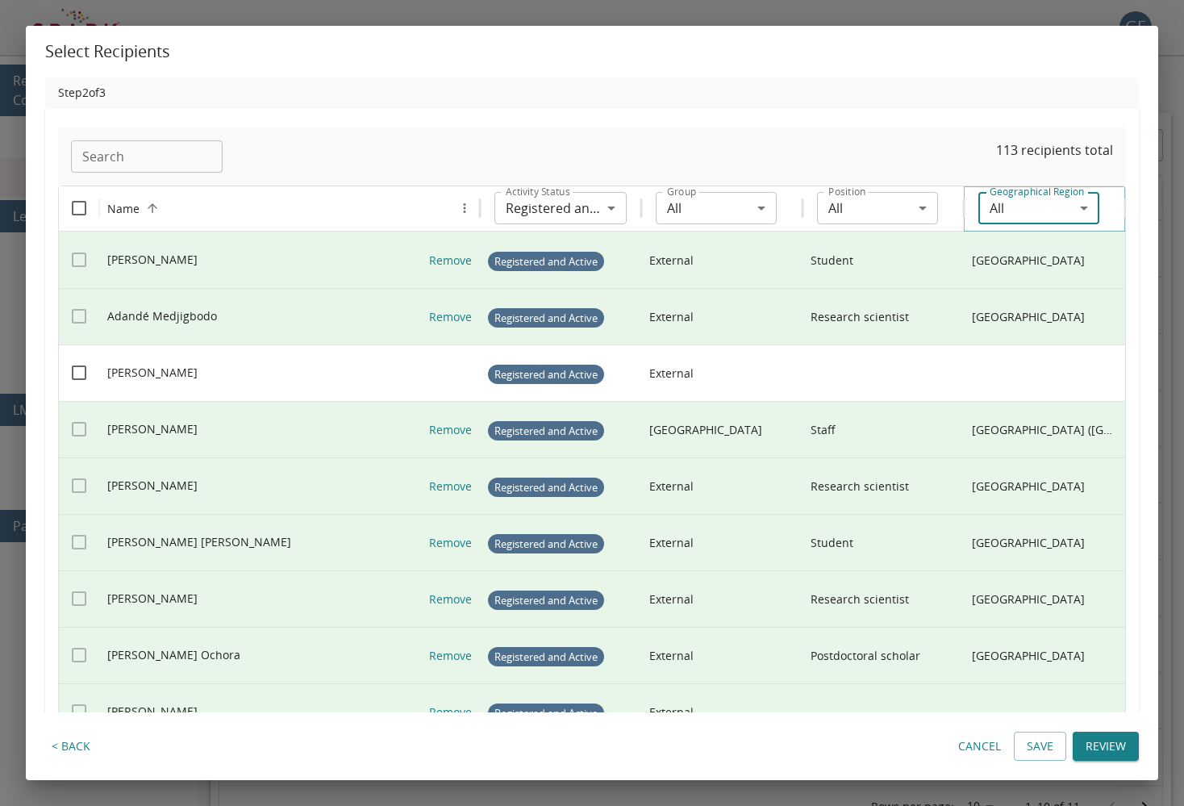
scroll to position [0, 0]
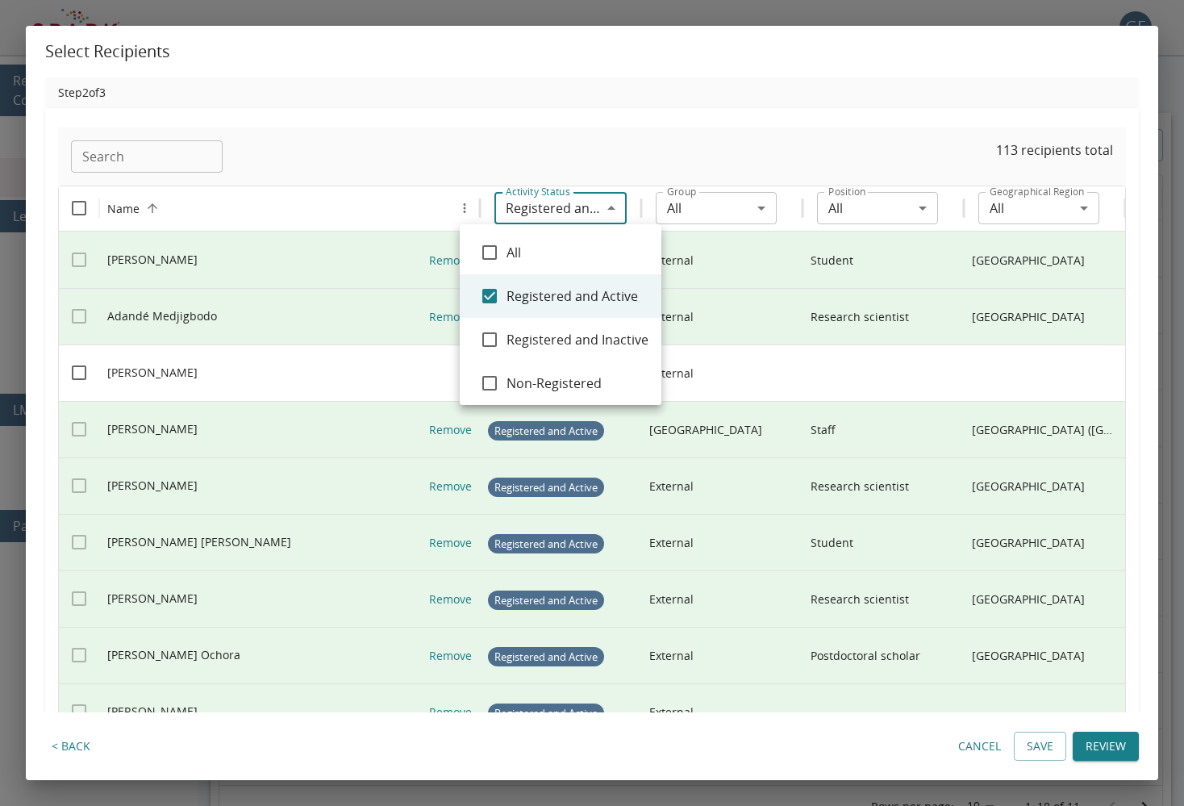
click at [585, 206] on body "GE 0 Reporting & Communication Reports Messages Learning Content Courses Module…" at bounding box center [592, 430] width 1184 height 860
click at [577, 252] on span "All" at bounding box center [577, 252] width 142 height 19
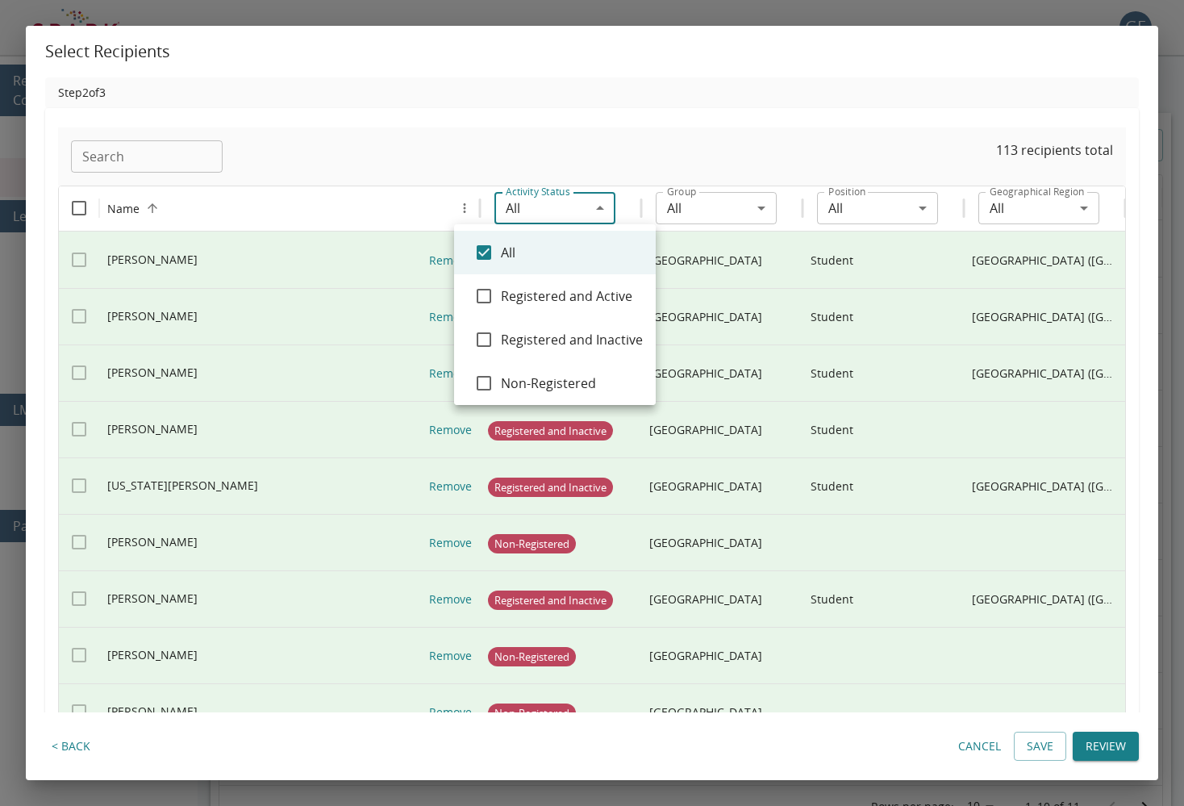
click at [660, 104] on div at bounding box center [592, 403] width 1184 height 806
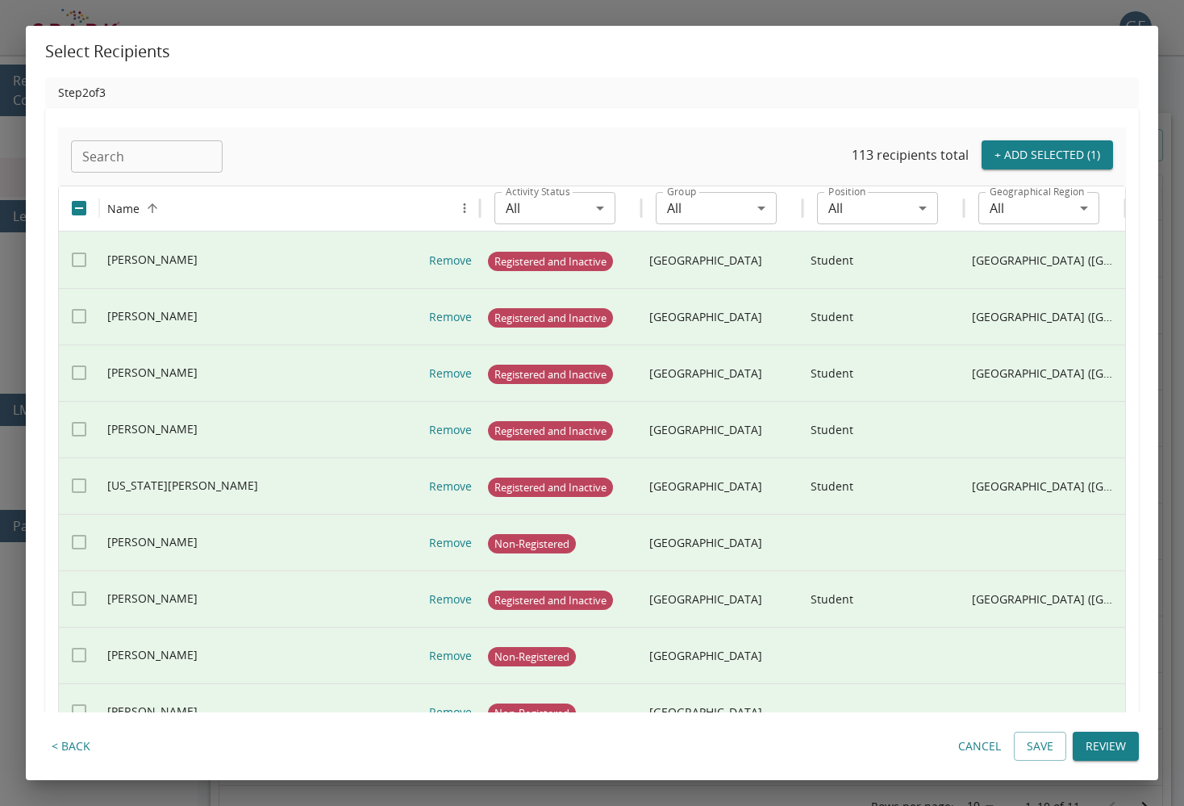
click at [593, 197] on body "GE 0 Reporting & Communication Reports Messages Learning Content Courses Module…" at bounding box center [592, 430] width 1184 height 860
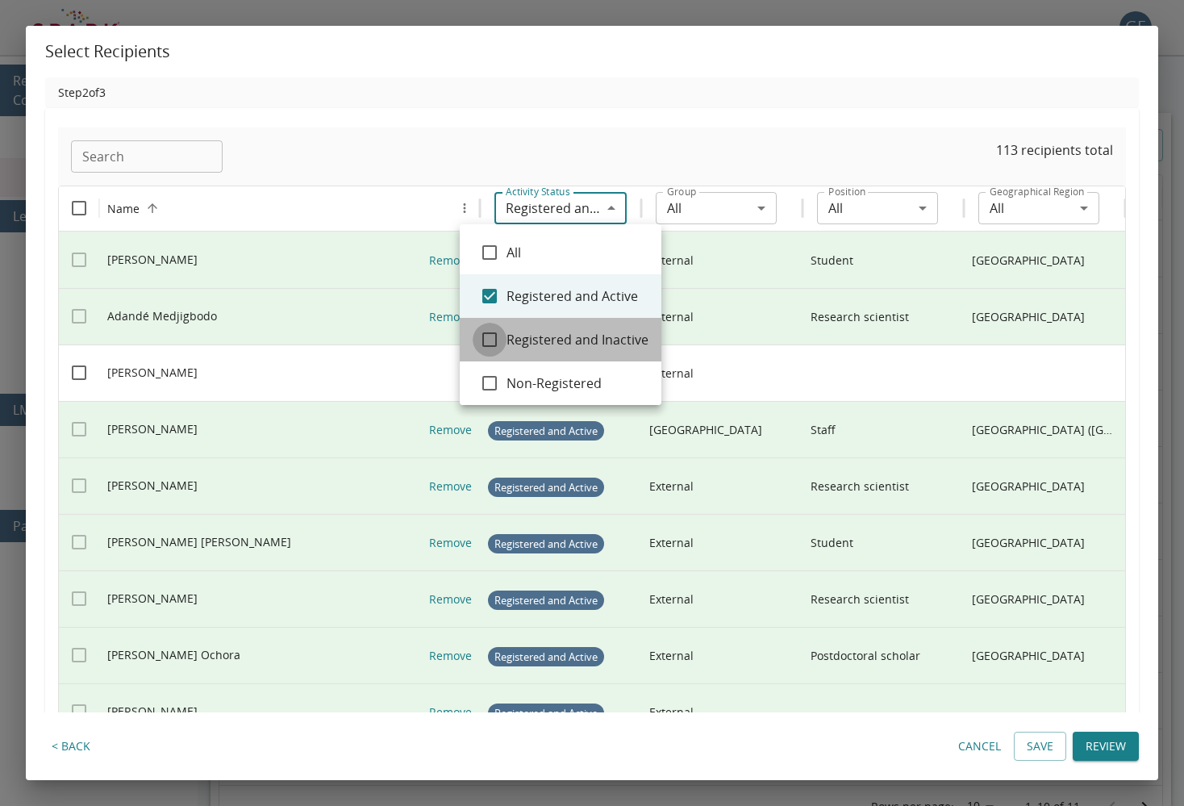
type input "**********"
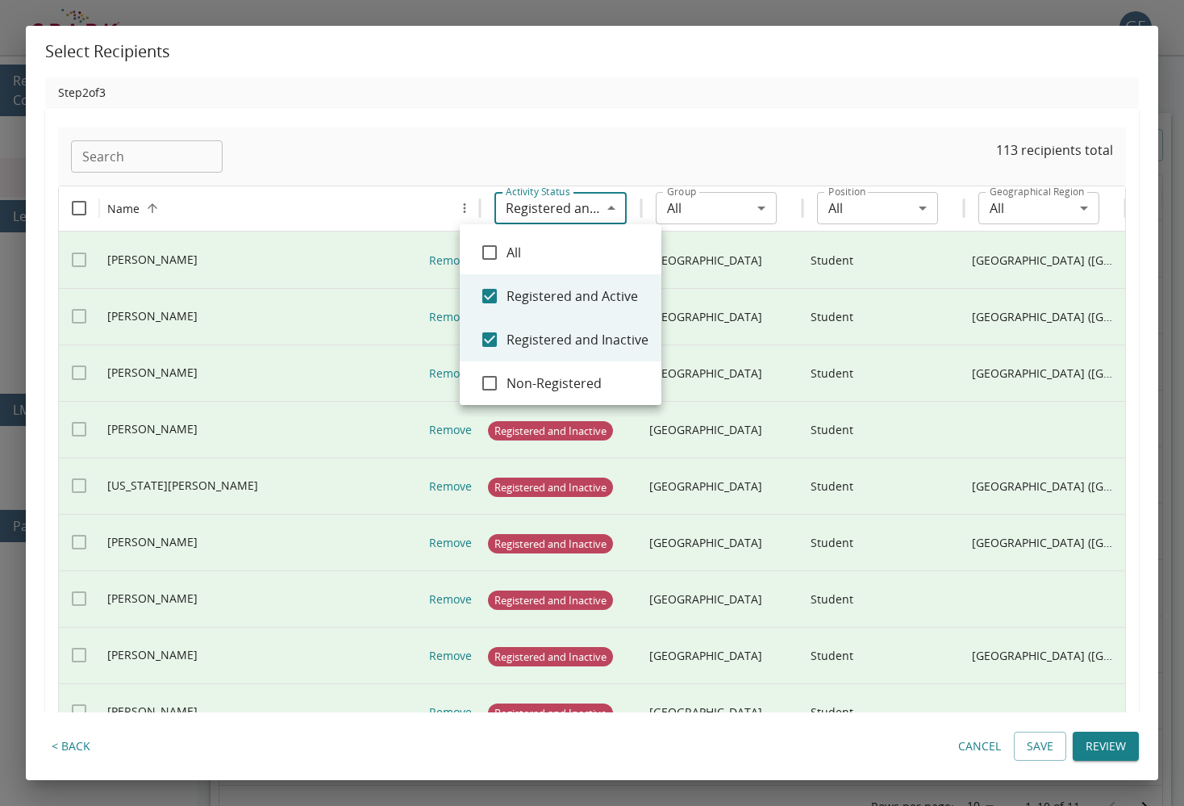
click at [413, 115] on div at bounding box center [592, 403] width 1184 height 806
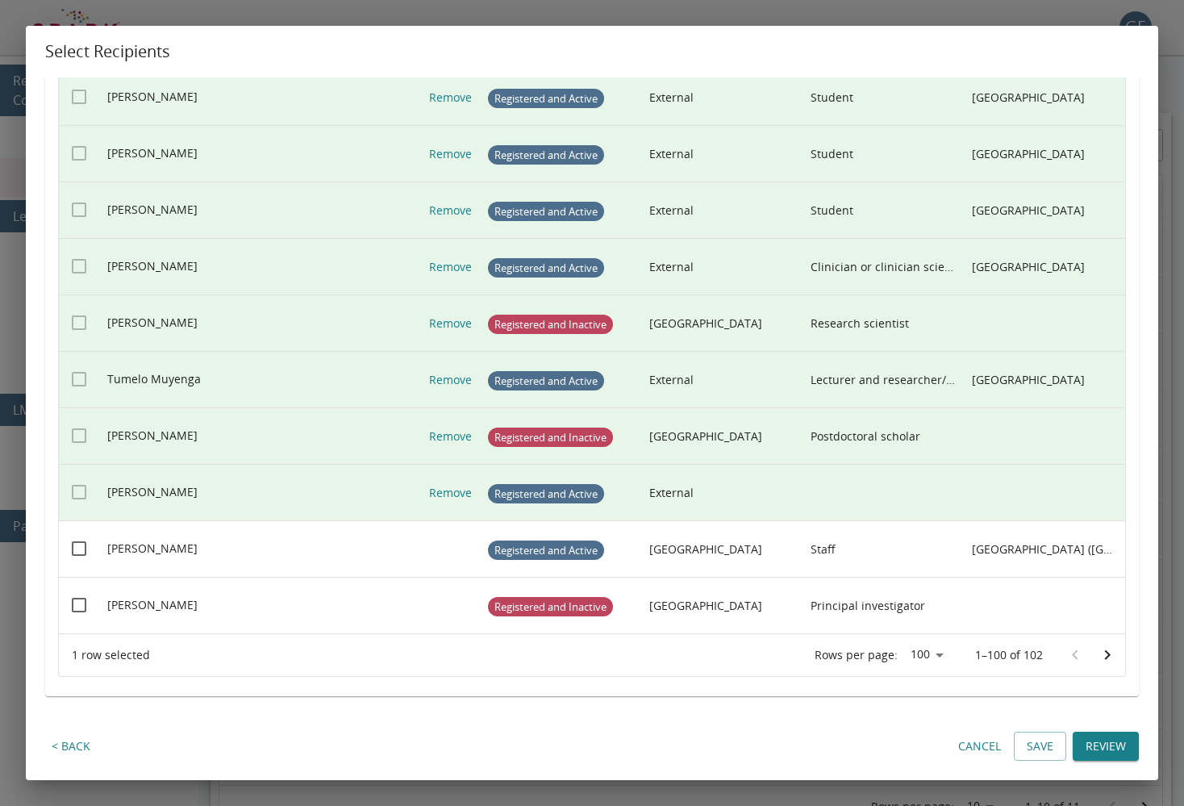
scroll to position [5242, 0]
click at [1003, 652] on icon "Go to next page" at bounding box center [1106, 655] width 19 height 19
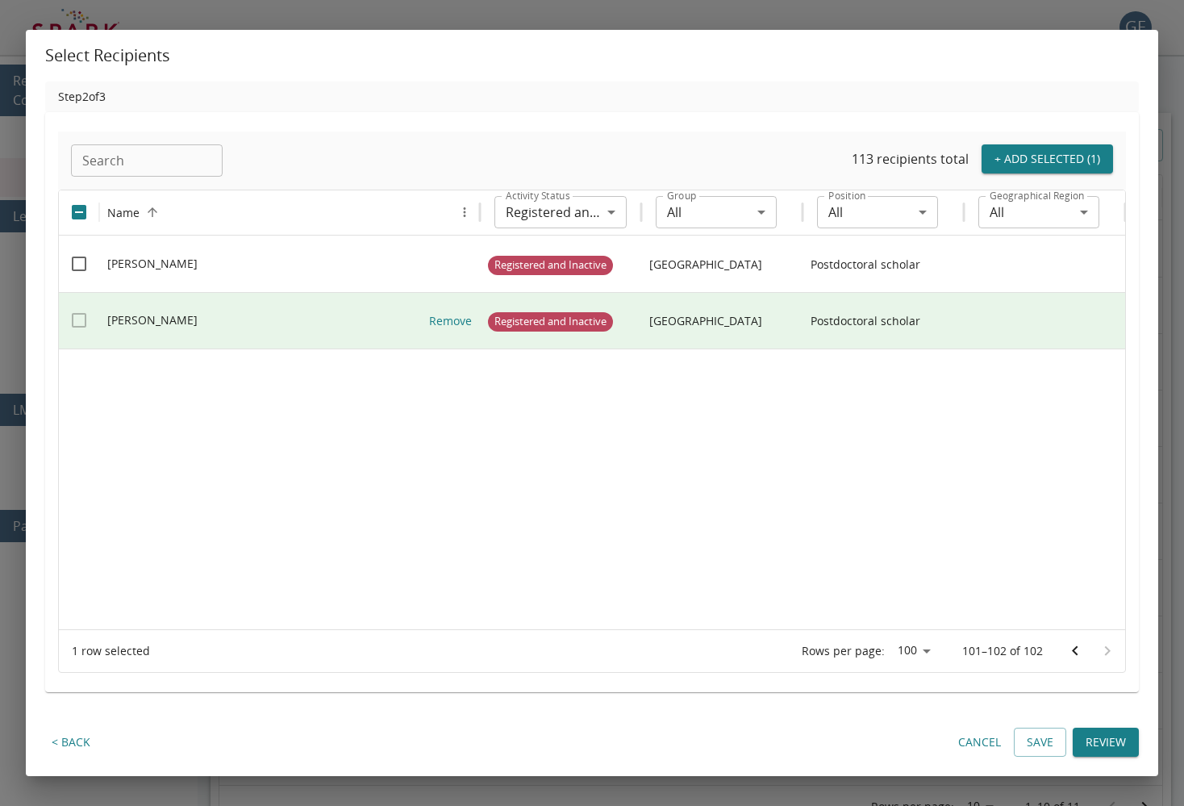
scroll to position [0, 0]
click at [1003, 650] on icon "Go to previous page" at bounding box center [1074, 650] width 19 height 19
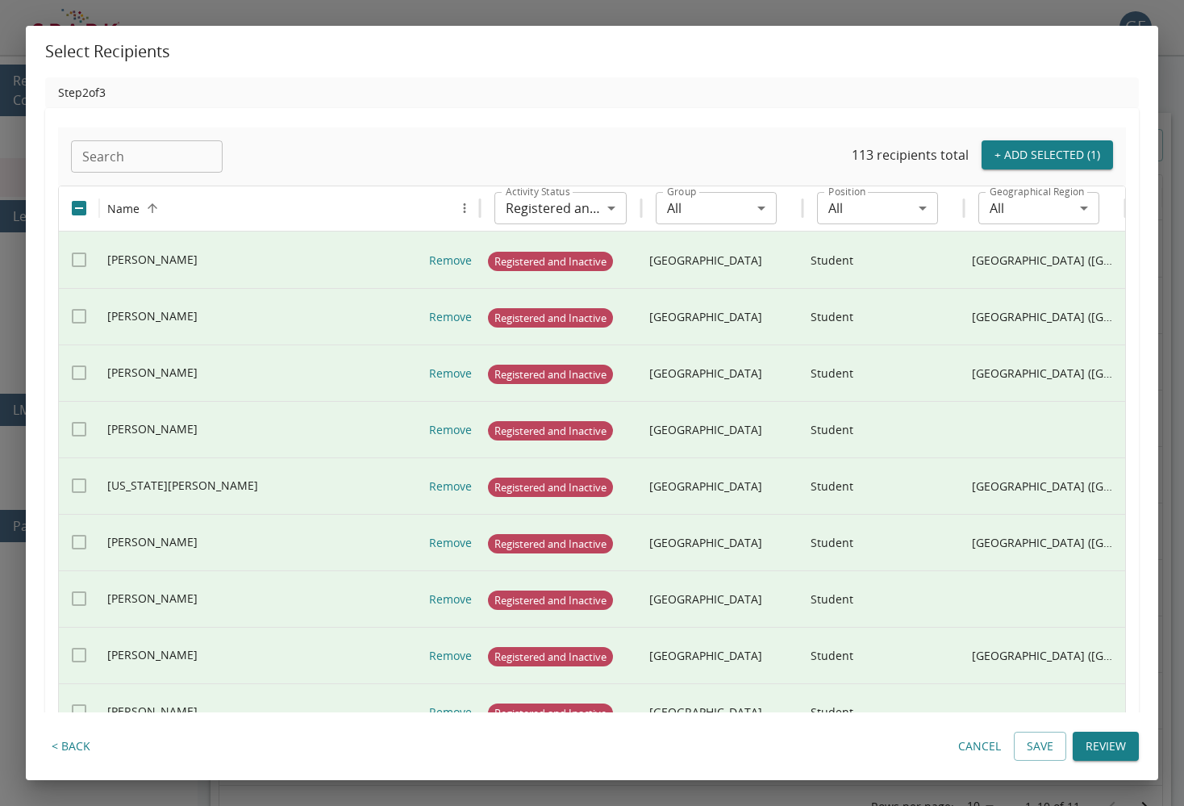
click at [764, 207] on body "GE 0 Reporting & Communication Reports Messages Learning Content Courses Module…" at bounding box center [592, 430] width 1184 height 860
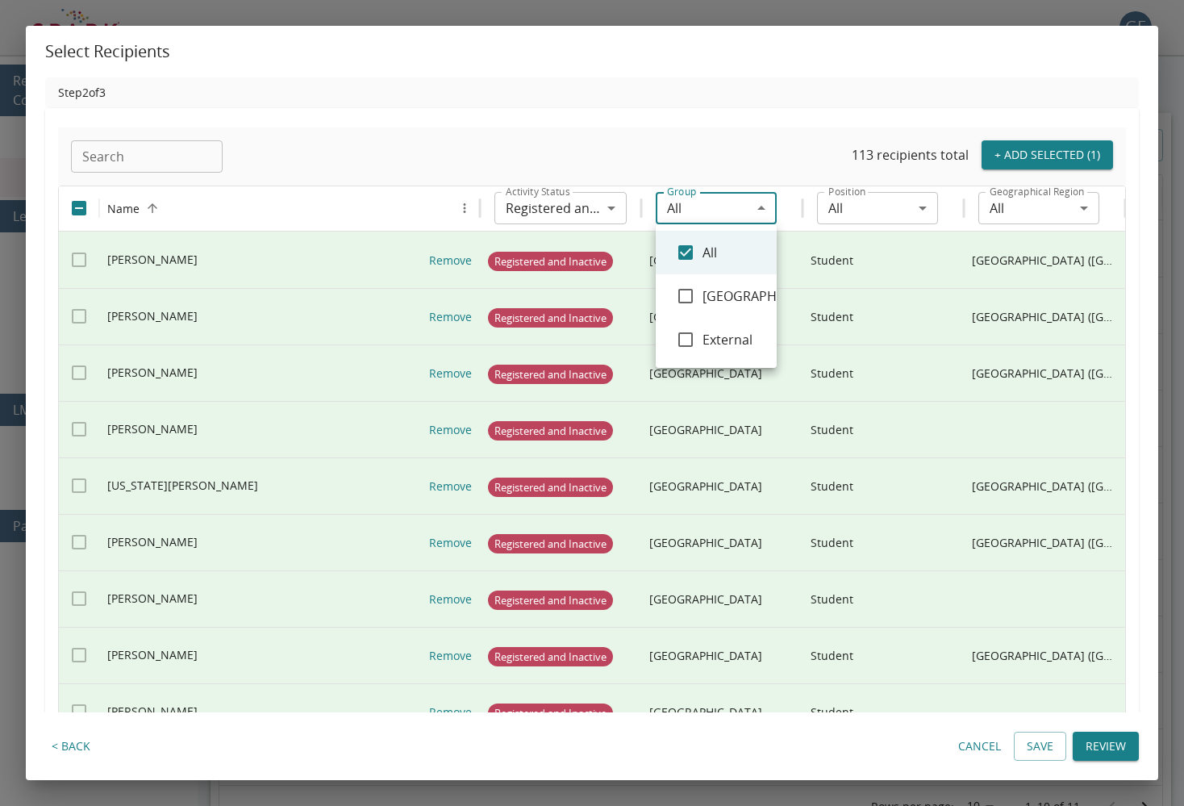
click at [800, 201] on div at bounding box center [592, 403] width 1184 height 806
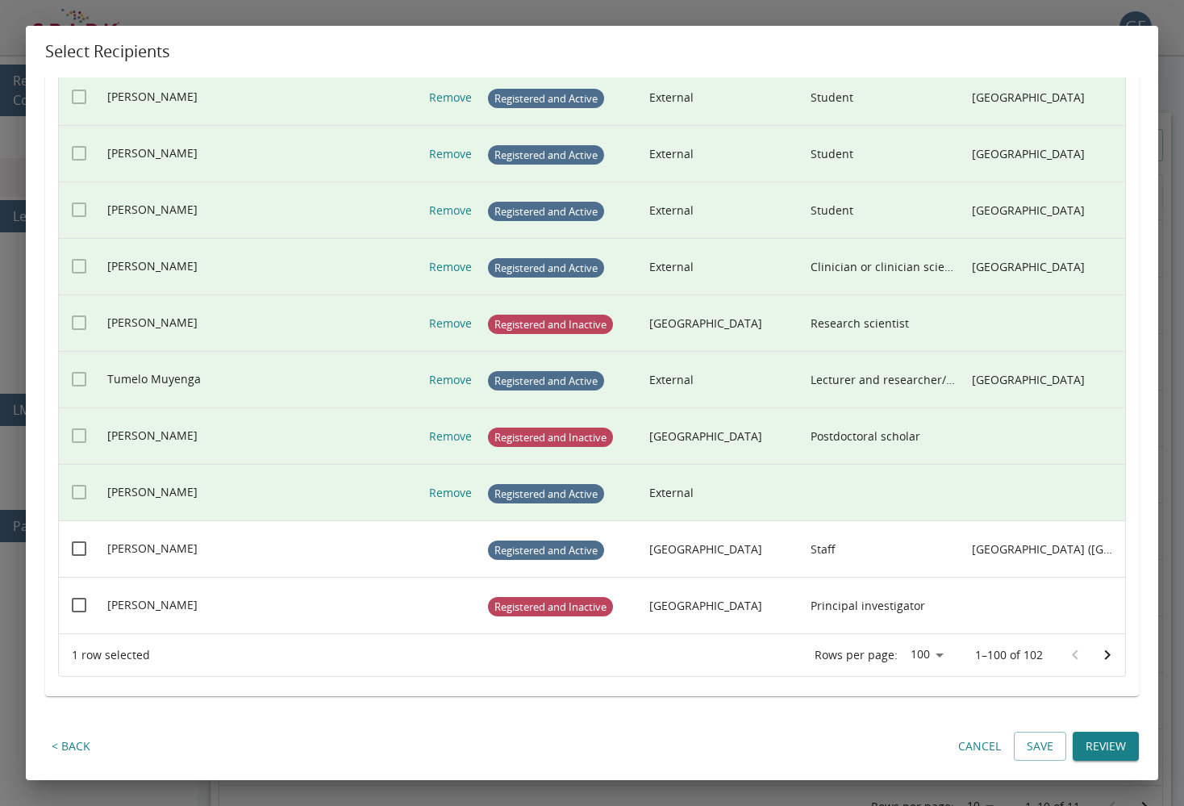
scroll to position [5242, 0]
click at [1003, 748] on button "Review" at bounding box center [1105, 746] width 66 height 30
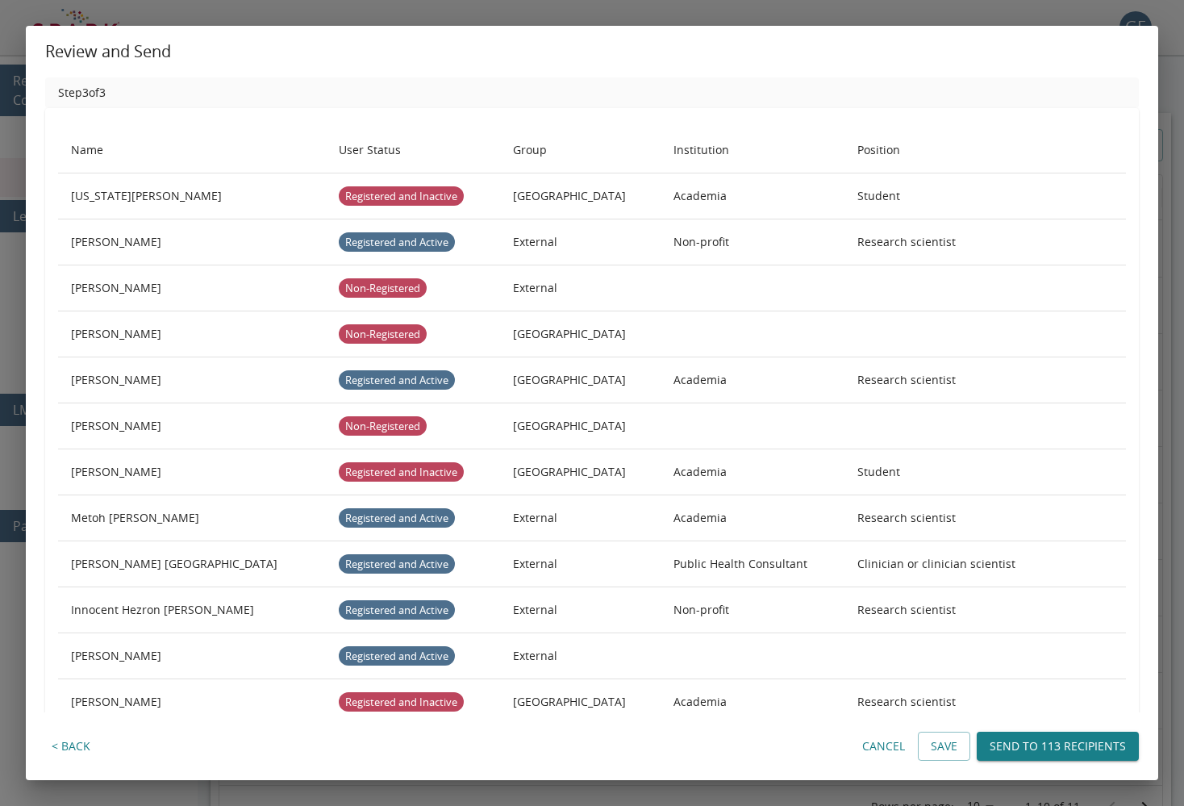
scroll to position [0, 0]
click at [951, 749] on button "Save" at bounding box center [944, 746] width 52 height 30
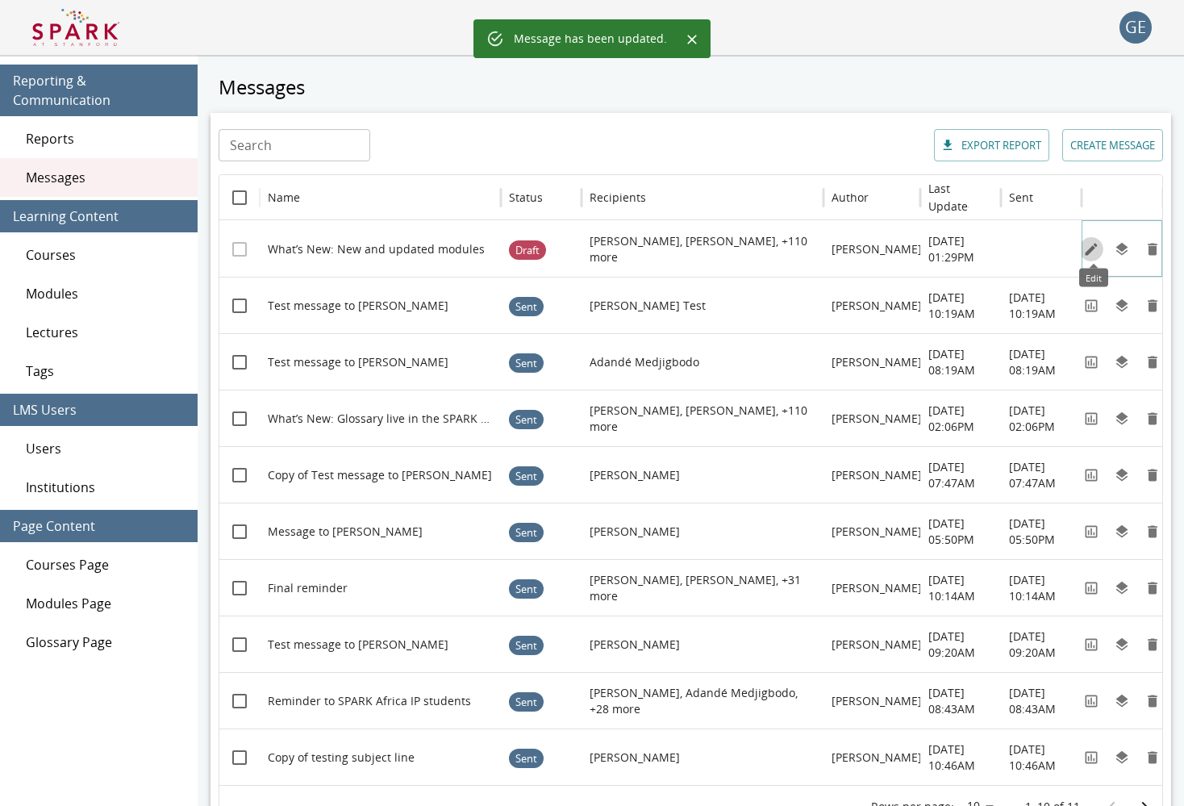
click at [1003, 248] on icon "Edit" at bounding box center [1091, 249] width 16 height 16
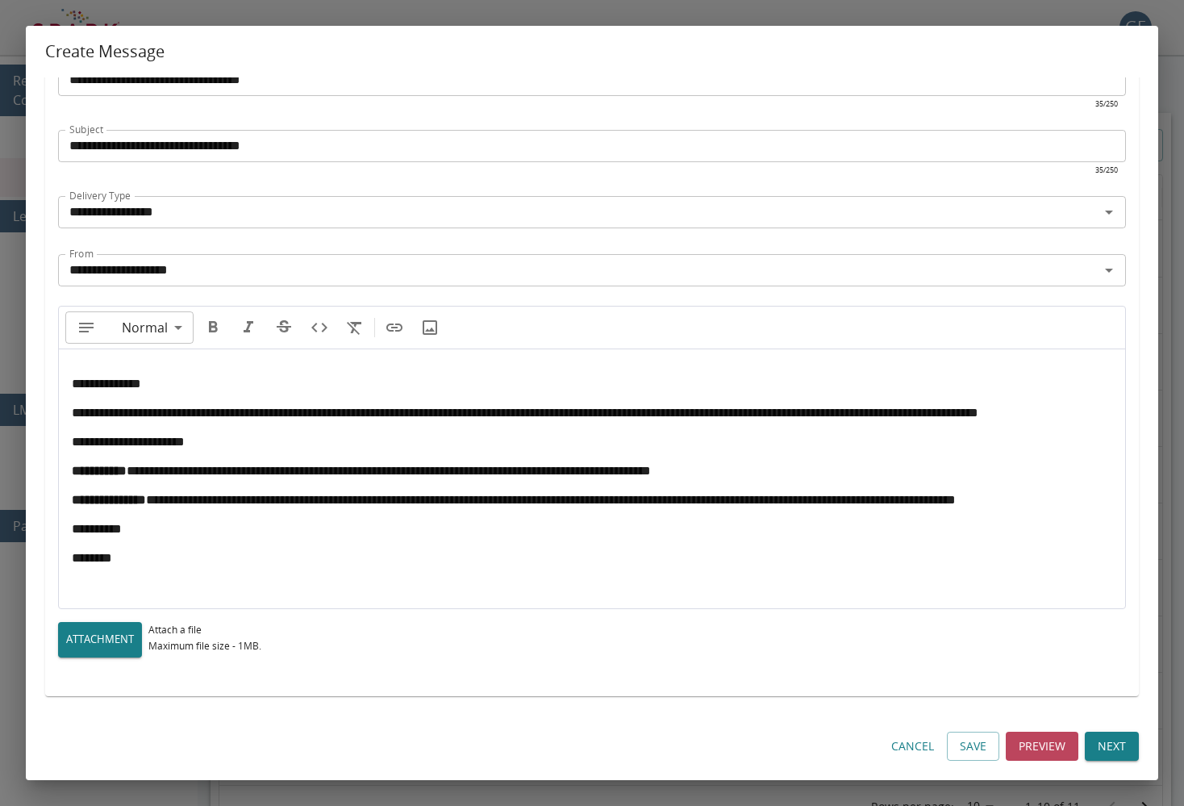
scroll to position [96, 0]
click at [1003, 749] on button "Next" at bounding box center [1112, 746] width 54 height 30
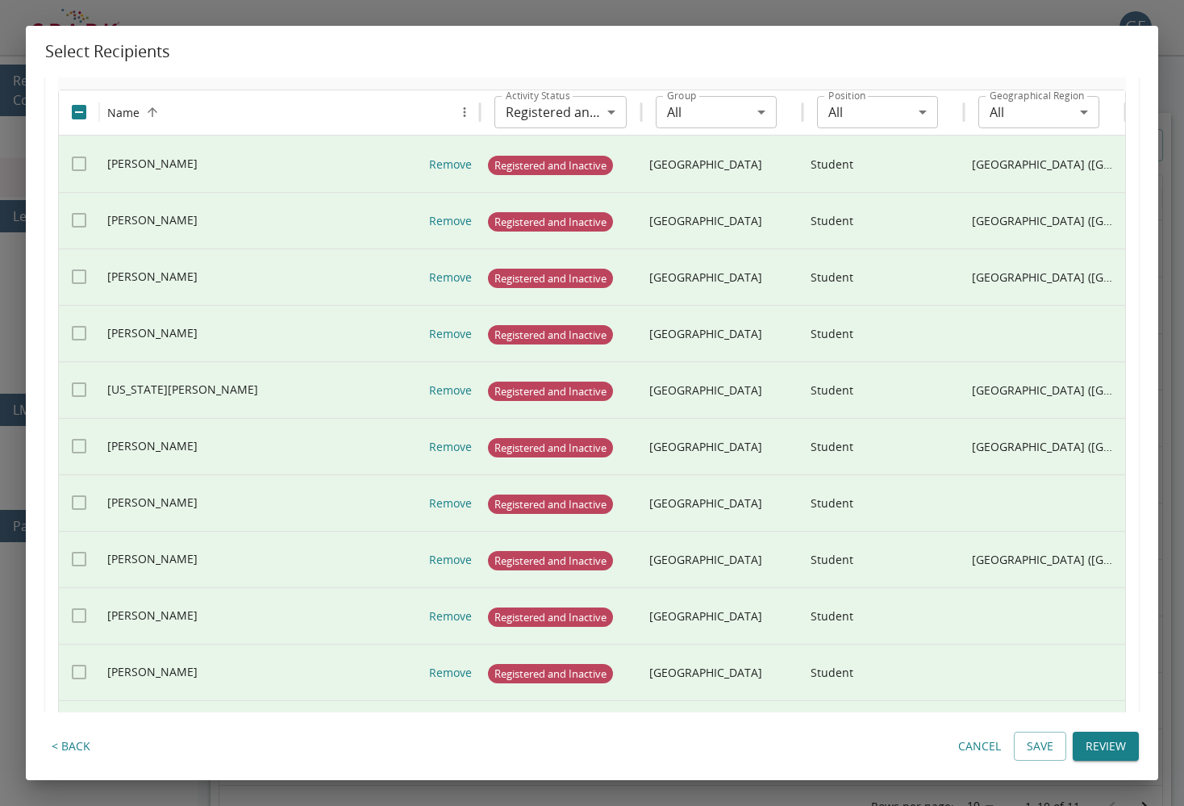
scroll to position [0, 0]
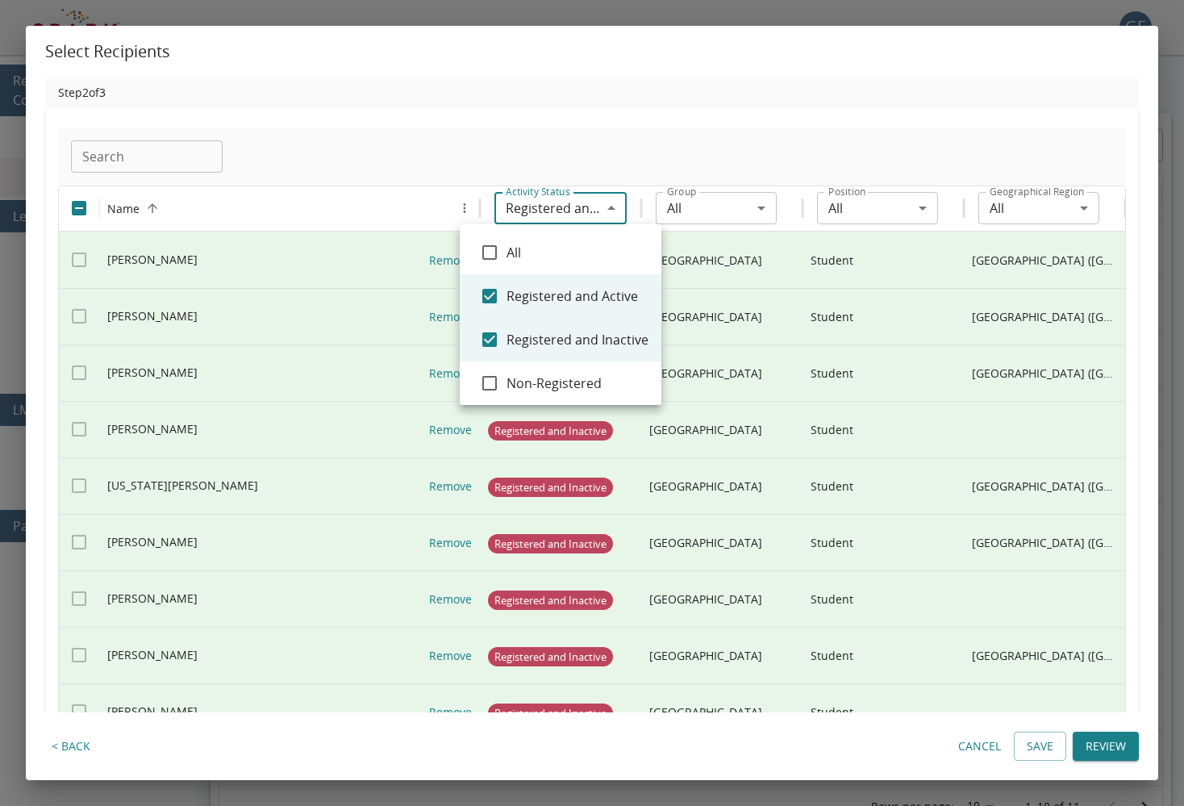
click at [594, 201] on body "GE 0 Reporting & Communication Reports Messages Learning Content Courses Module…" at bounding box center [592, 430] width 1184 height 860
click at [663, 139] on div at bounding box center [592, 403] width 1184 height 806
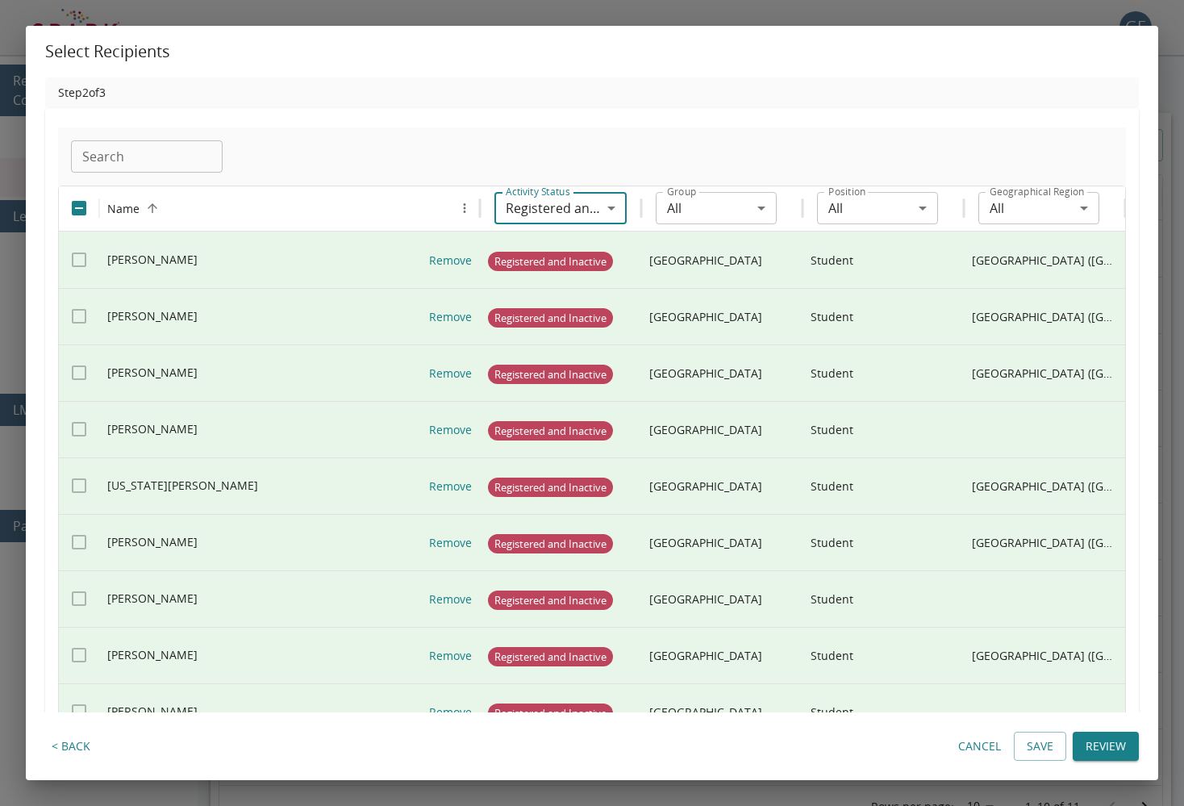
click at [544, 219] on body "GE 0 Reporting & Communication Reports Messages Learning Content Courses Module…" at bounding box center [592, 430] width 1184 height 860
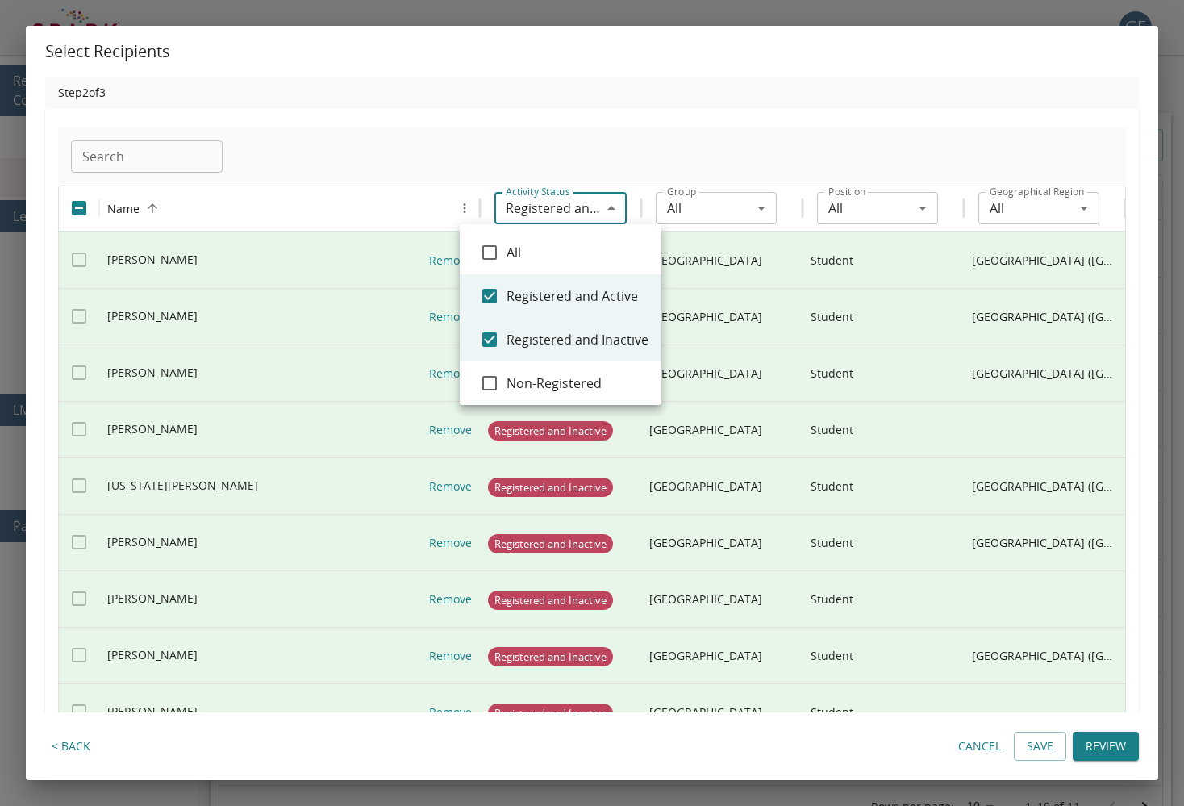
type input "**********"
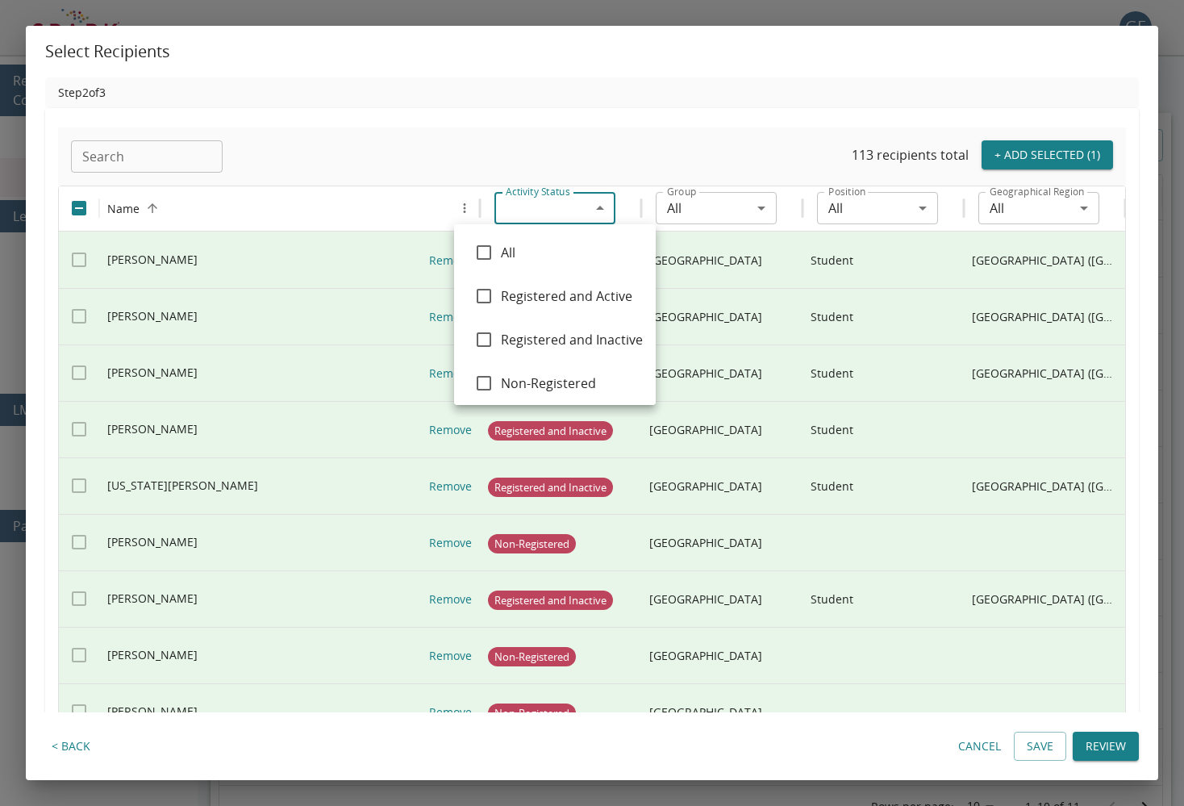
type input "**********"
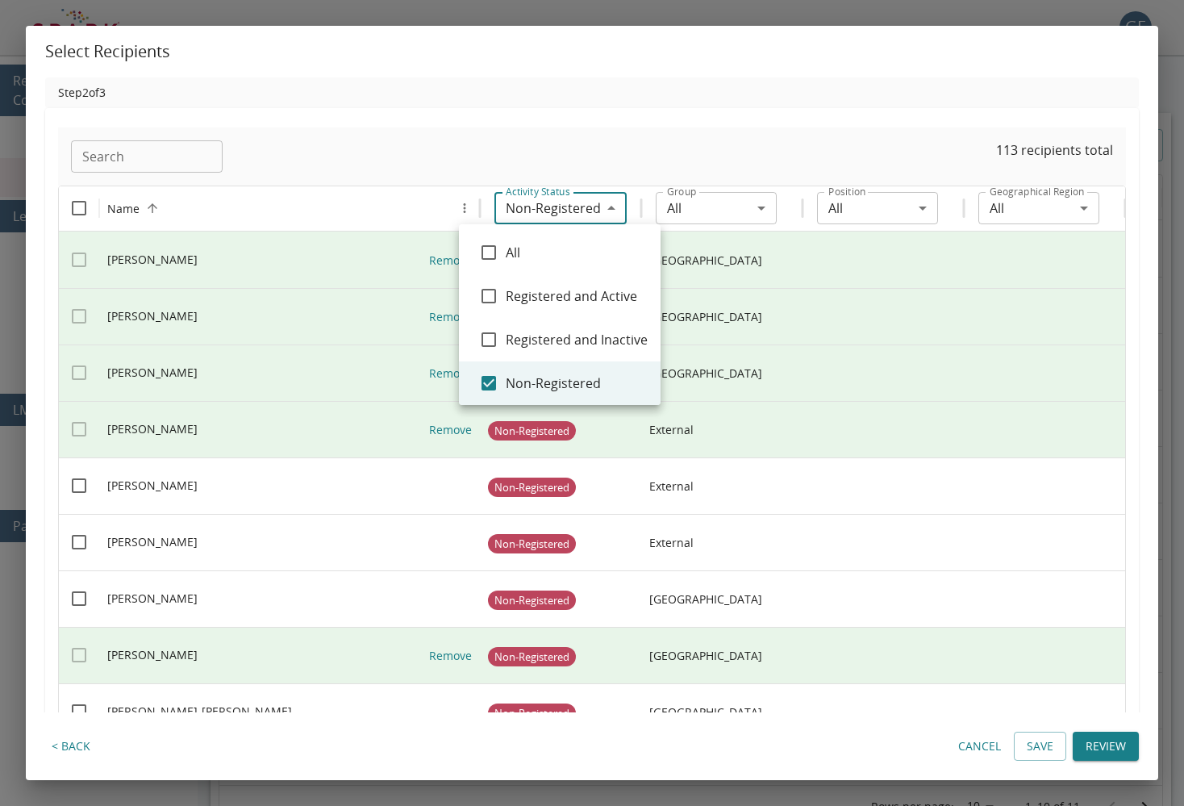
click at [352, 161] on div at bounding box center [592, 403] width 1184 height 806
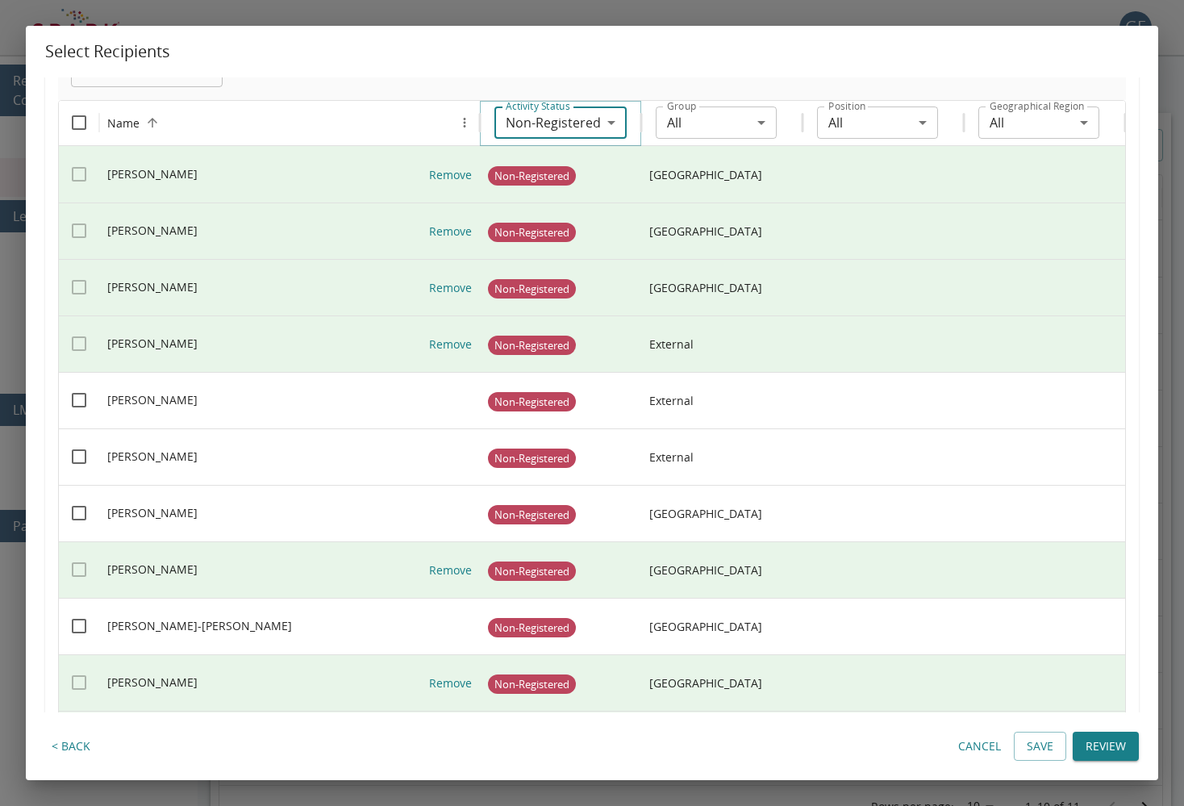
scroll to position [90, 0]
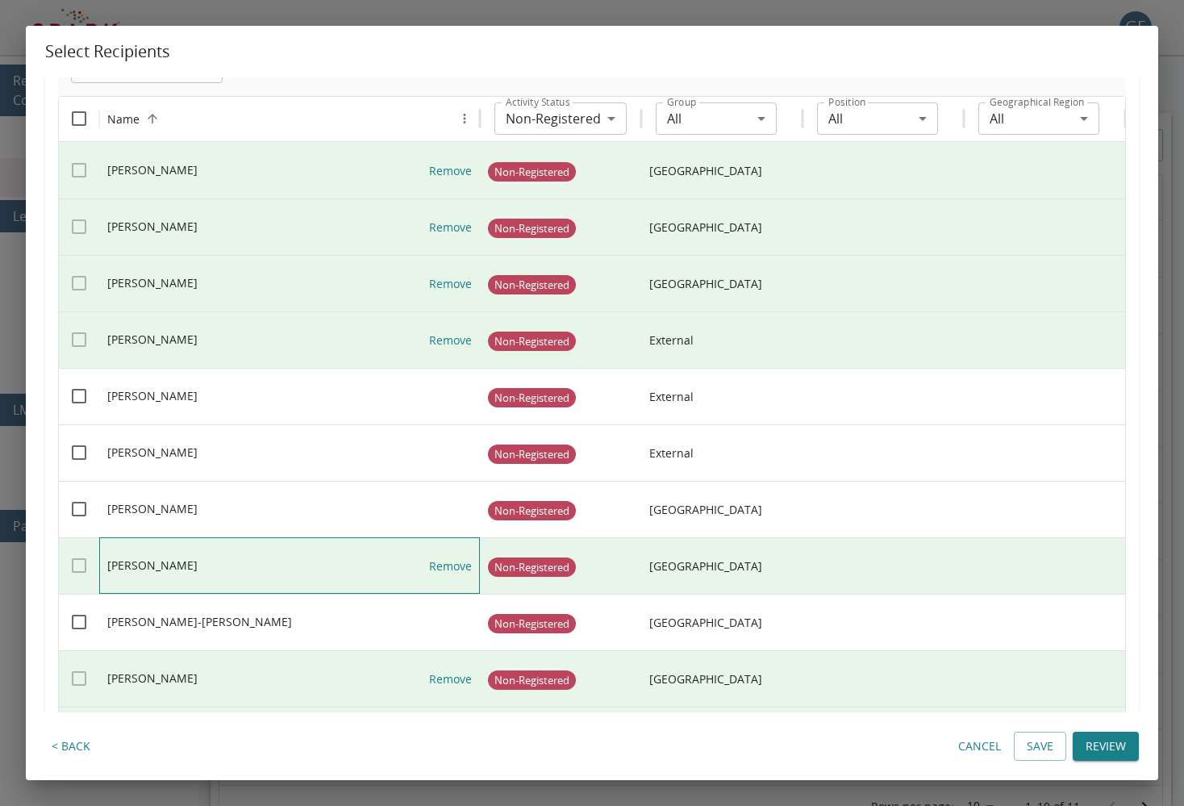
click at [451, 564] on link "Remove" at bounding box center [450, 566] width 43 height 56
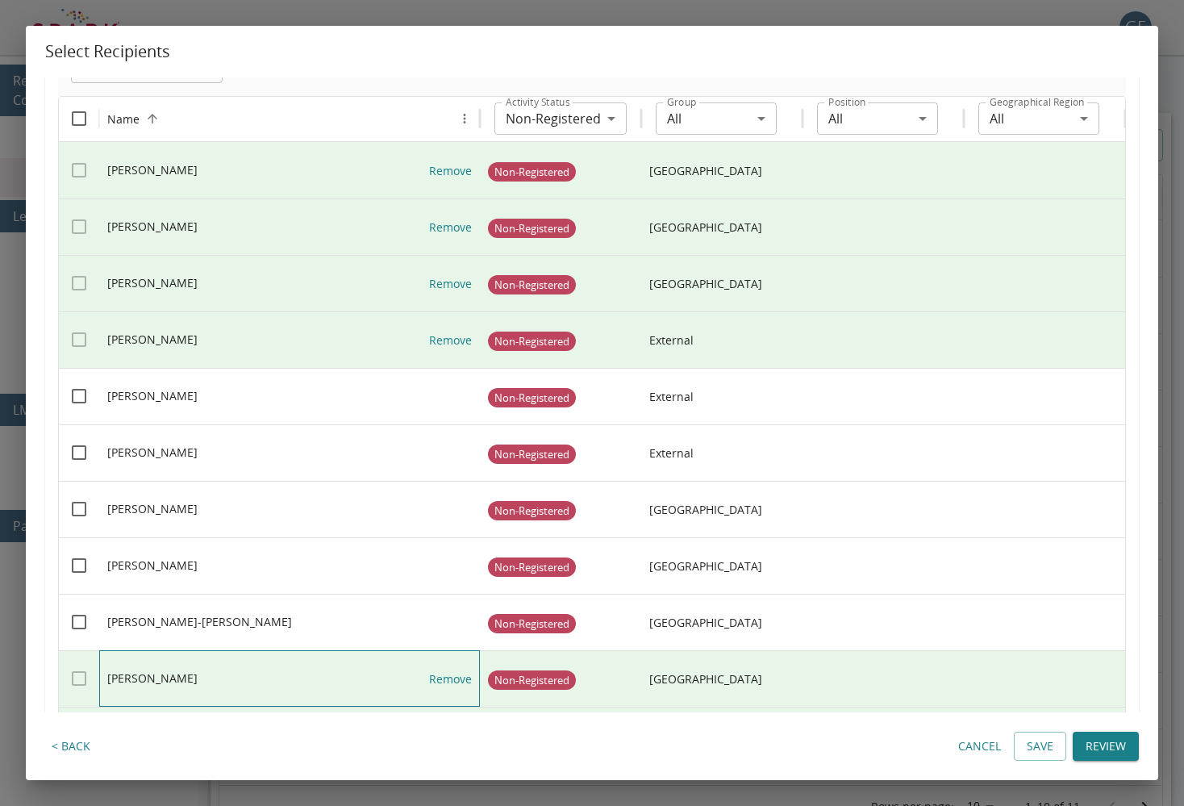
click at [439, 682] on link "Remove" at bounding box center [450, 679] width 43 height 56
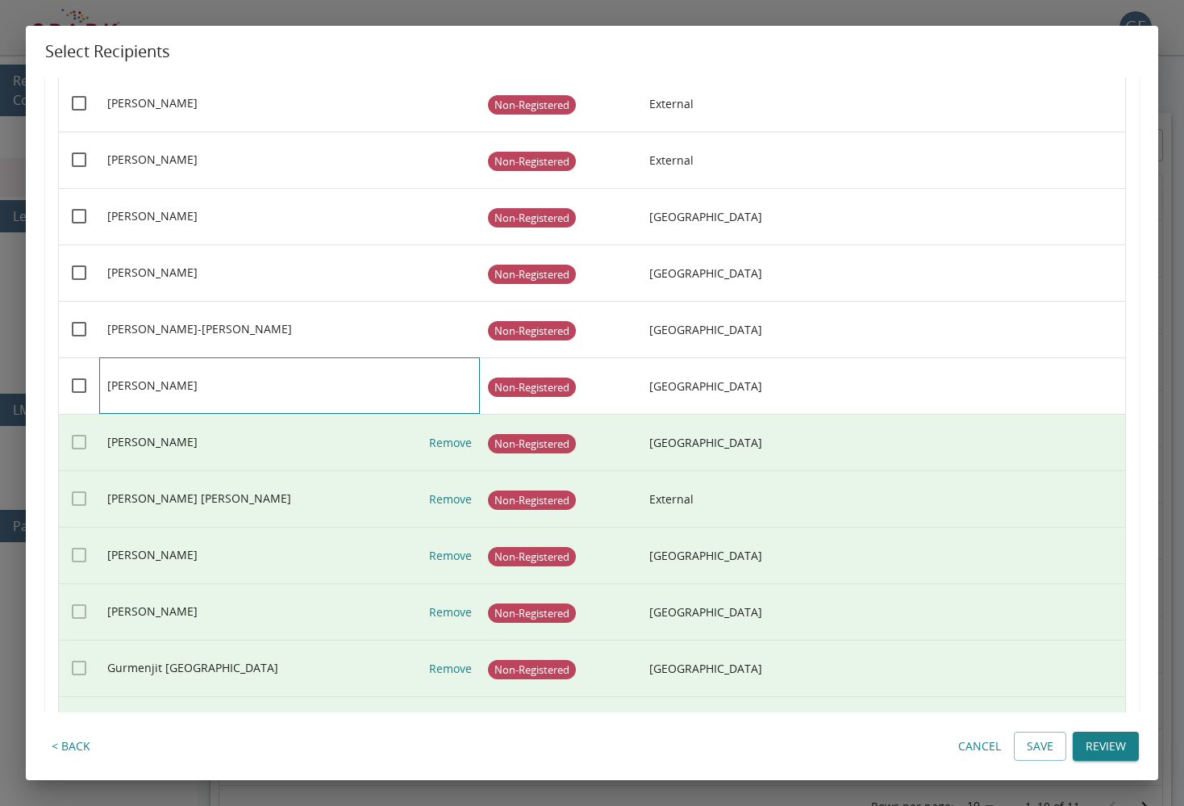
scroll to position [384, 0]
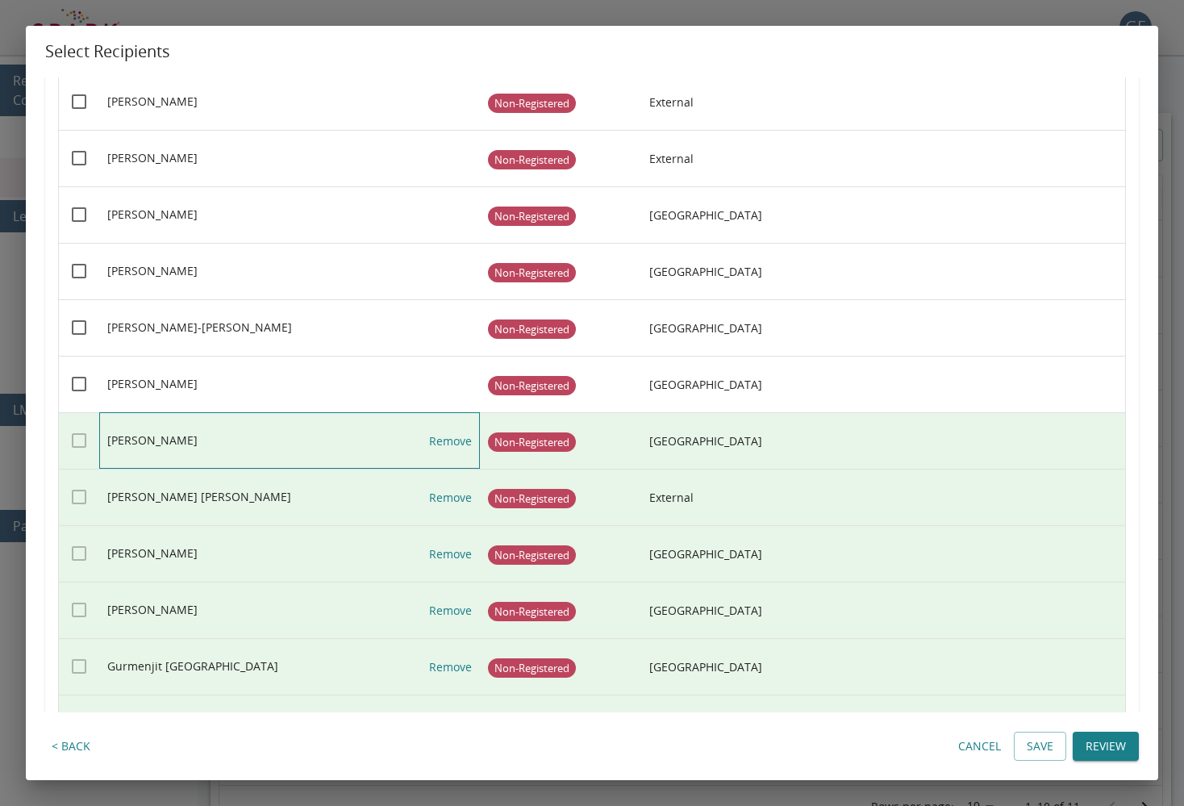
click at [449, 439] on link "Remove" at bounding box center [450, 441] width 43 height 56
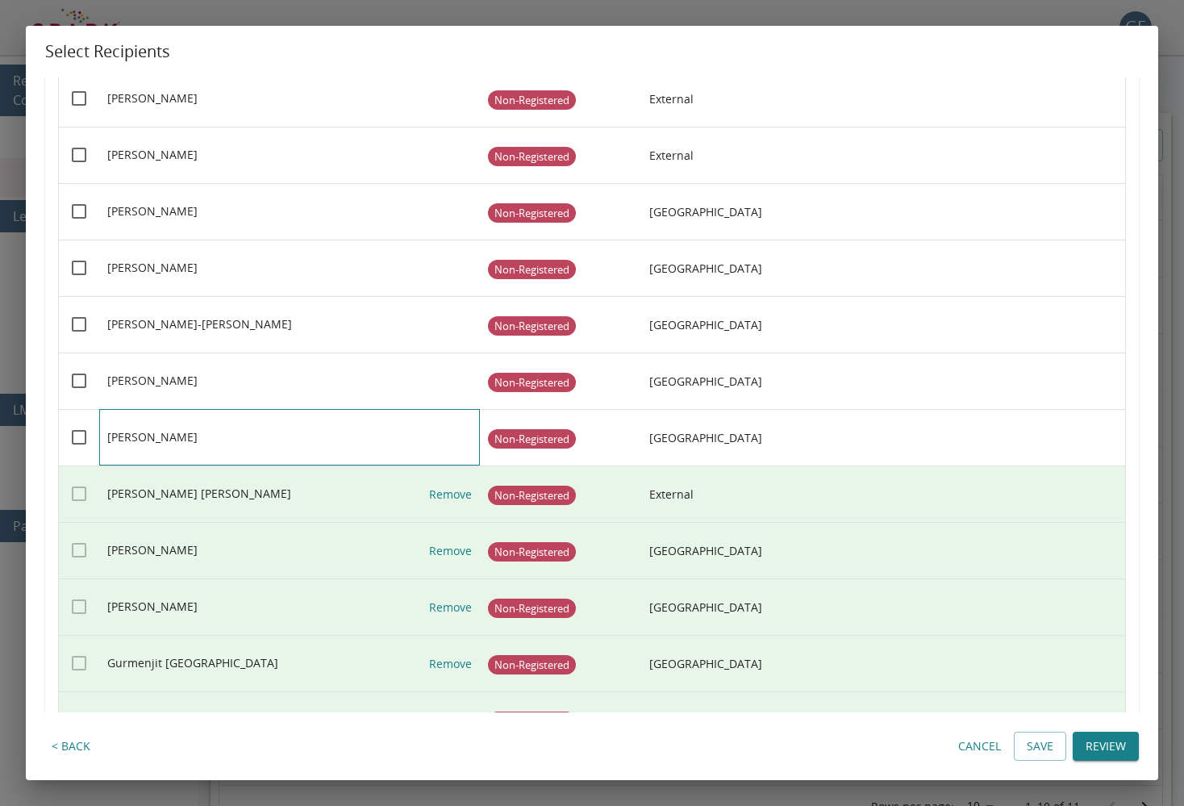
scroll to position [388, 0]
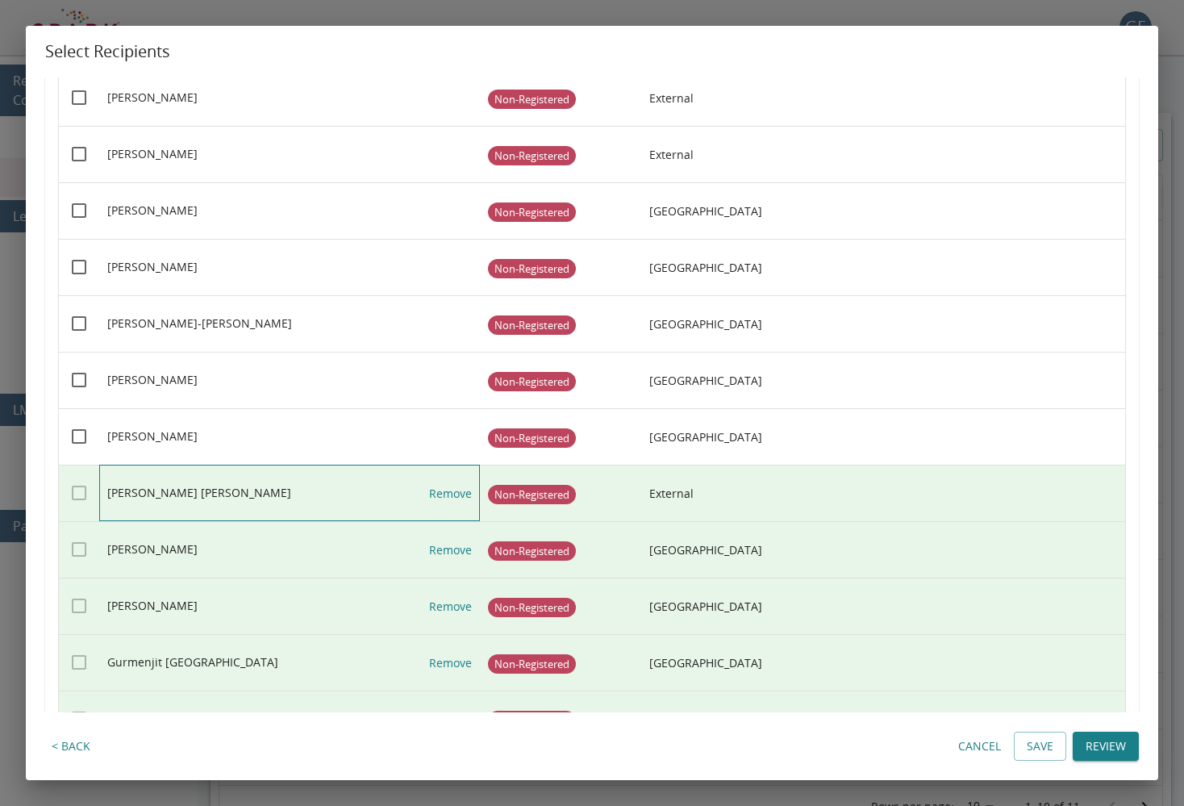
click at [451, 495] on link "Remove" at bounding box center [450, 493] width 43 height 56
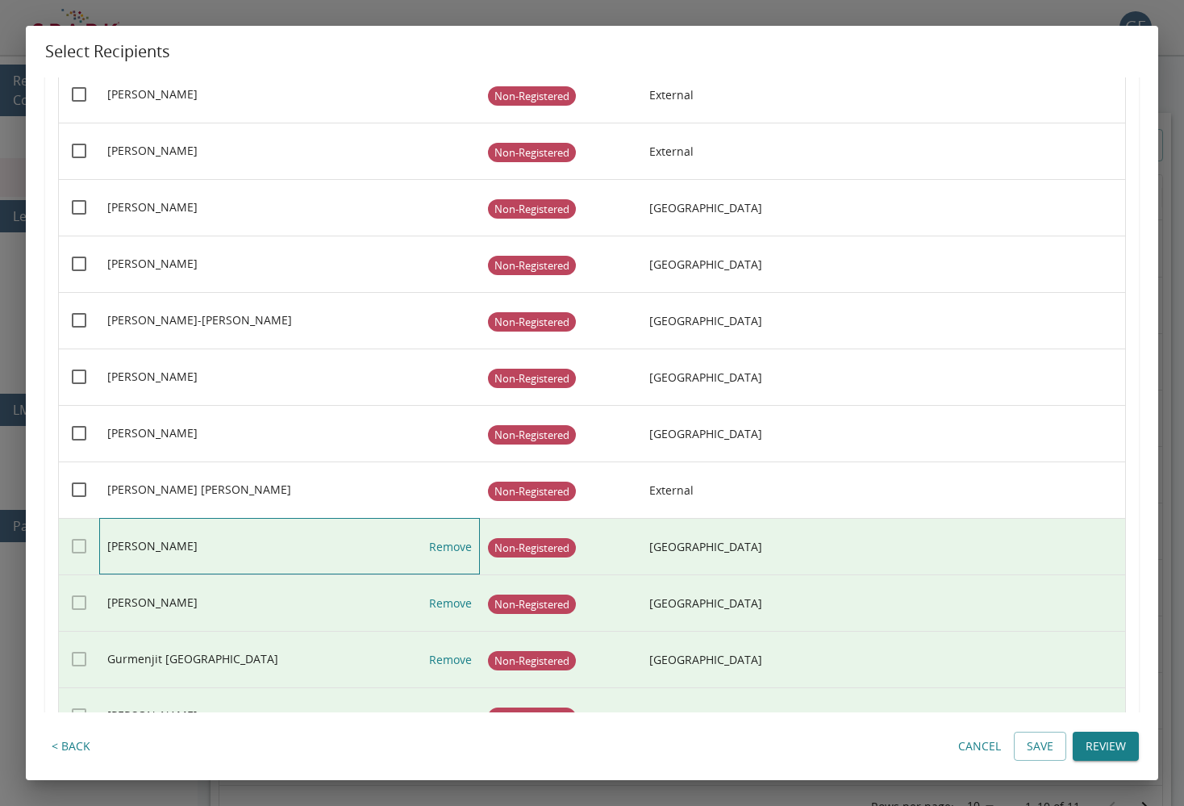
click at [453, 539] on link "Remove" at bounding box center [450, 546] width 43 height 56
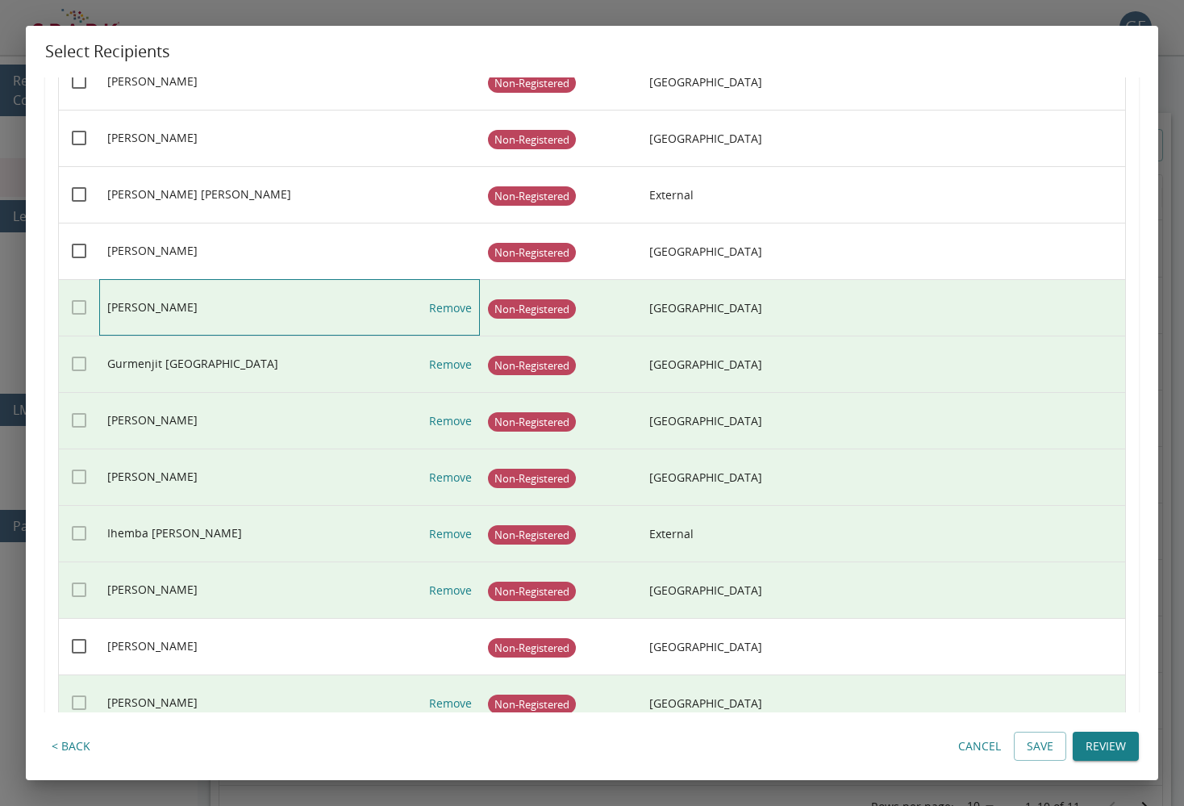
click at [463, 305] on link "Remove" at bounding box center [450, 308] width 43 height 56
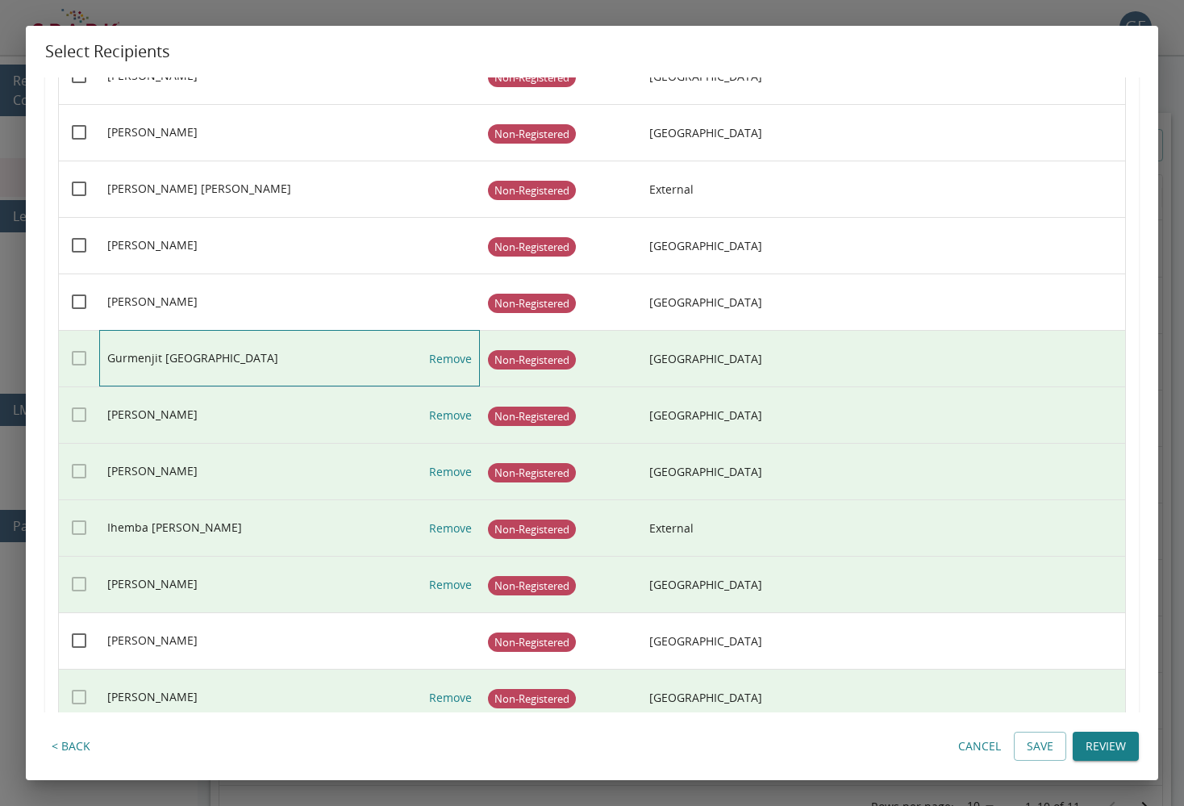
scroll to position [688, 0]
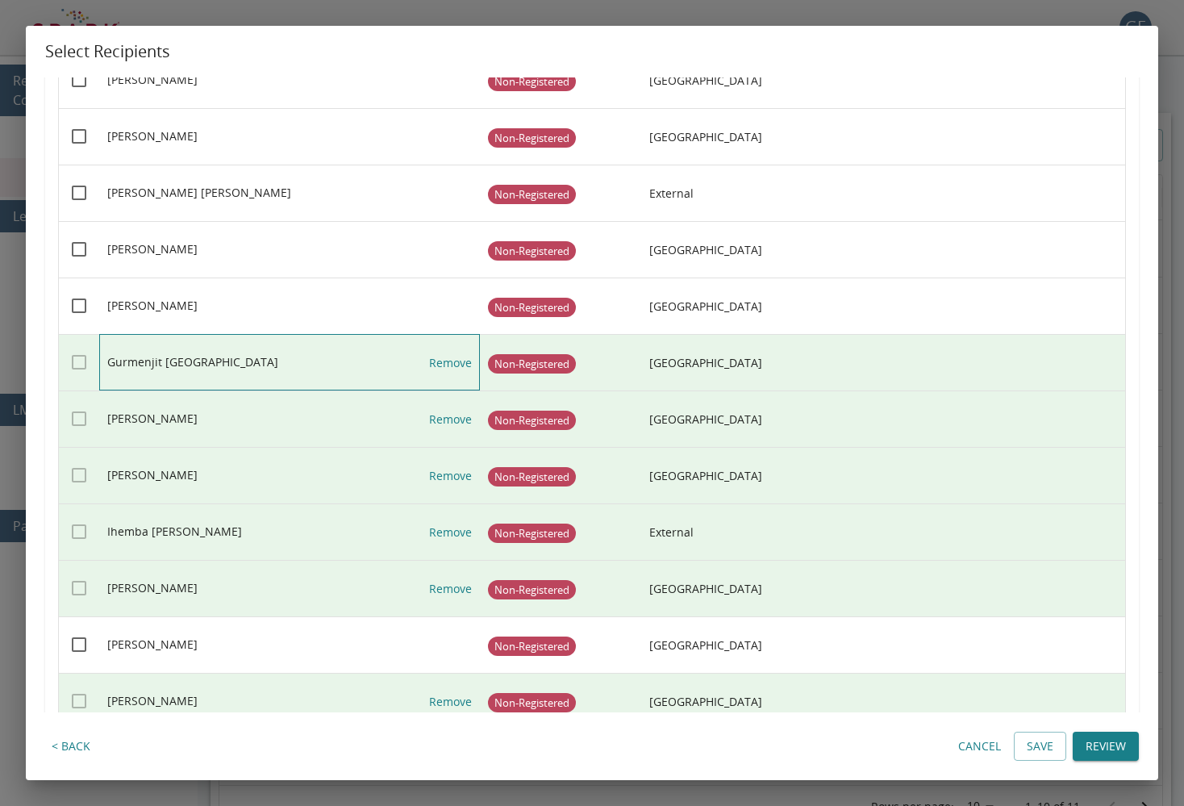
click at [448, 362] on link "Remove" at bounding box center [450, 363] width 43 height 56
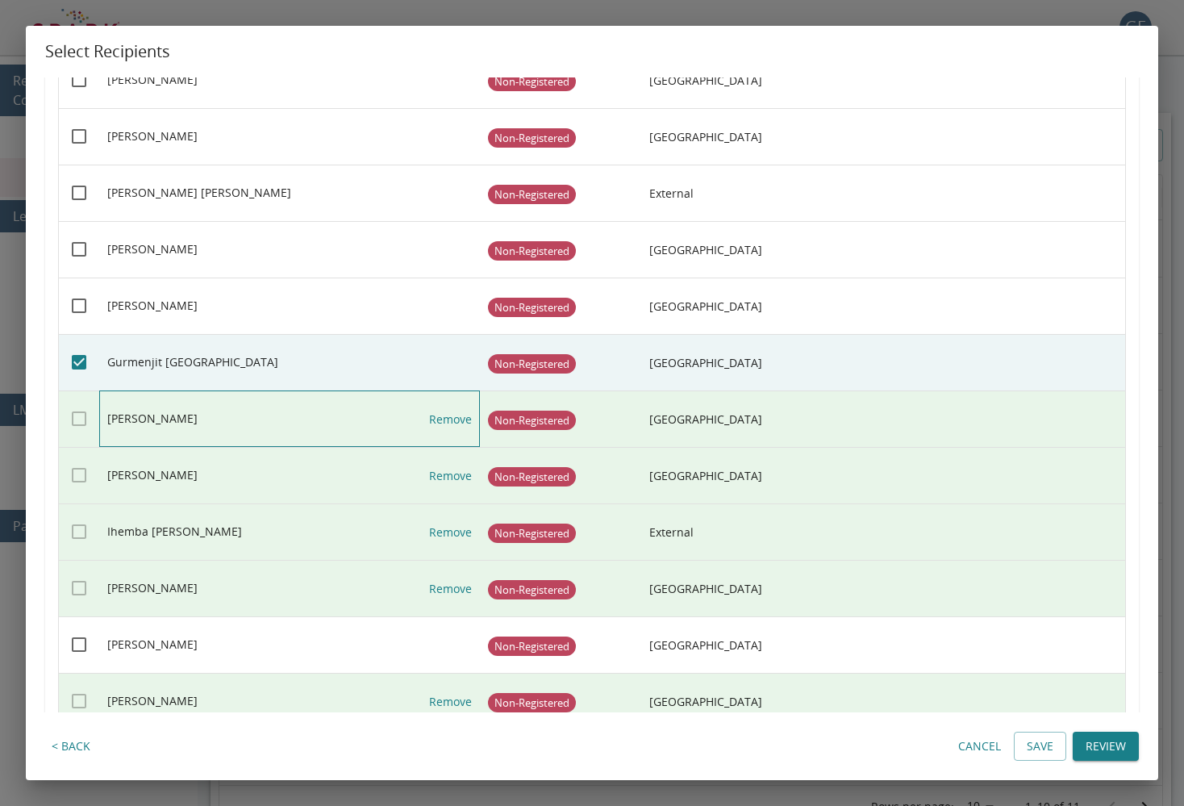
click at [435, 421] on link "Remove" at bounding box center [450, 419] width 43 height 56
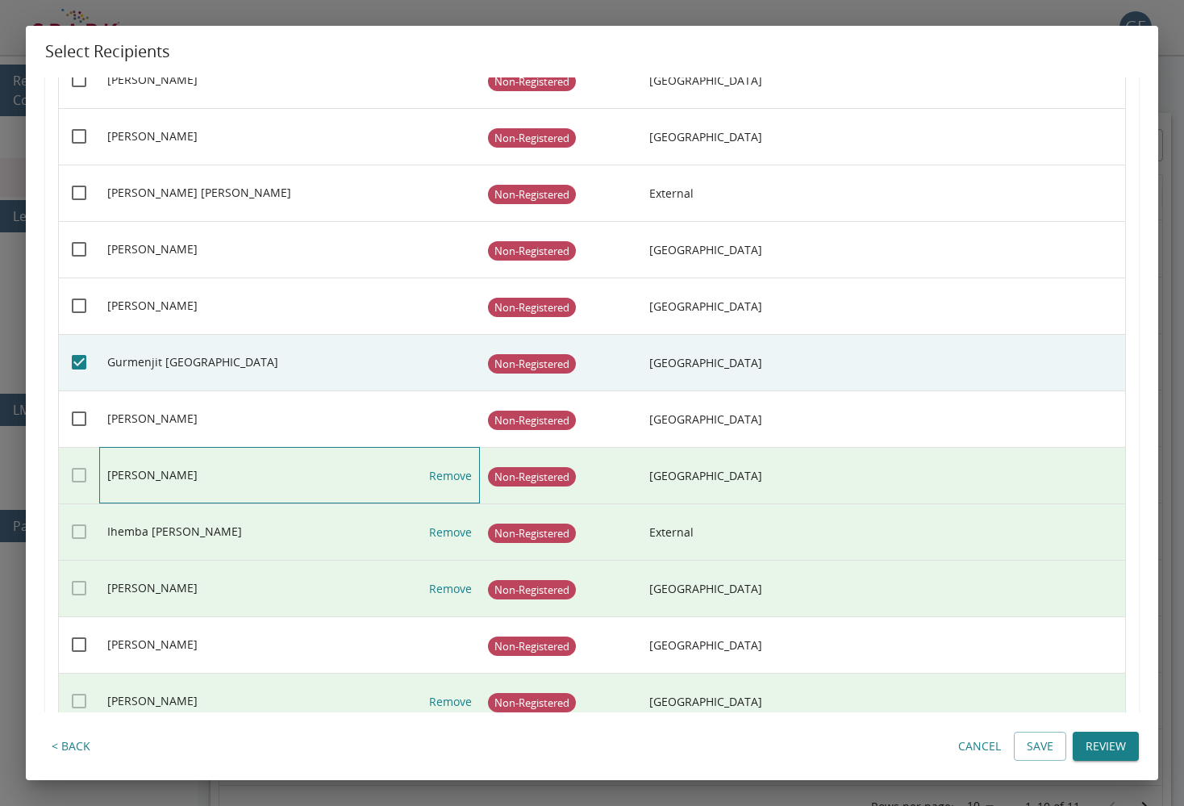
click at [448, 475] on link "Remove" at bounding box center [450, 476] width 43 height 56
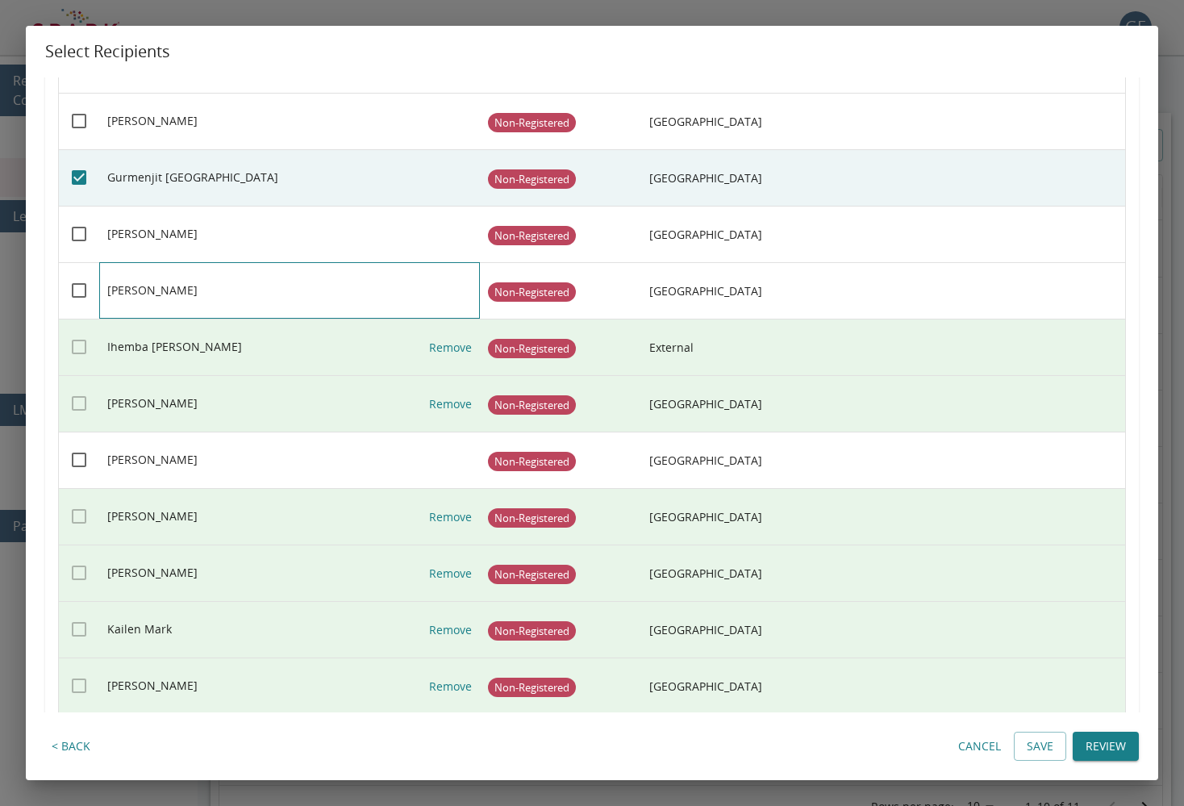
scroll to position [873, 0]
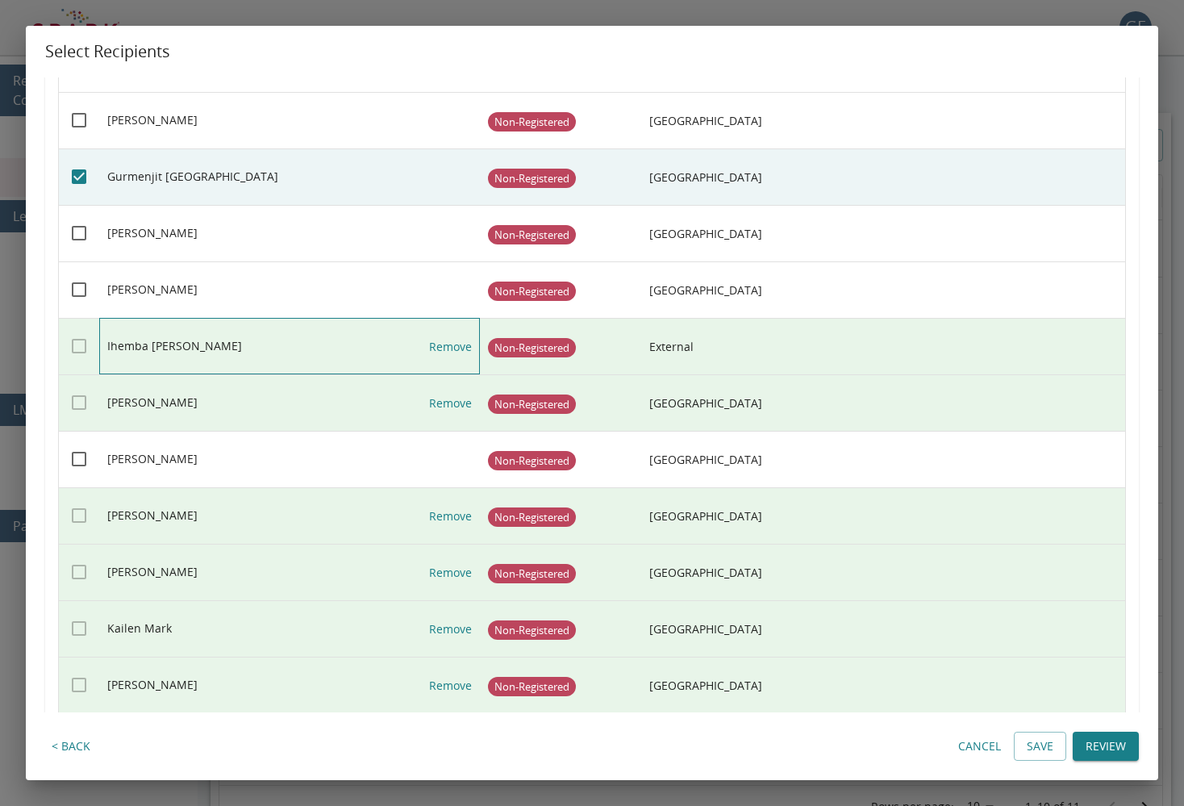
click at [459, 347] on link "Remove" at bounding box center [450, 347] width 43 height 56
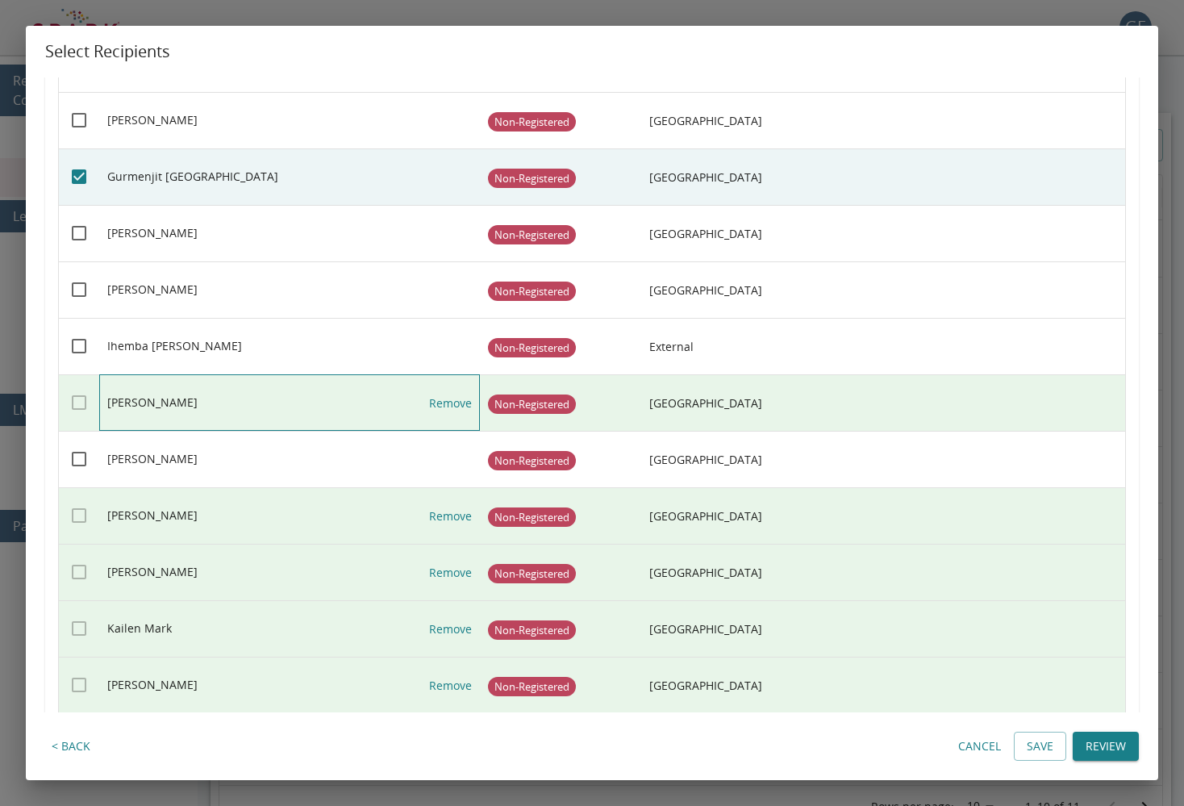
click at [450, 398] on link "Remove" at bounding box center [450, 403] width 43 height 56
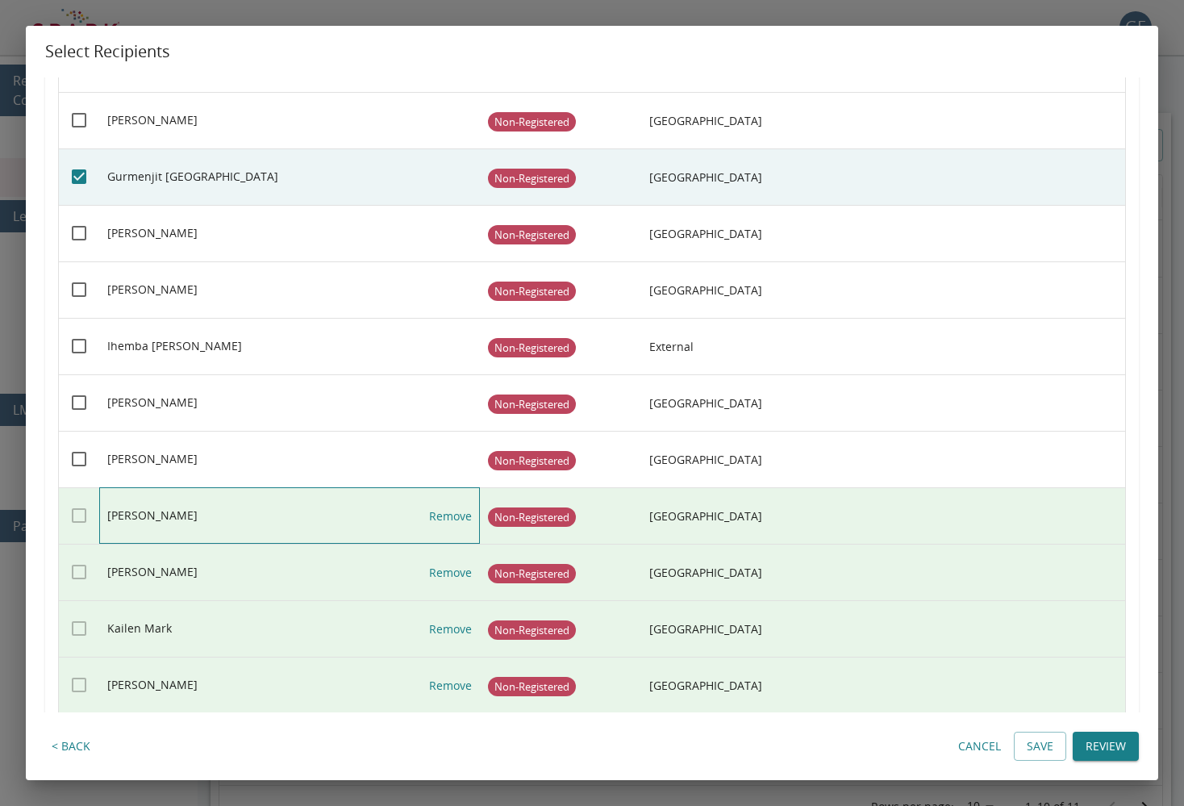
click at [450, 514] on link "Remove" at bounding box center [450, 516] width 43 height 56
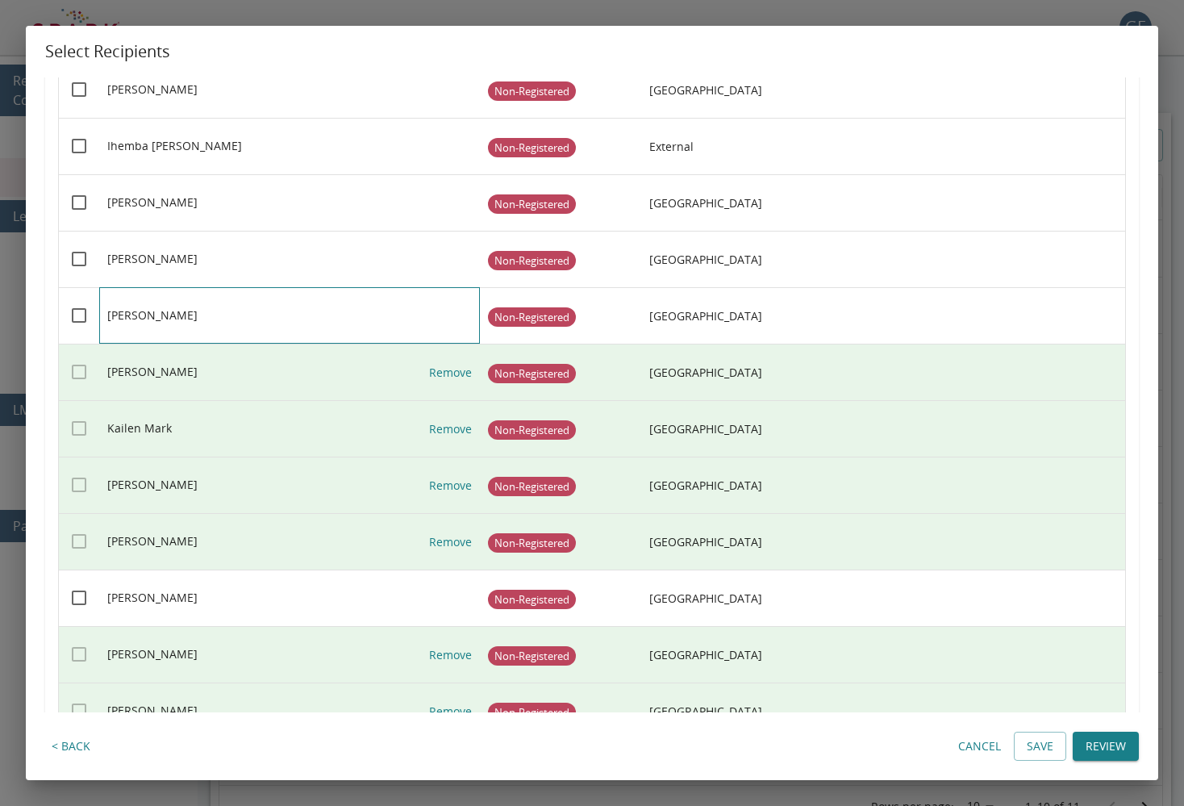
scroll to position [1076, 0]
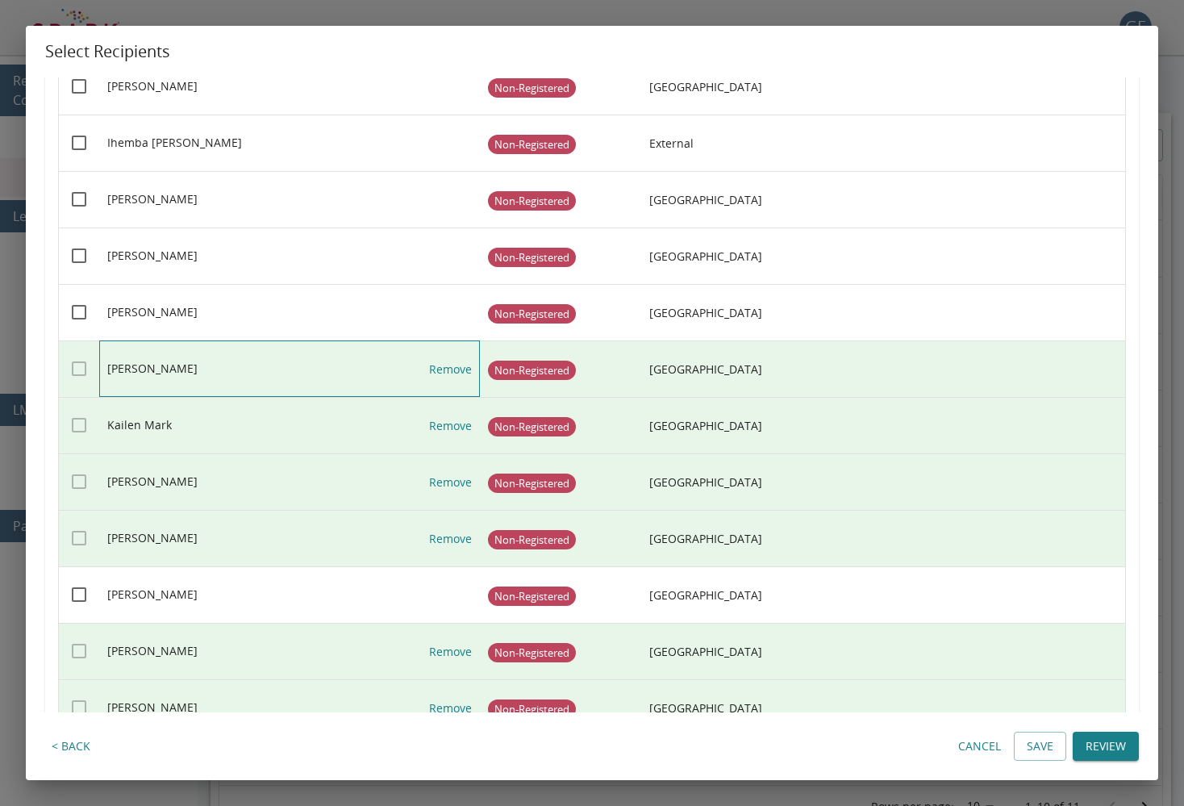
click at [439, 364] on link "Remove" at bounding box center [450, 369] width 43 height 56
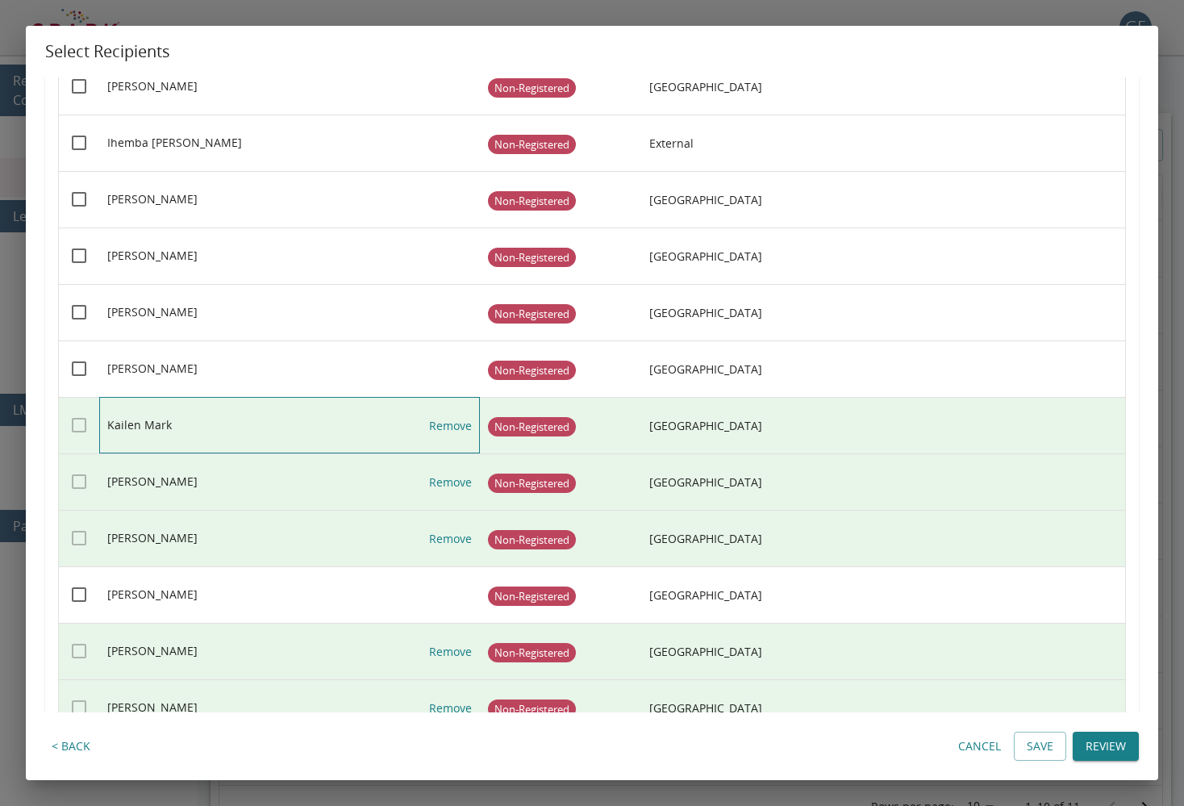
click at [457, 423] on link "Remove" at bounding box center [450, 426] width 43 height 56
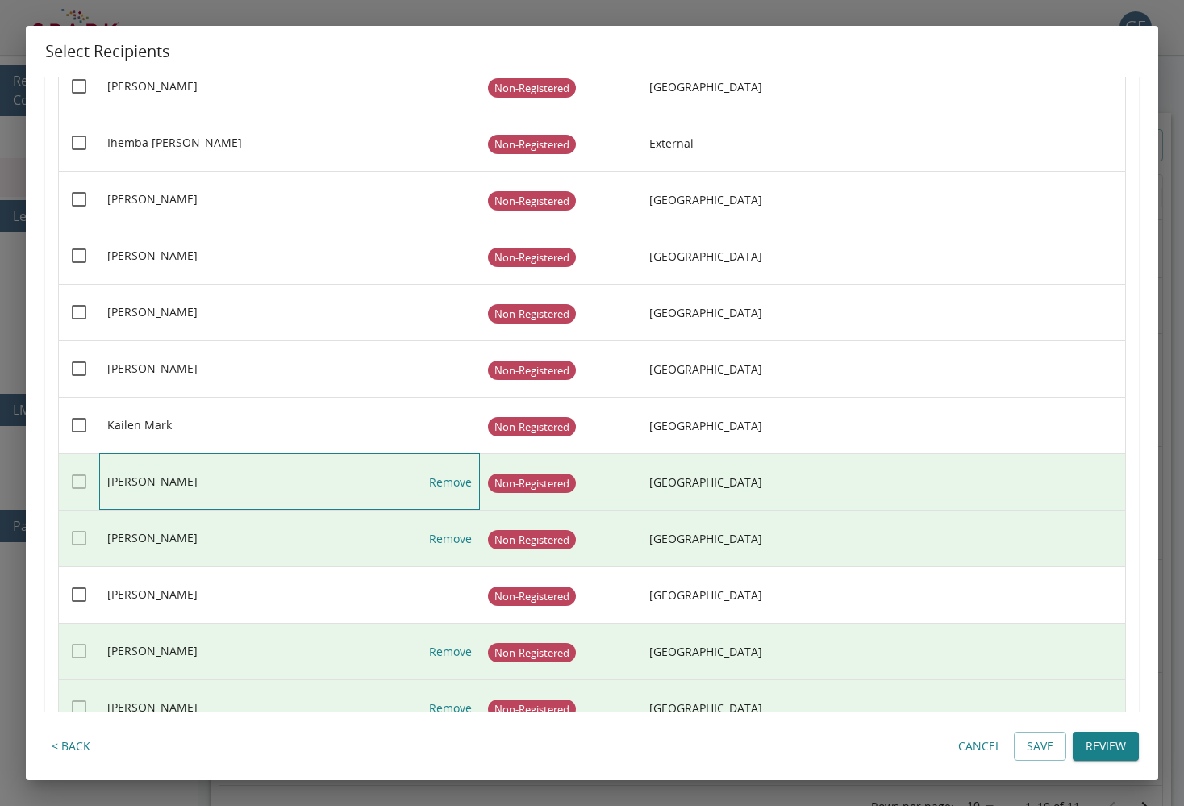
click at [456, 484] on link "Remove" at bounding box center [450, 482] width 43 height 56
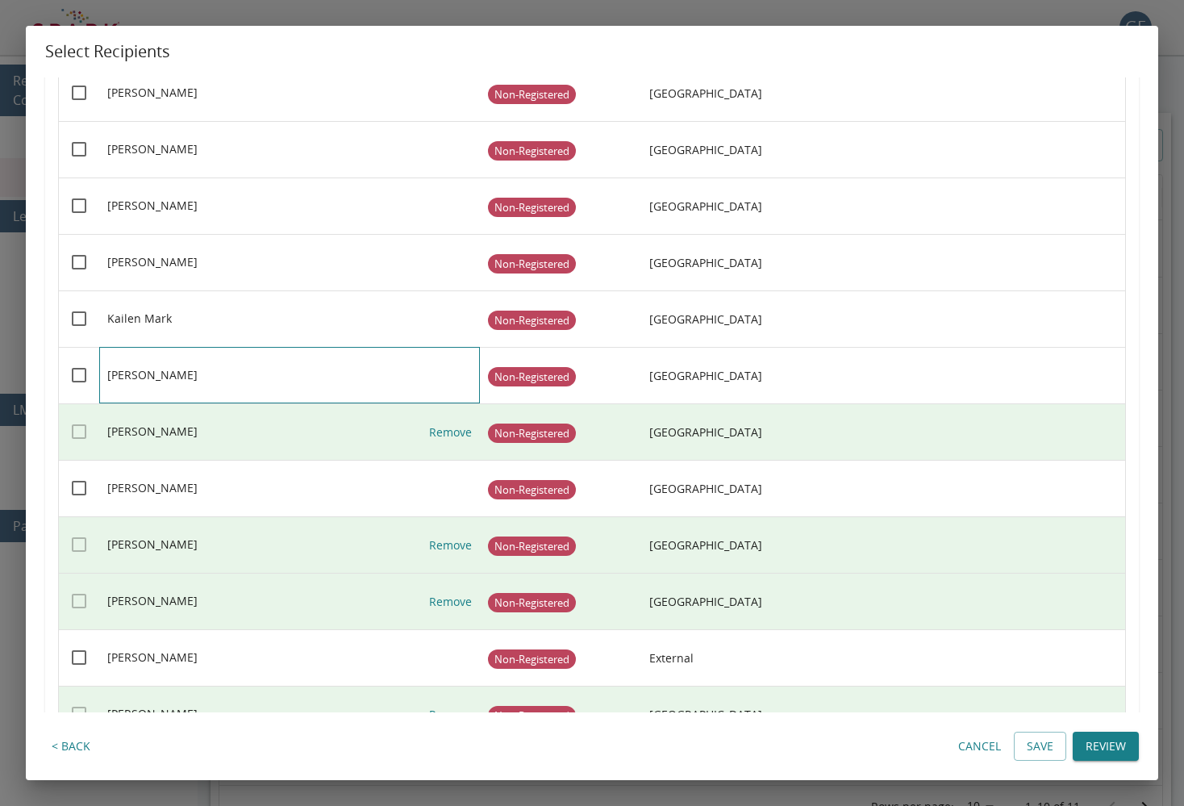
scroll to position [1193, 0]
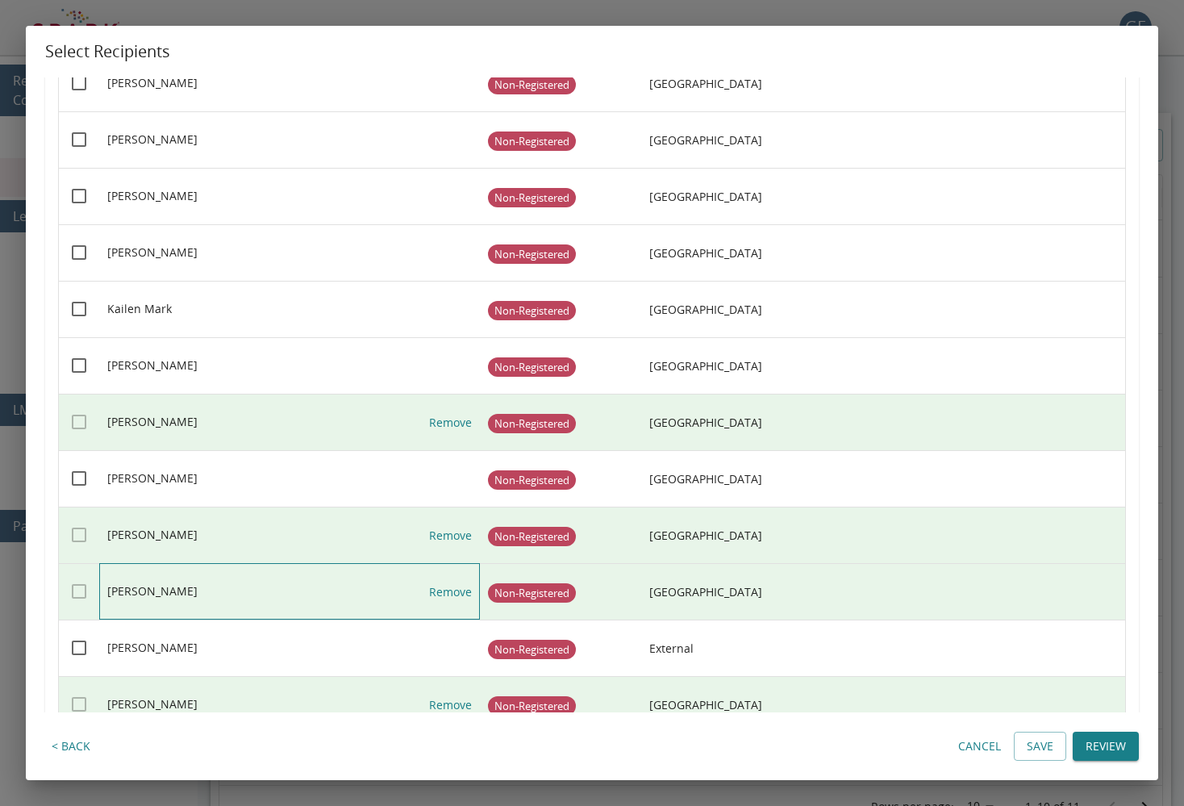
click at [452, 589] on link "Remove" at bounding box center [450, 592] width 43 height 56
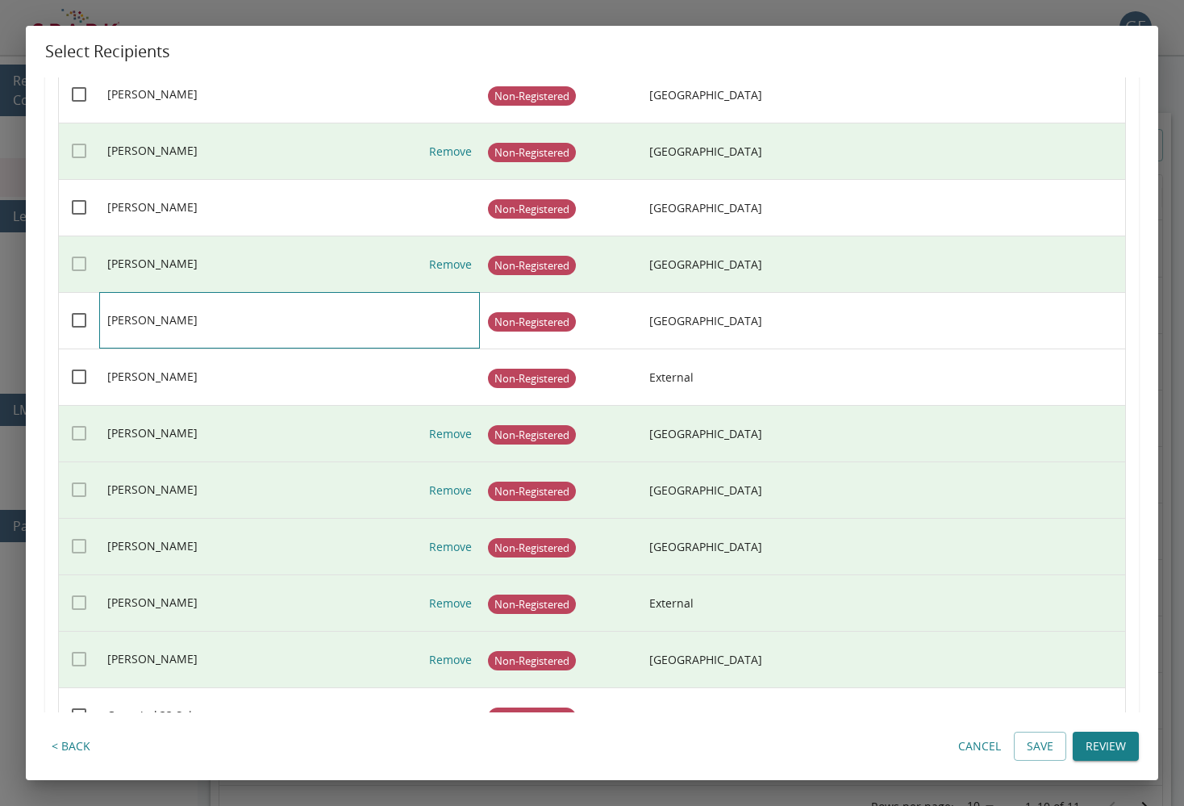
scroll to position [1475, 0]
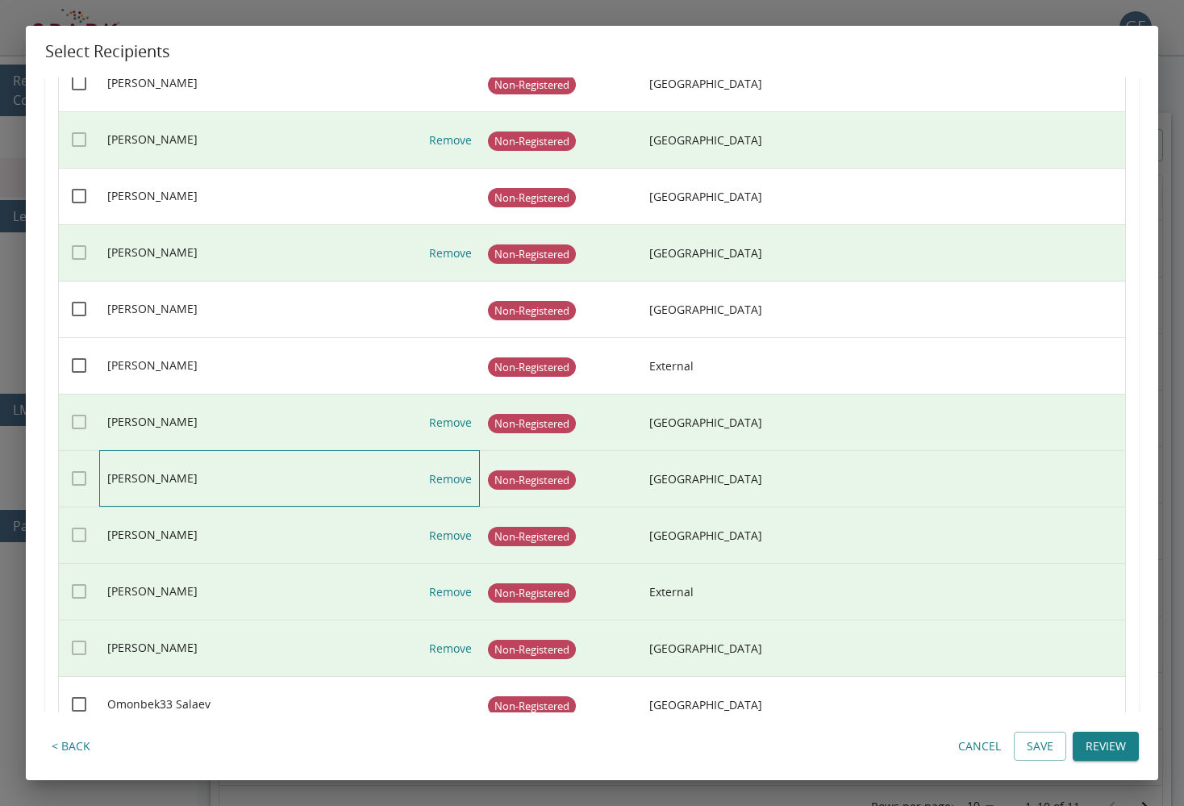
click at [470, 488] on link "Remove" at bounding box center [450, 479] width 43 height 56
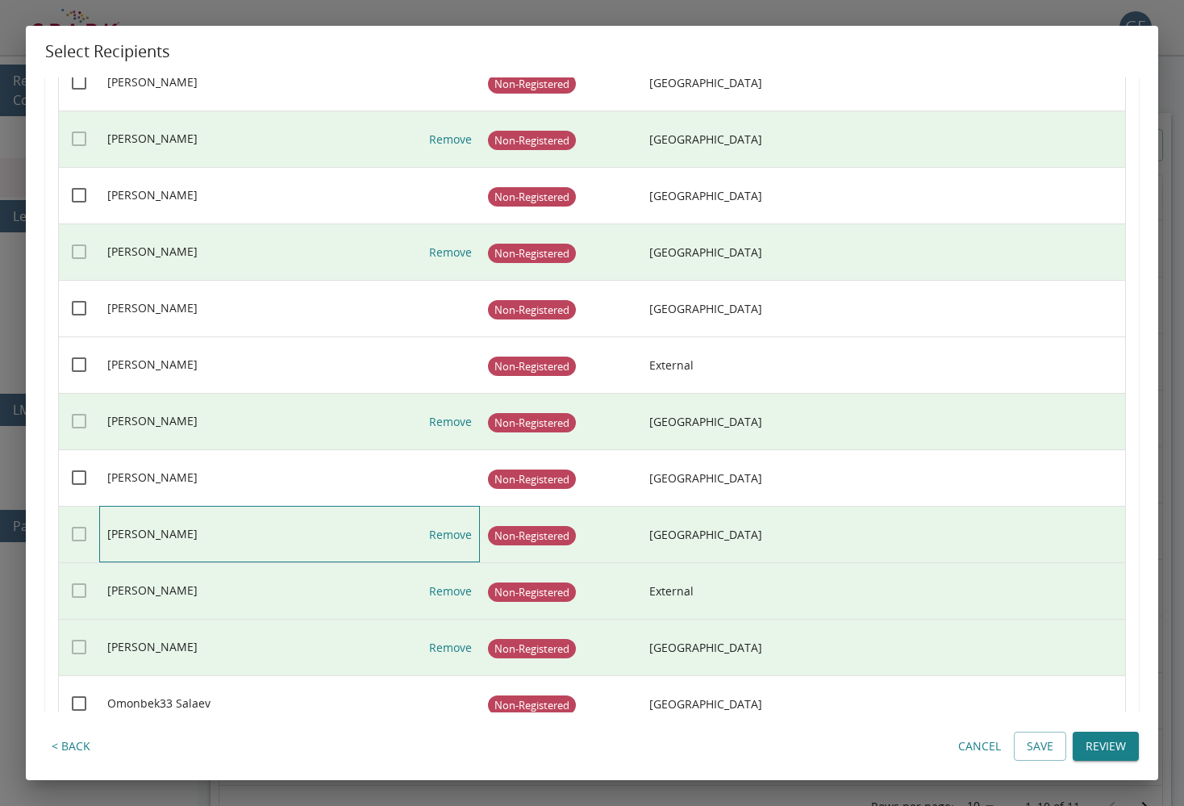
click at [443, 529] on link "Remove" at bounding box center [450, 534] width 43 height 56
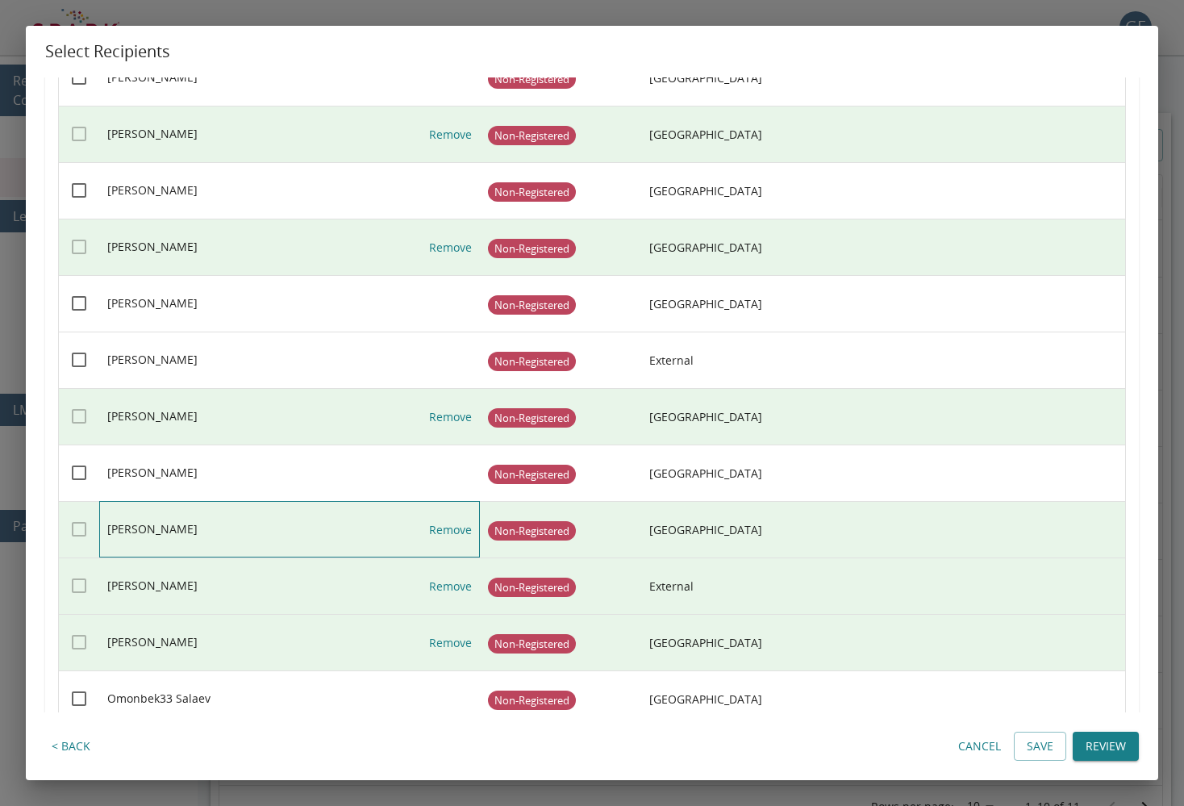
scroll to position [1480, 0]
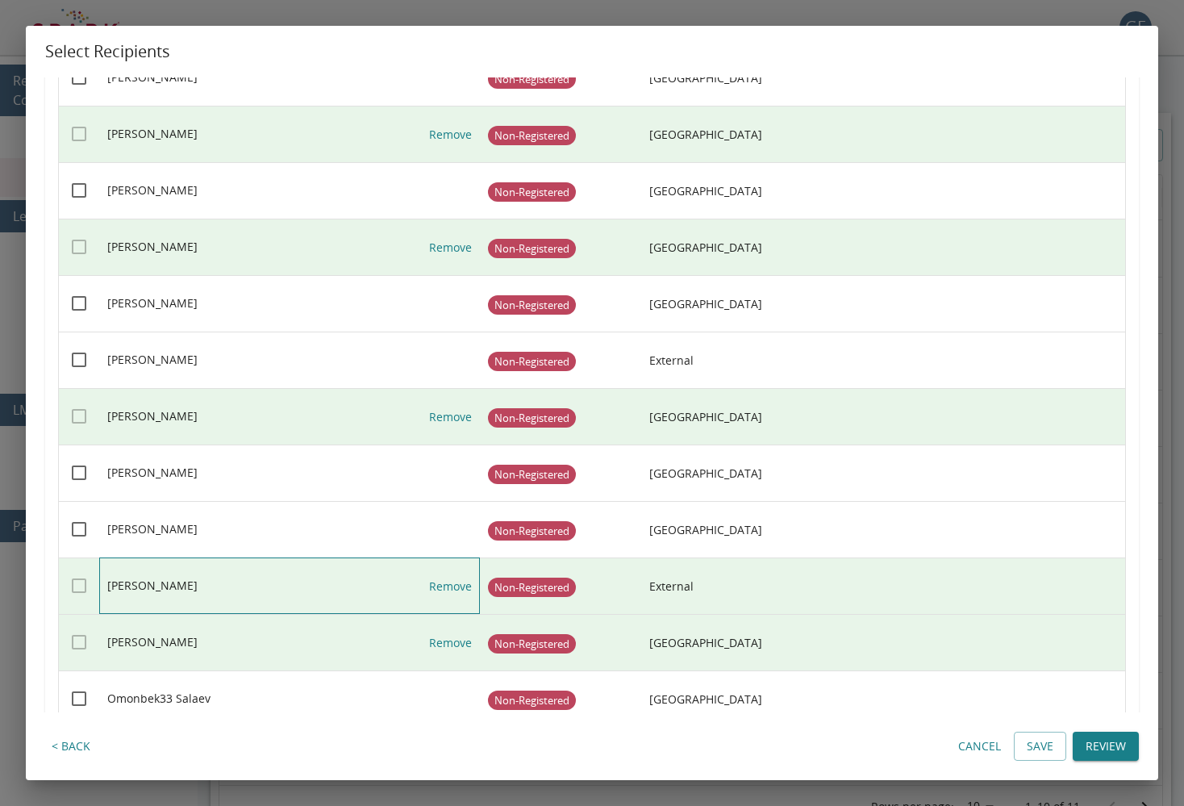
click at [432, 591] on link "Remove" at bounding box center [450, 586] width 43 height 56
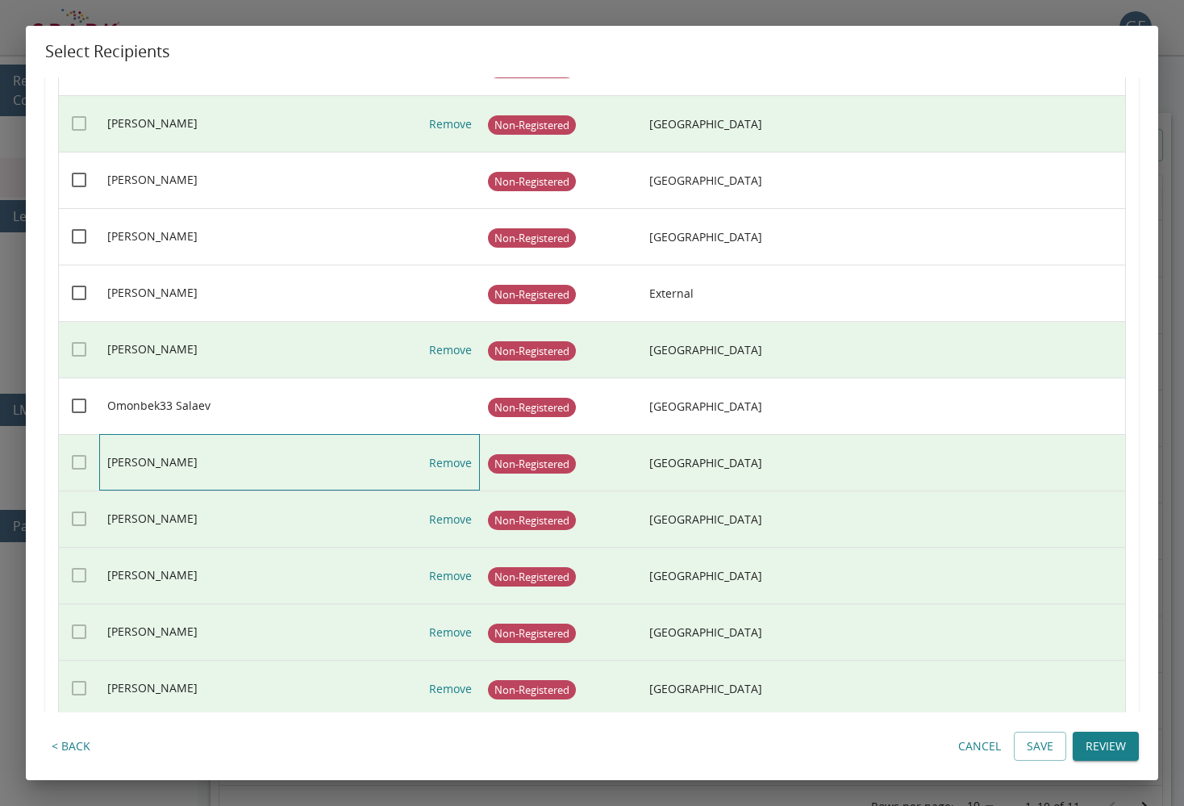
scroll to position [1775, 0]
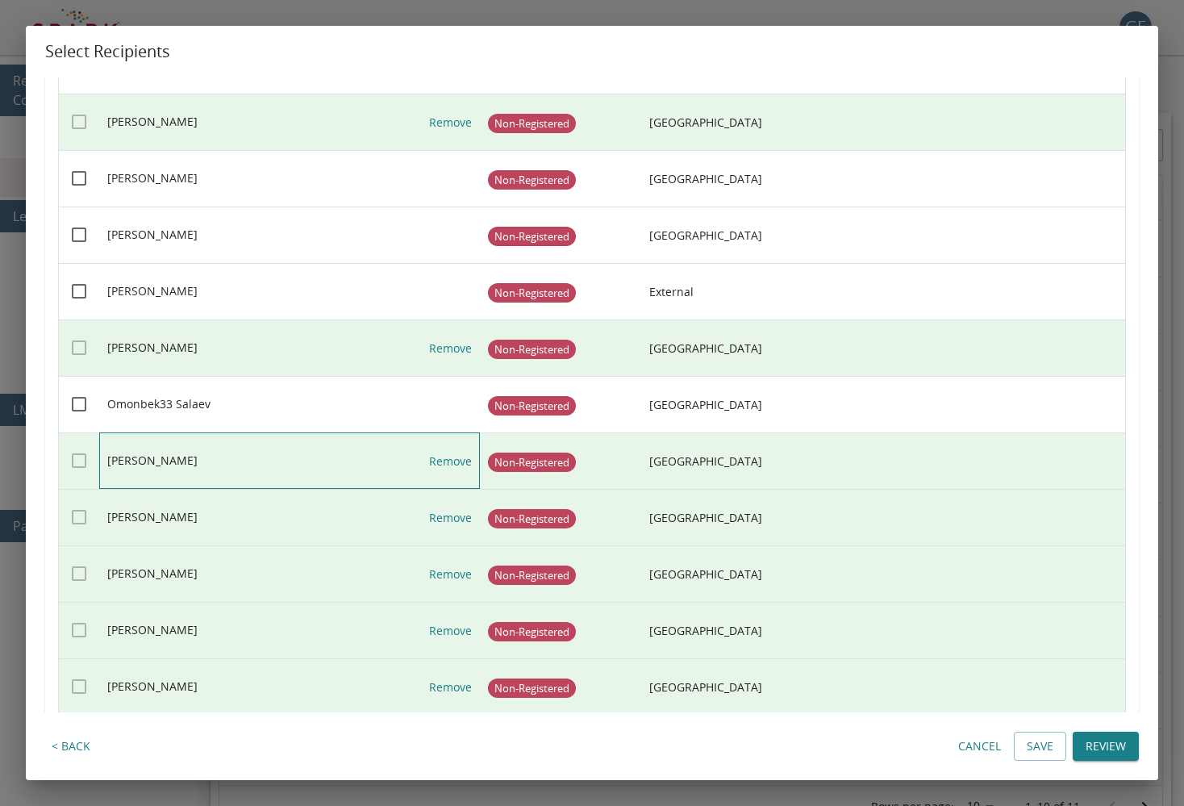
click at [446, 460] on link "Remove" at bounding box center [450, 461] width 43 height 56
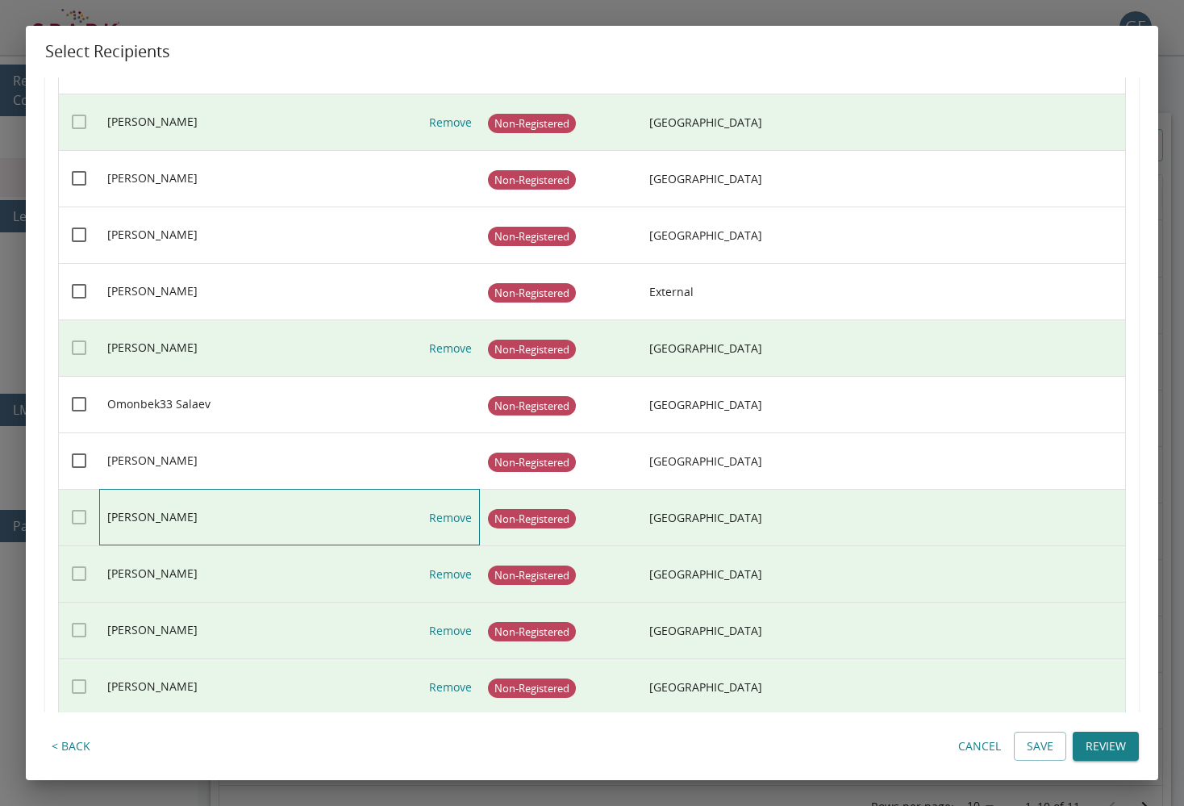
click at [453, 524] on link "Remove" at bounding box center [450, 517] width 43 height 56
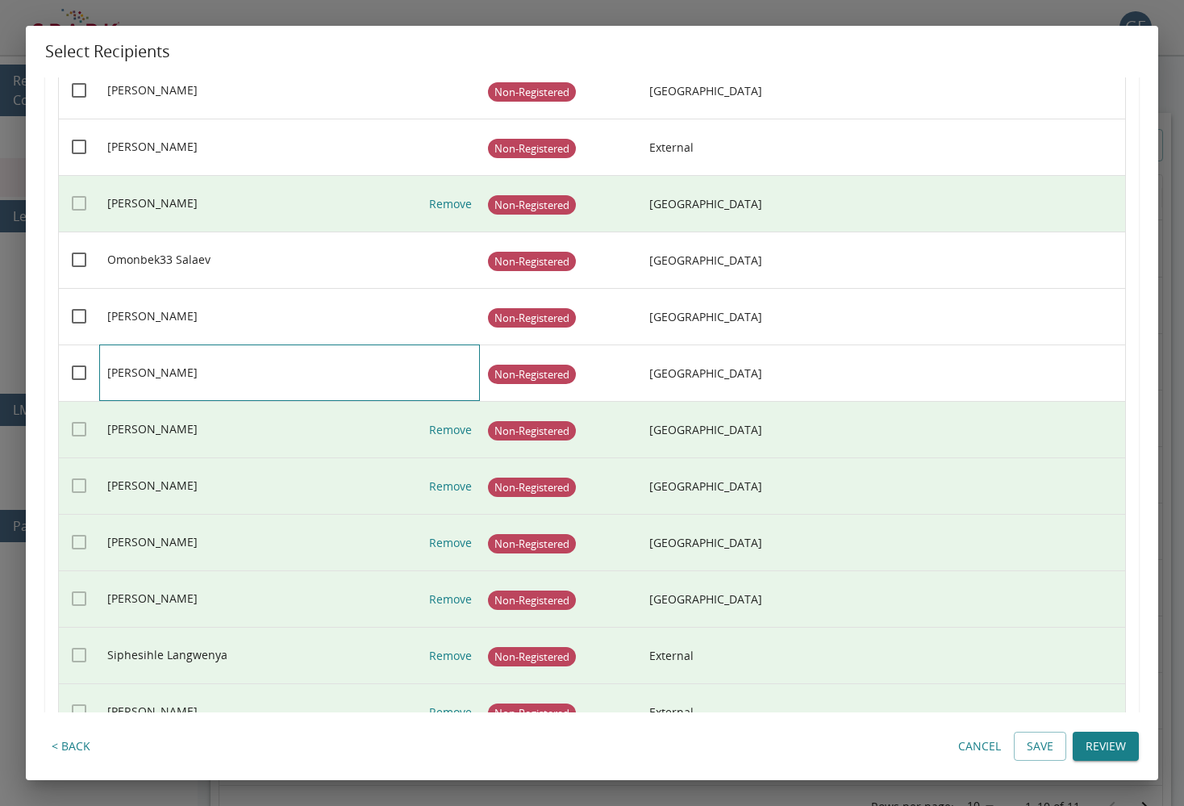
scroll to position [1928, 0]
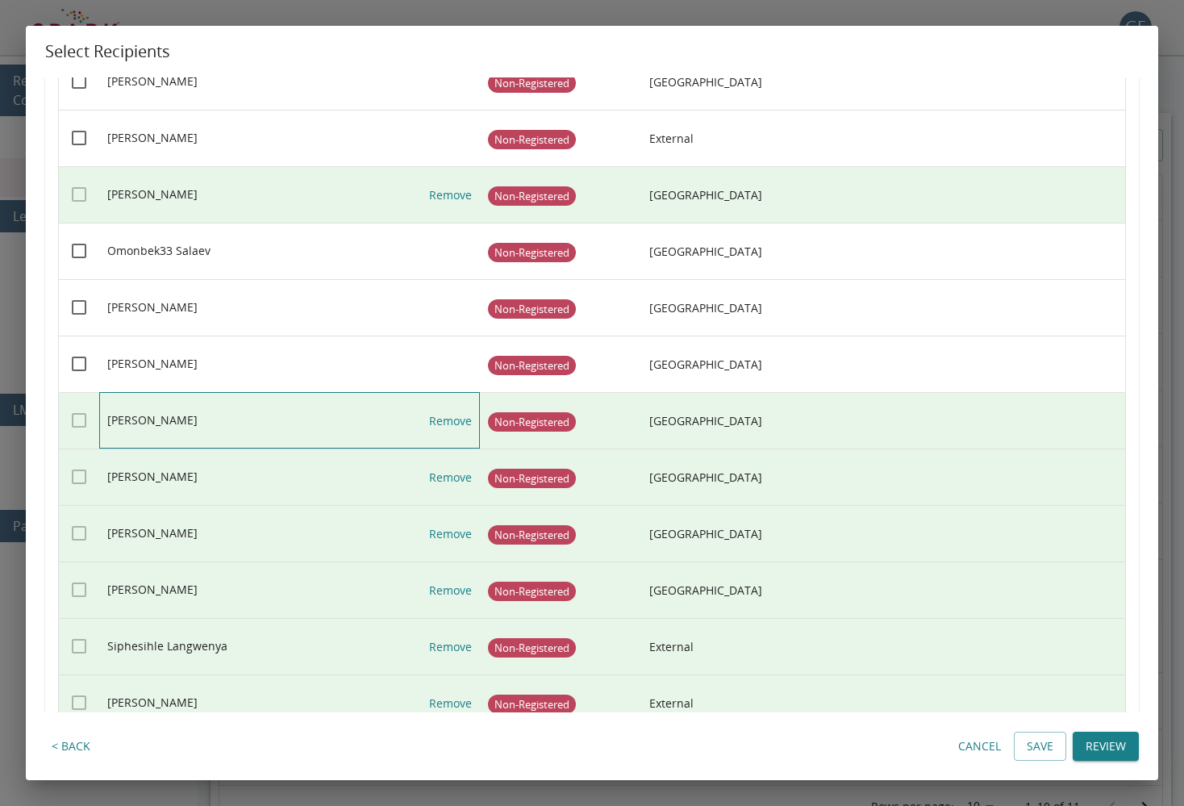
click at [439, 416] on link "Remove" at bounding box center [450, 421] width 43 height 56
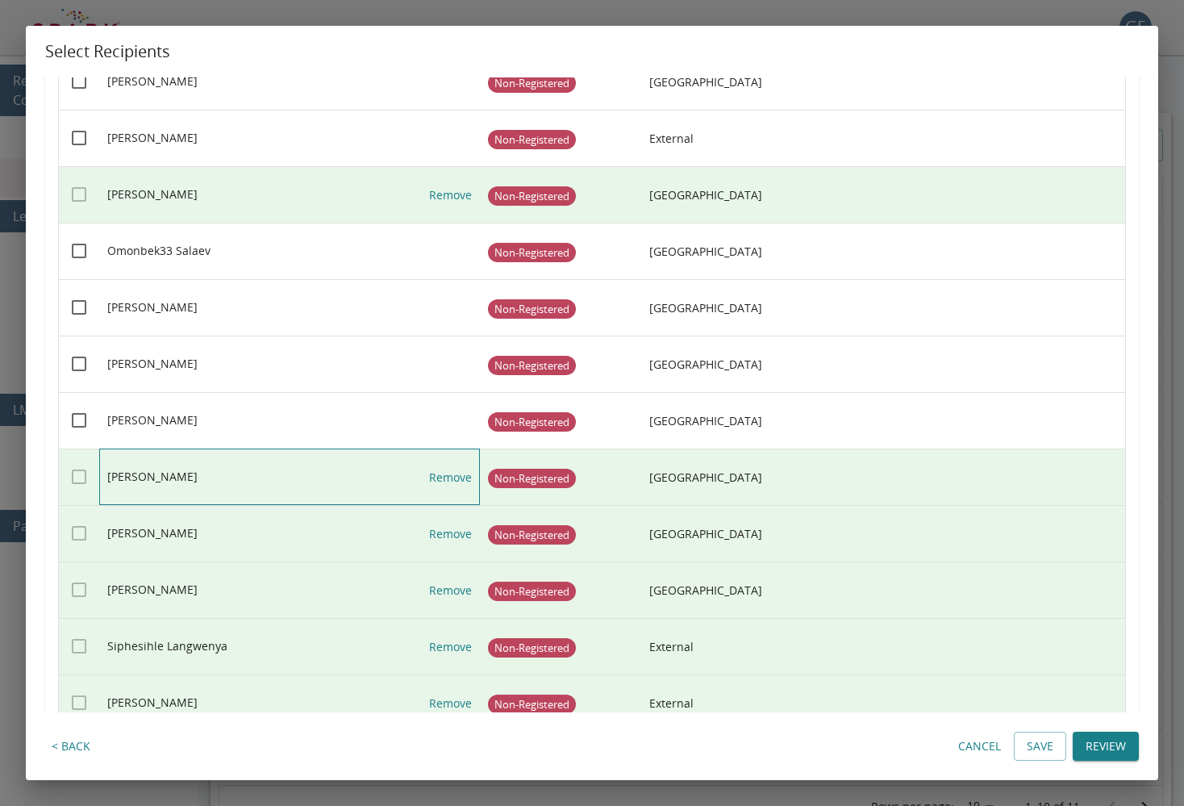
click at [452, 477] on link "Remove" at bounding box center [450, 477] width 43 height 56
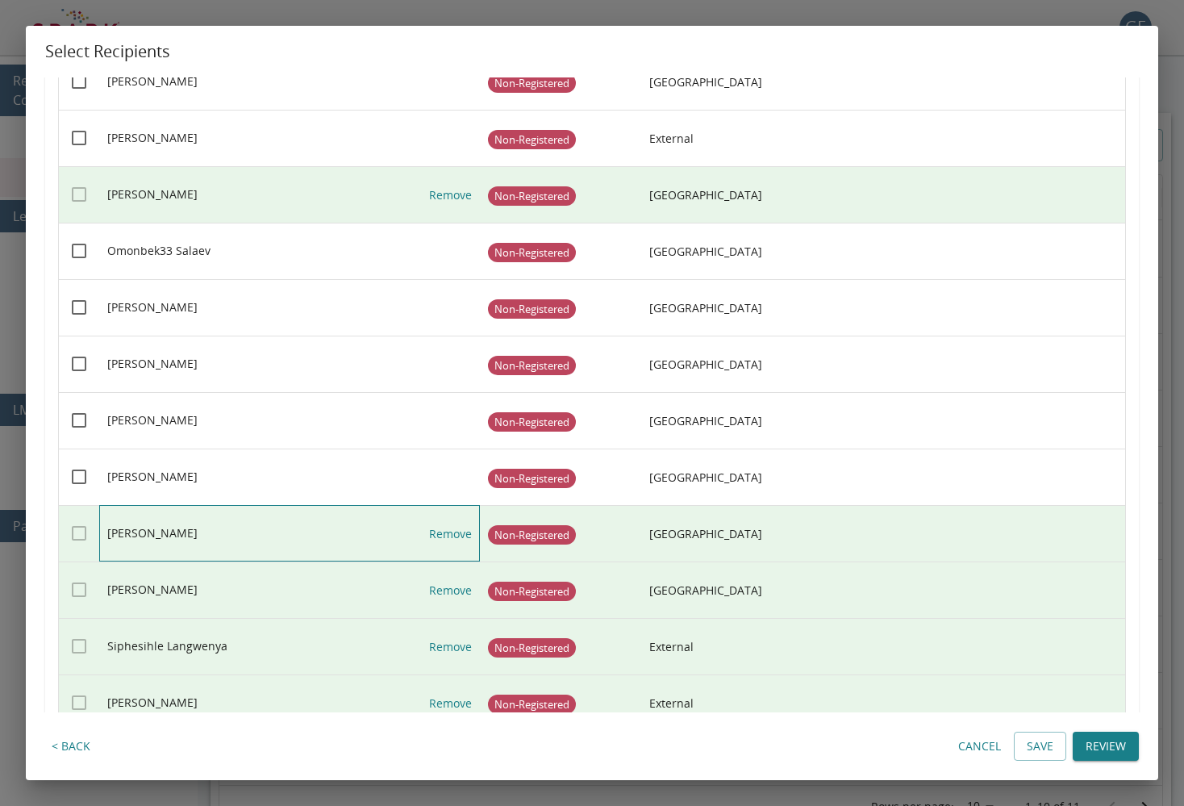
click at [464, 540] on link "Remove" at bounding box center [450, 534] width 43 height 56
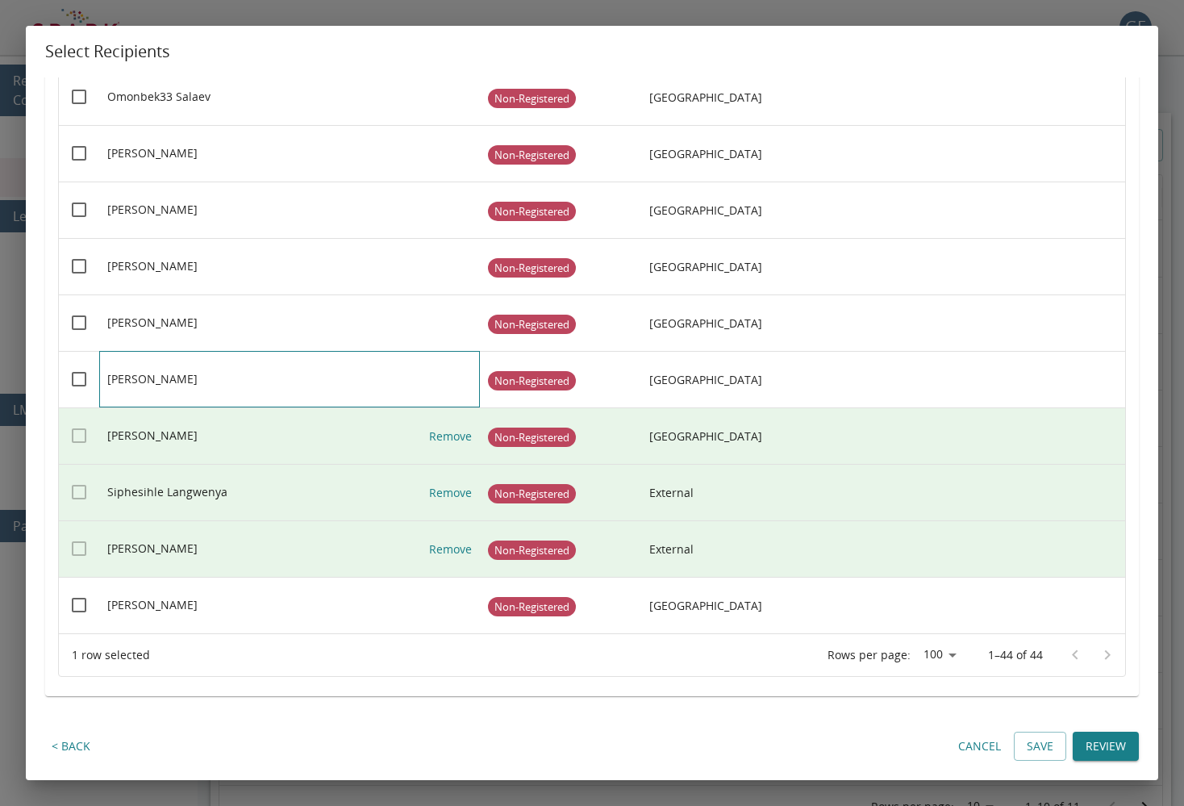
scroll to position [2081, 0]
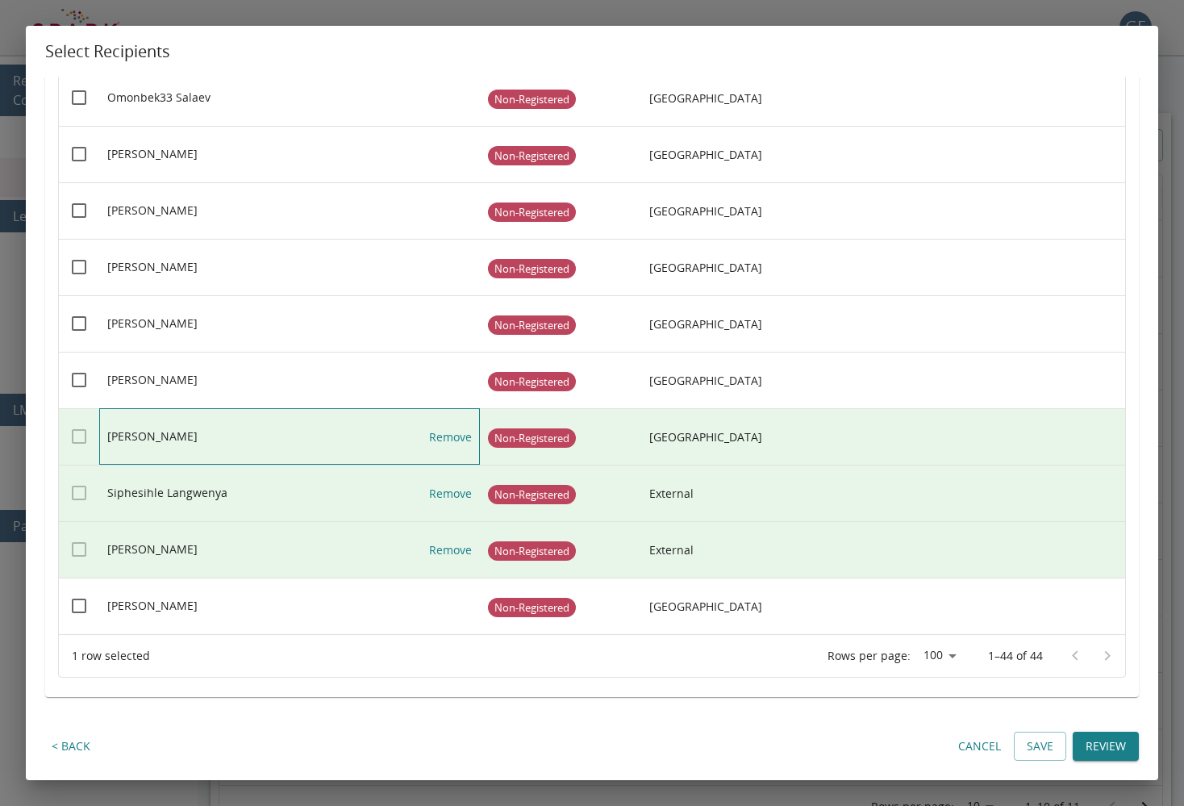
click at [447, 437] on link "Remove" at bounding box center [450, 437] width 43 height 56
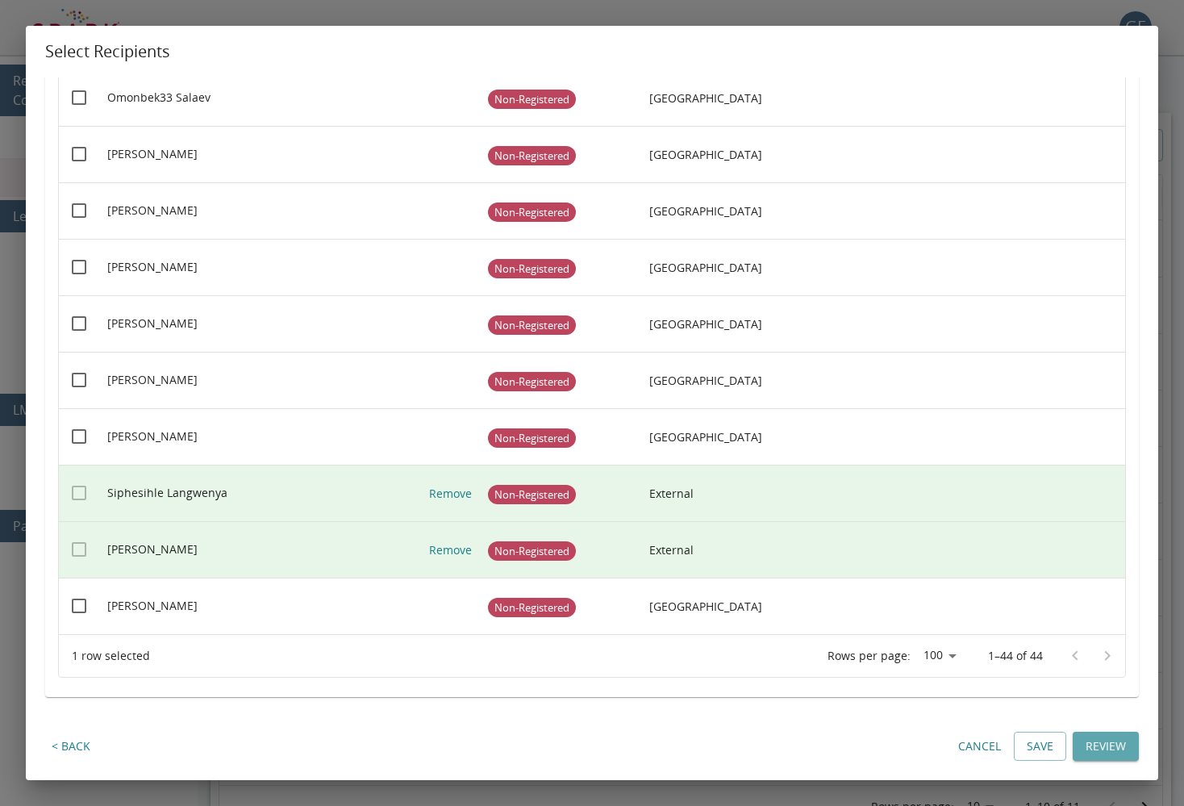
click at [1003, 741] on button "Review" at bounding box center [1105, 746] width 66 height 30
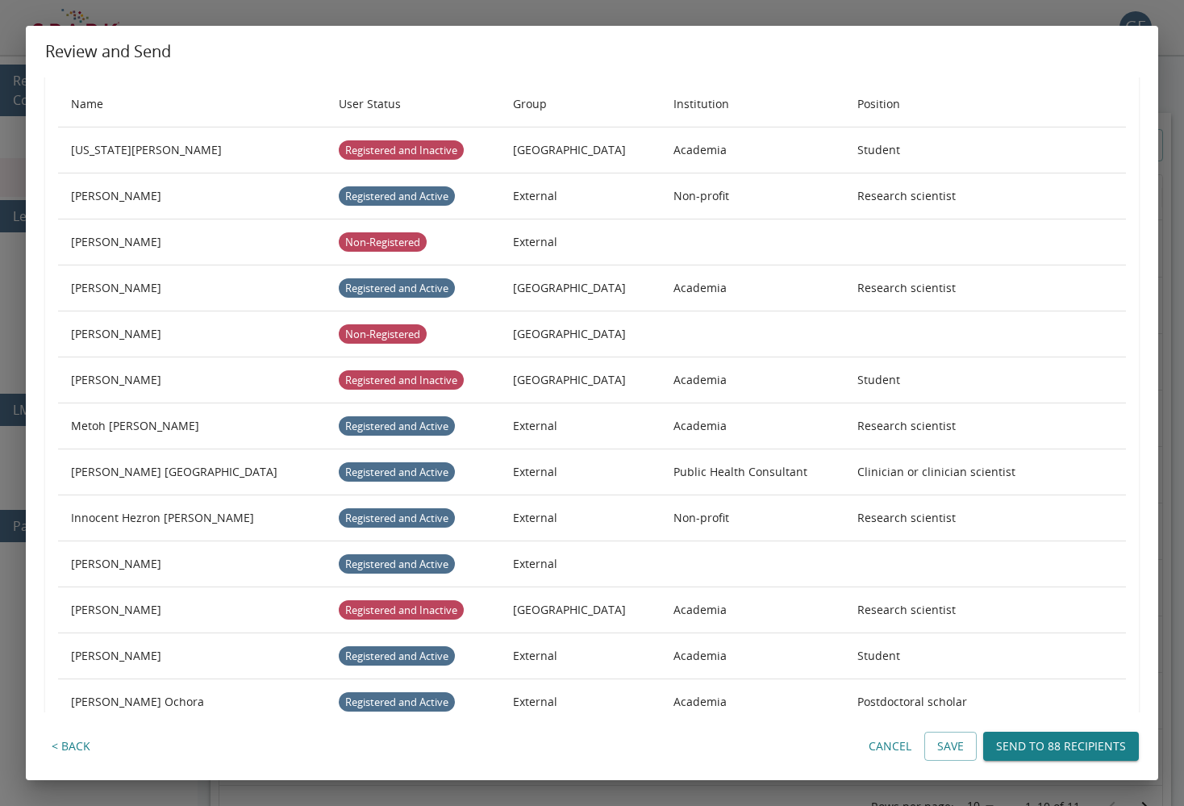
scroll to position [0, 0]
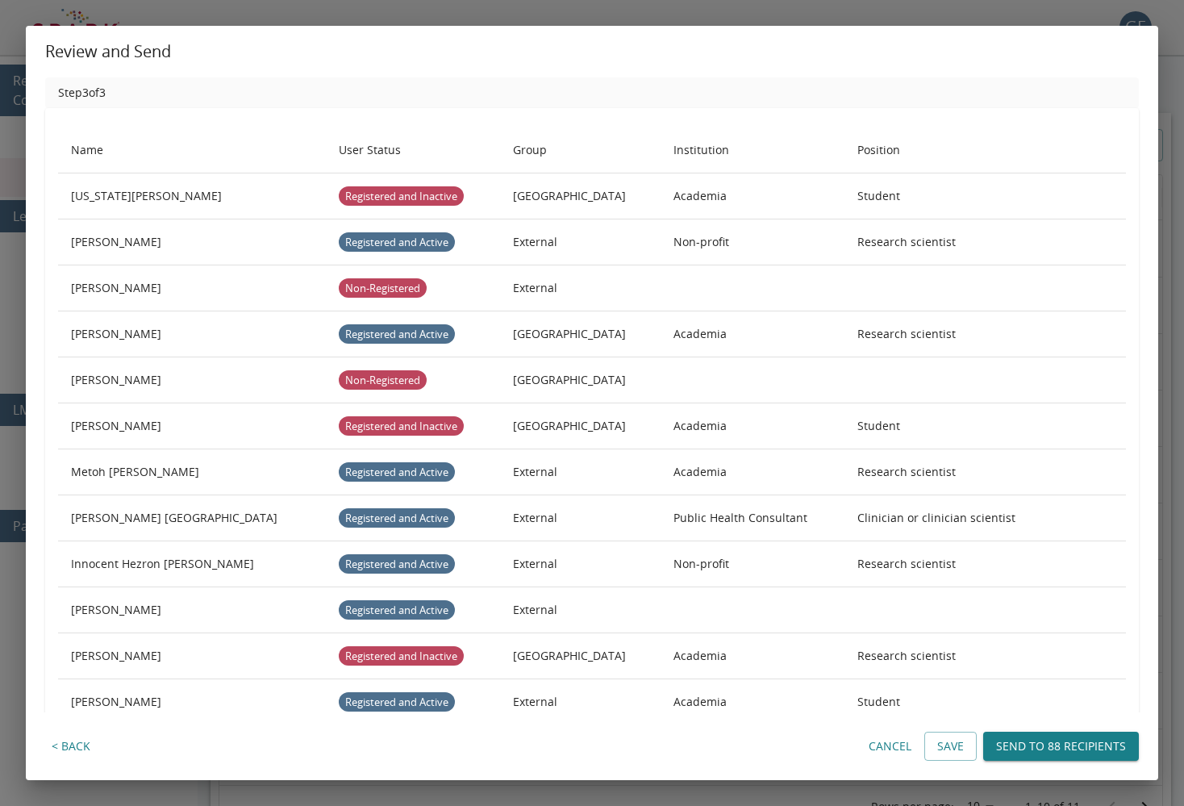
click at [940, 743] on button "Save" at bounding box center [950, 746] width 52 height 30
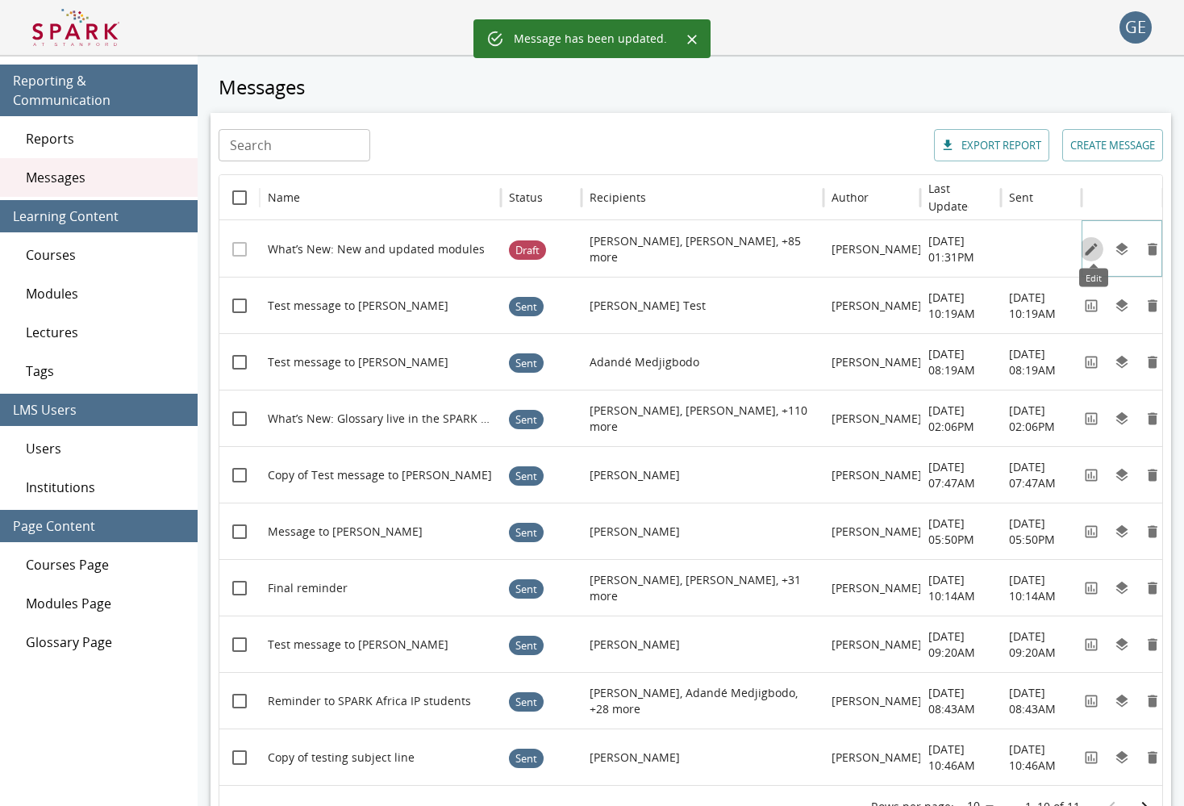
click at [1003, 248] on icon "Edit" at bounding box center [1091, 249] width 16 height 16
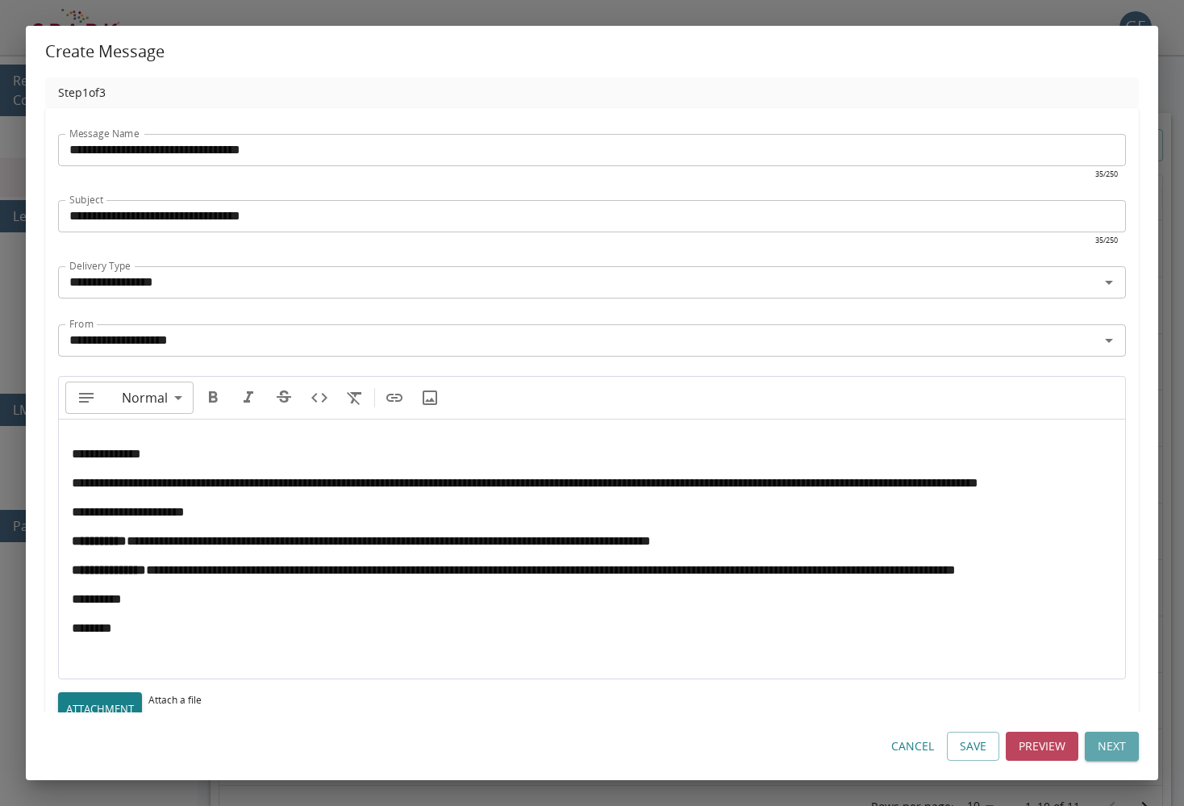
click at [1003, 752] on button "Next" at bounding box center [1112, 746] width 54 height 30
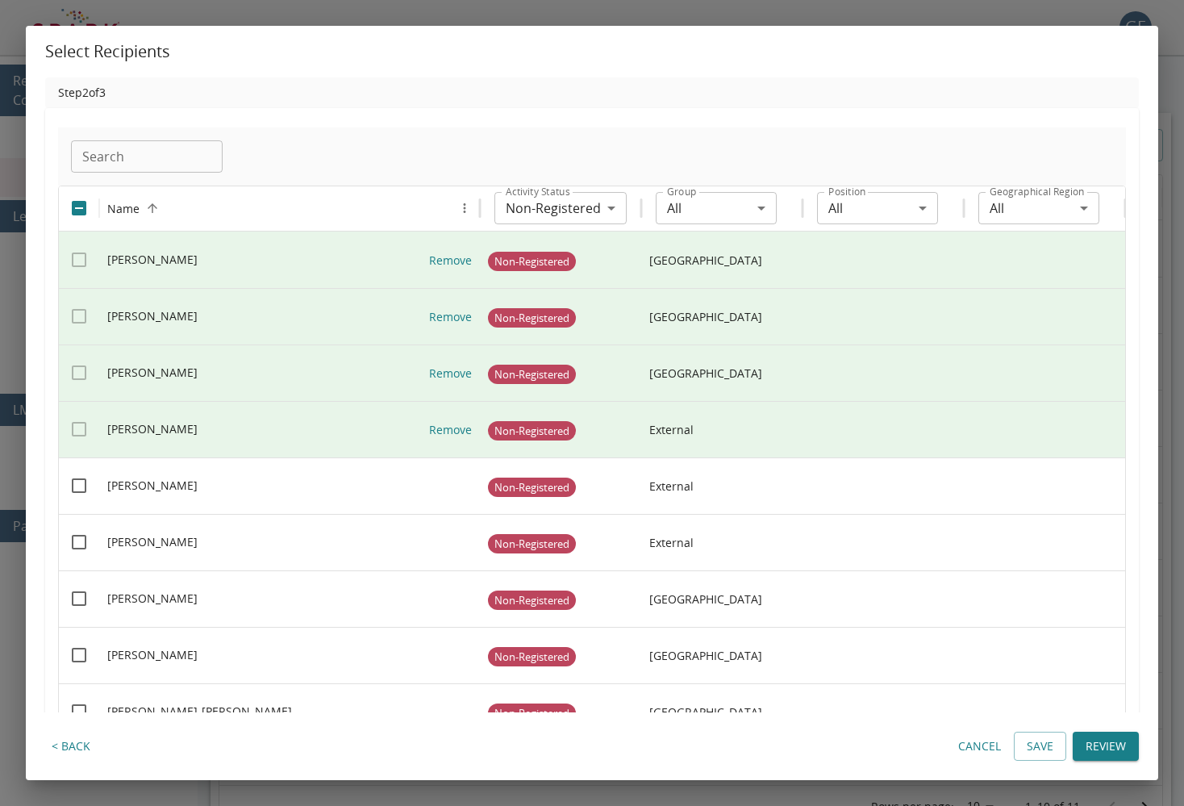
click at [584, 209] on body "GE 0 Reporting & Communication Reports Messages Learning Content Courses Module…" at bounding box center [592, 430] width 1184 height 860
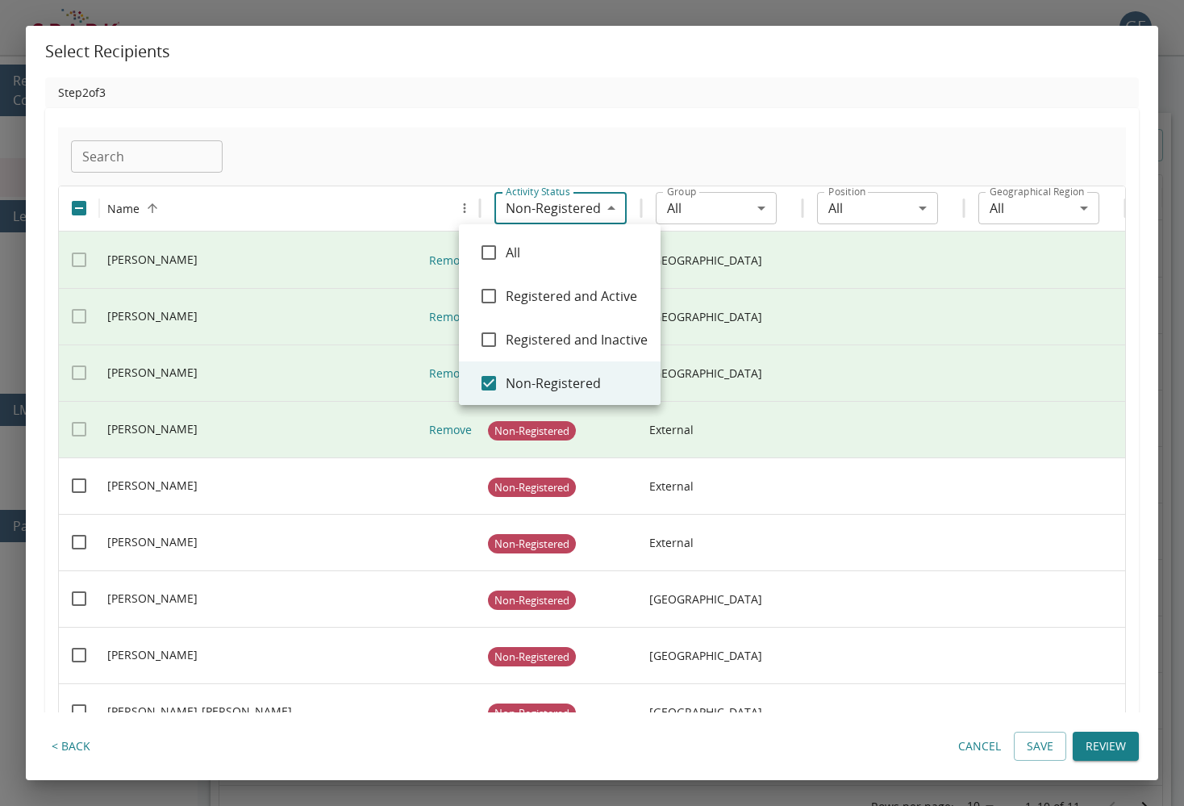
click at [544, 246] on span "All" at bounding box center [577, 252] width 142 height 19
type input "***"
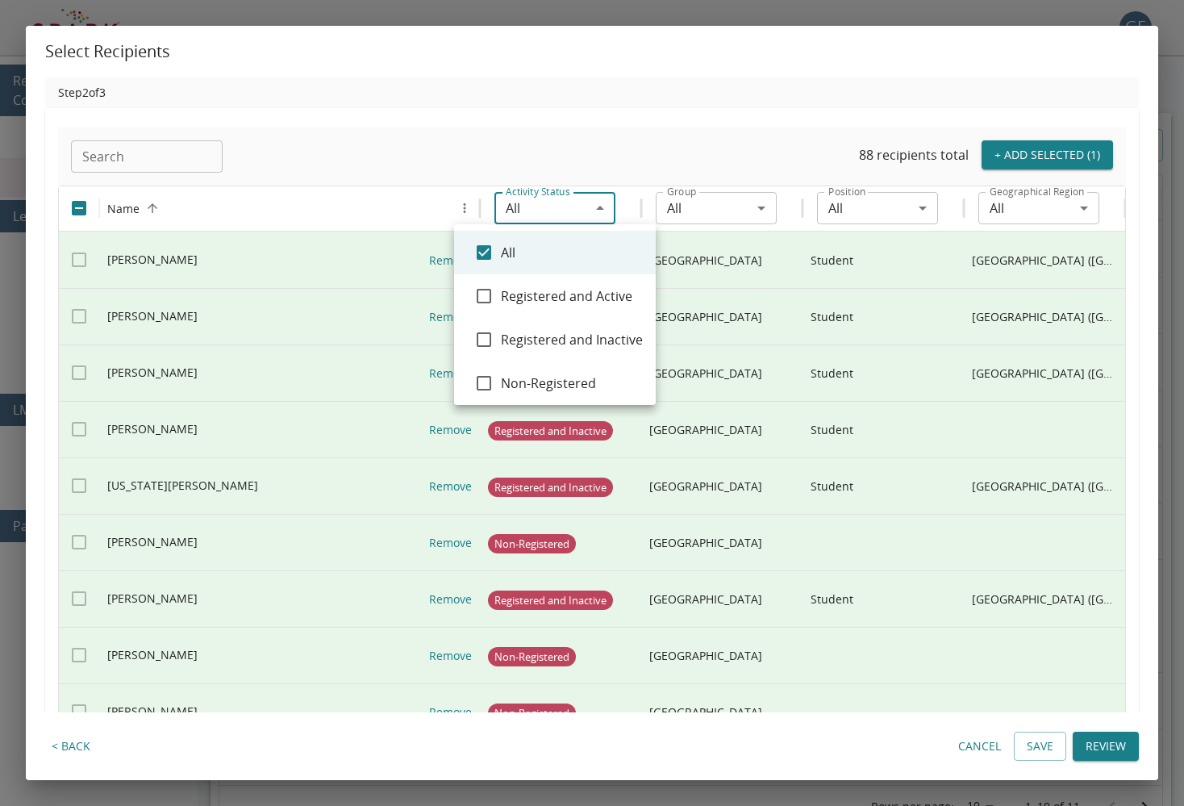
click at [406, 115] on div at bounding box center [592, 403] width 1184 height 806
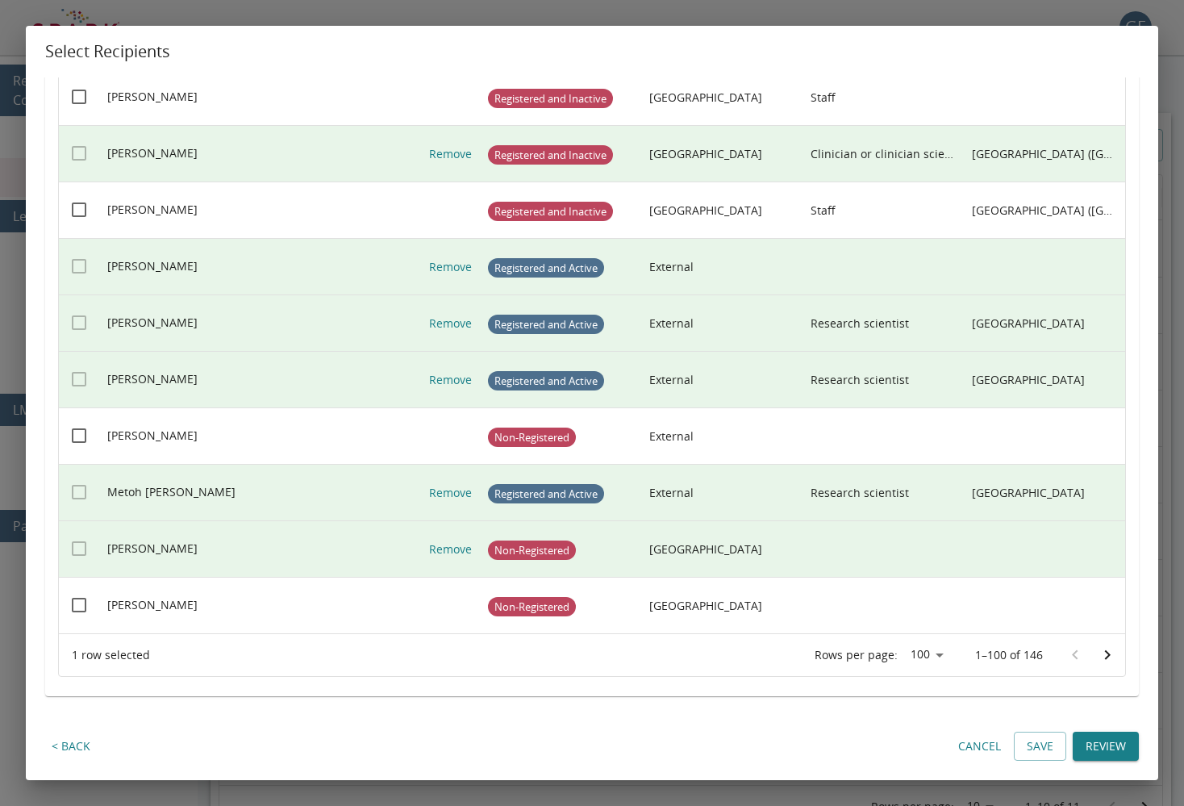
scroll to position [5242, 0]
click at [1003, 752] on button "Review" at bounding box center [1105, 746] width 66 height 30
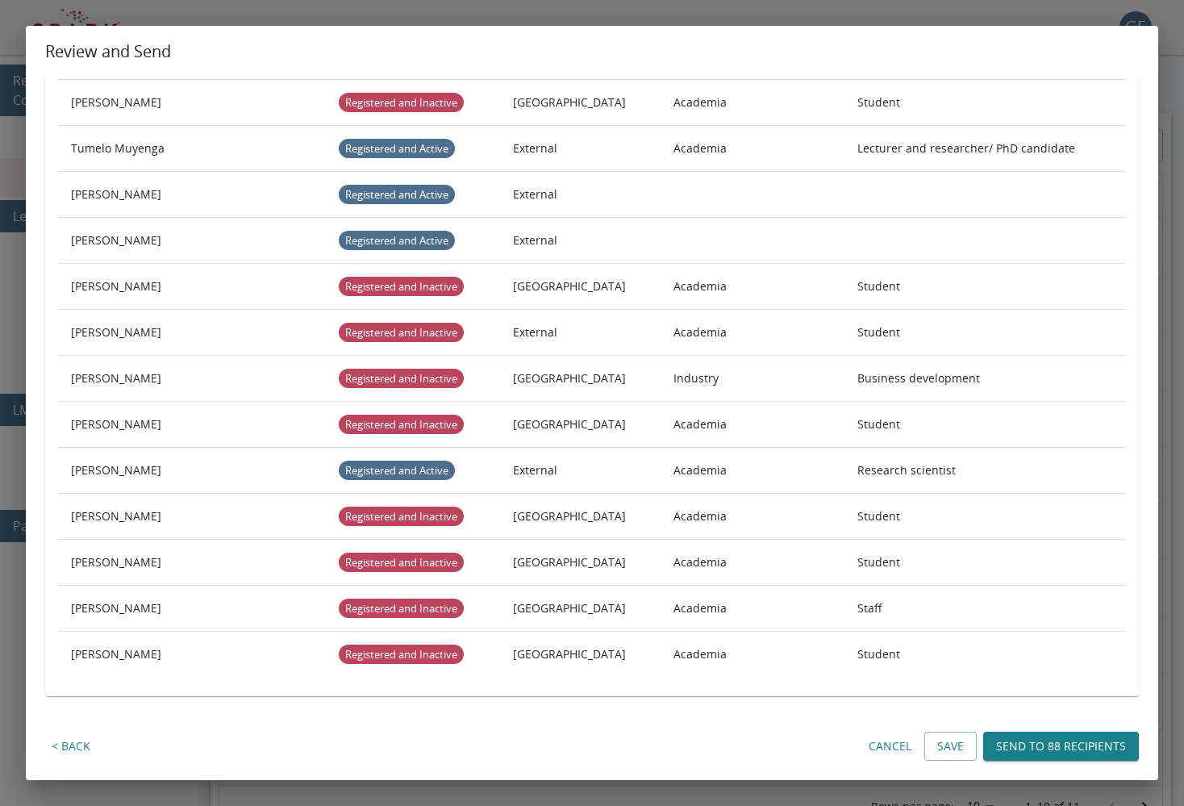
scroll to position [3494, 0]
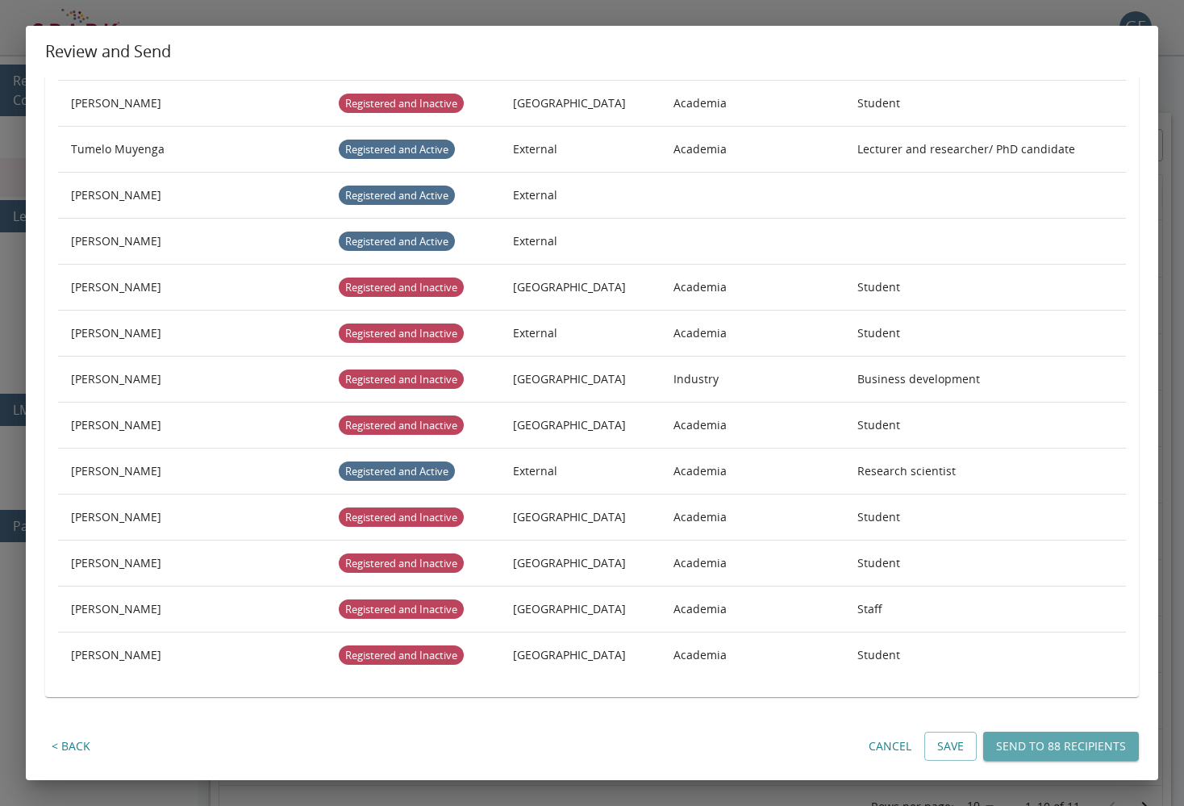
click at [1003, 744] on button "Send to 88 recipients" at bounding box center [1061, 746] width 156 height 30
